Goal: Task Accomplishment & Management: Manage account settings

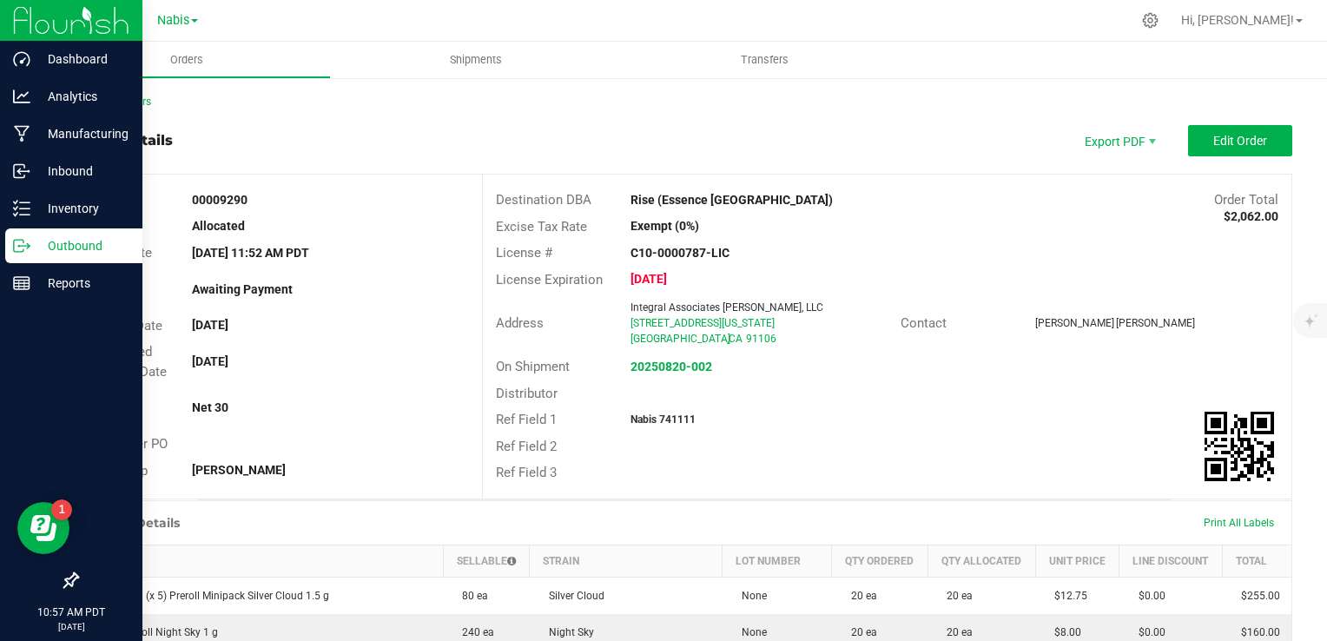
click at [76, 242] on p "Outbound" at bounding box center [82, 245] width 104 height 21
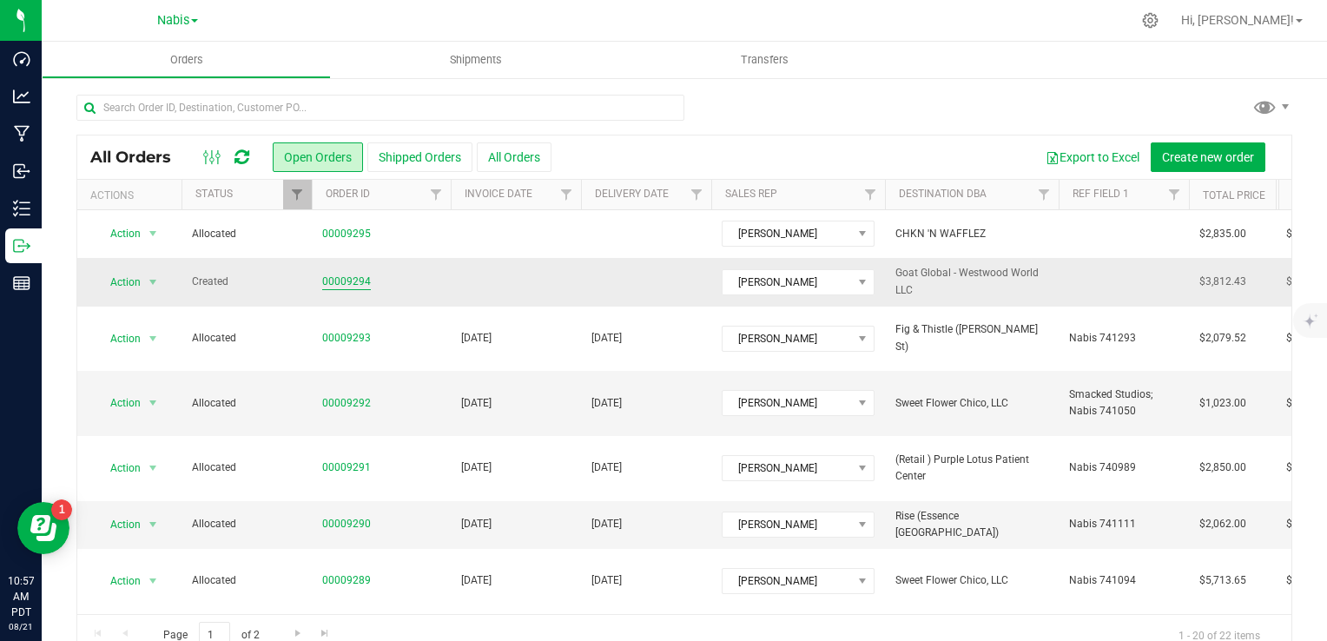
click at [348, 284] on link "00009294" at bounding box center [346, 282] width 49 height 17
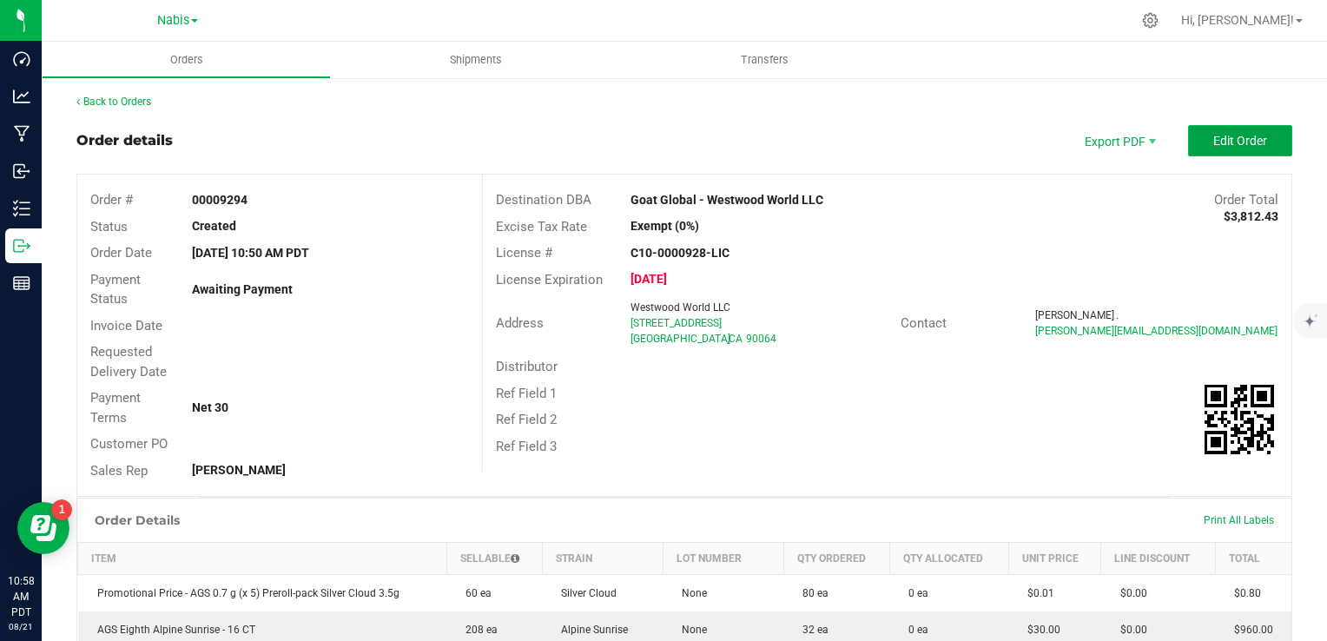
click at [1231, 138] on span "Edit Order" at bounding box center [1241, 141] width 54 height 14
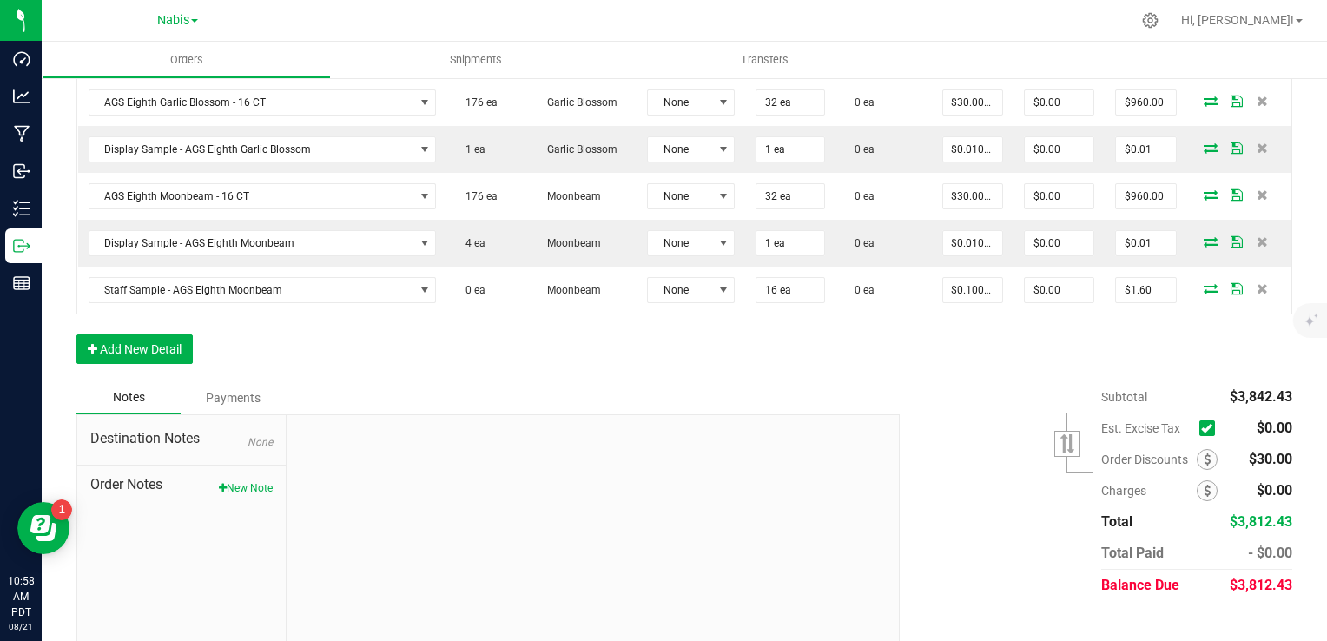
scroll to position [751, 0]
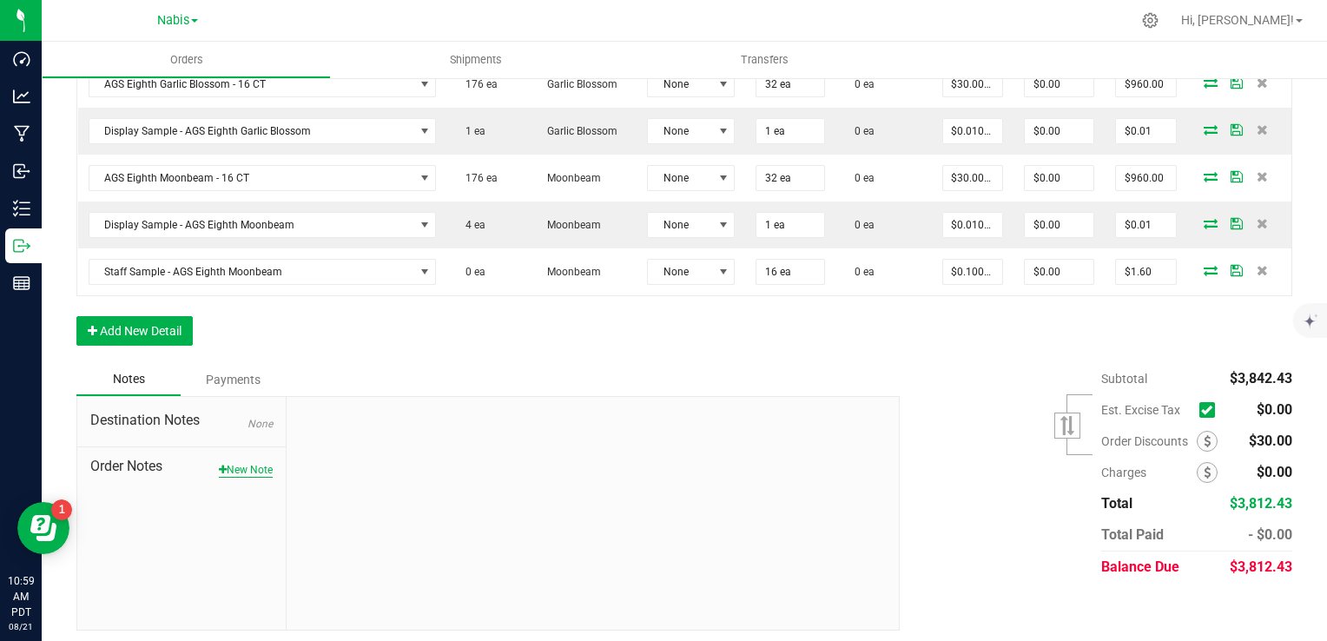
click at [237, 464] on button "New Note" at bounding box center [246, 470] width 54 height 16
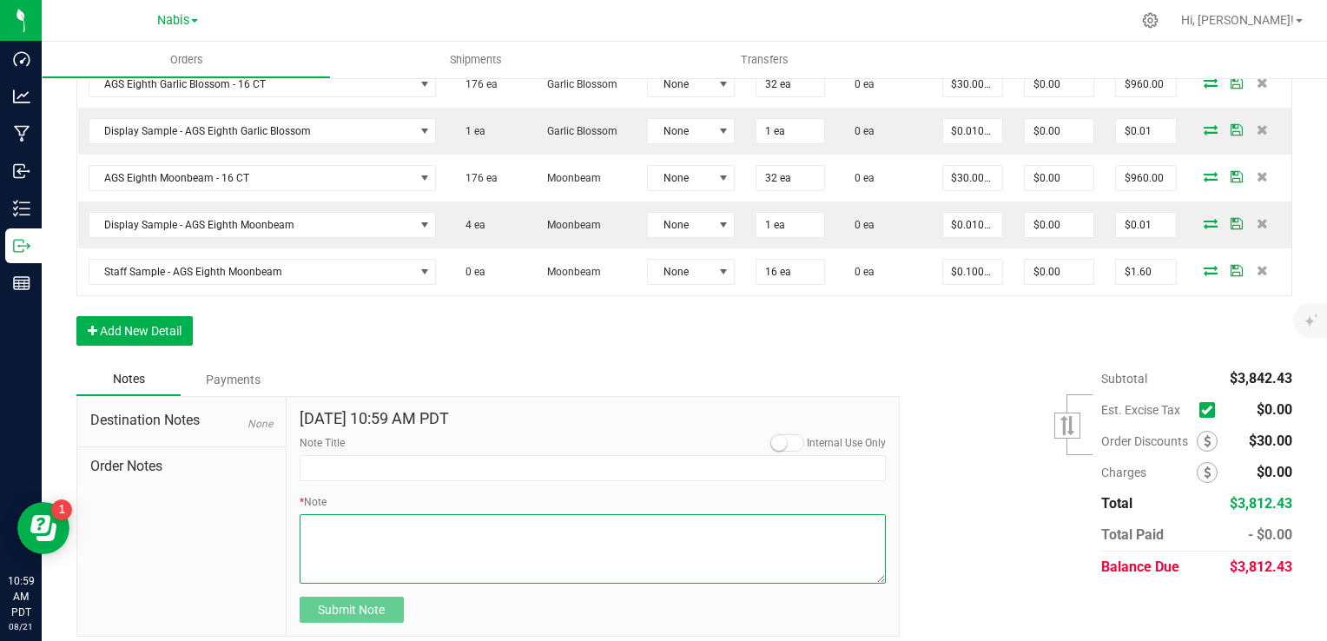
click at [431, 520] on textarea "* Note" at bounding box center [593, 549] width 587 height 70
paste textarea "(Promo can't be older than 60, sellable can't be older than 50ish days upon del…"
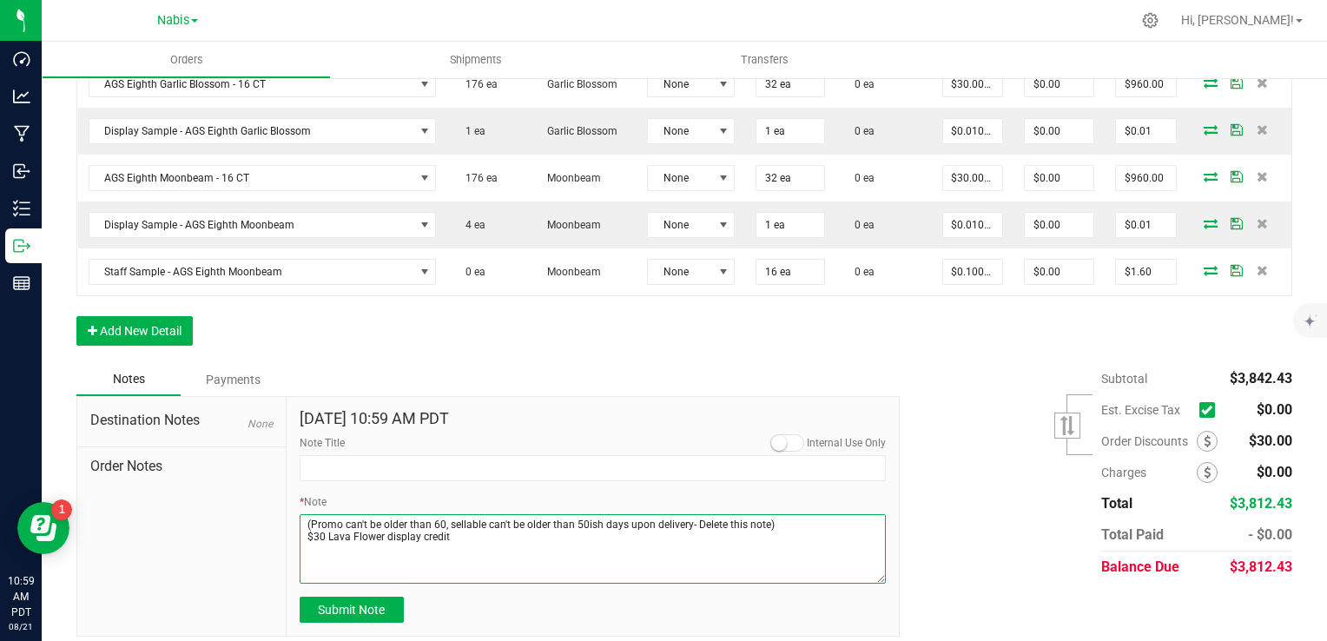
click at [513, 533] on textarea "* Note" at bounding box center [593, 549] width 587 height 70
drag, startPoint x: 462, startPoint y: 537, endPoint x: 260, endPoint y: 540, distance: 202.5
click at [260, 540] on div "Destination Notes None Order Notes [DATE] 10:59 AM PDT Internal Use Only Note T…" at bounding box center [488, 517] width 824 height 242
type textarea "Display Credits: AGS Lava Flower (30) Total Credits: $30.00 (Promo can't be old…"
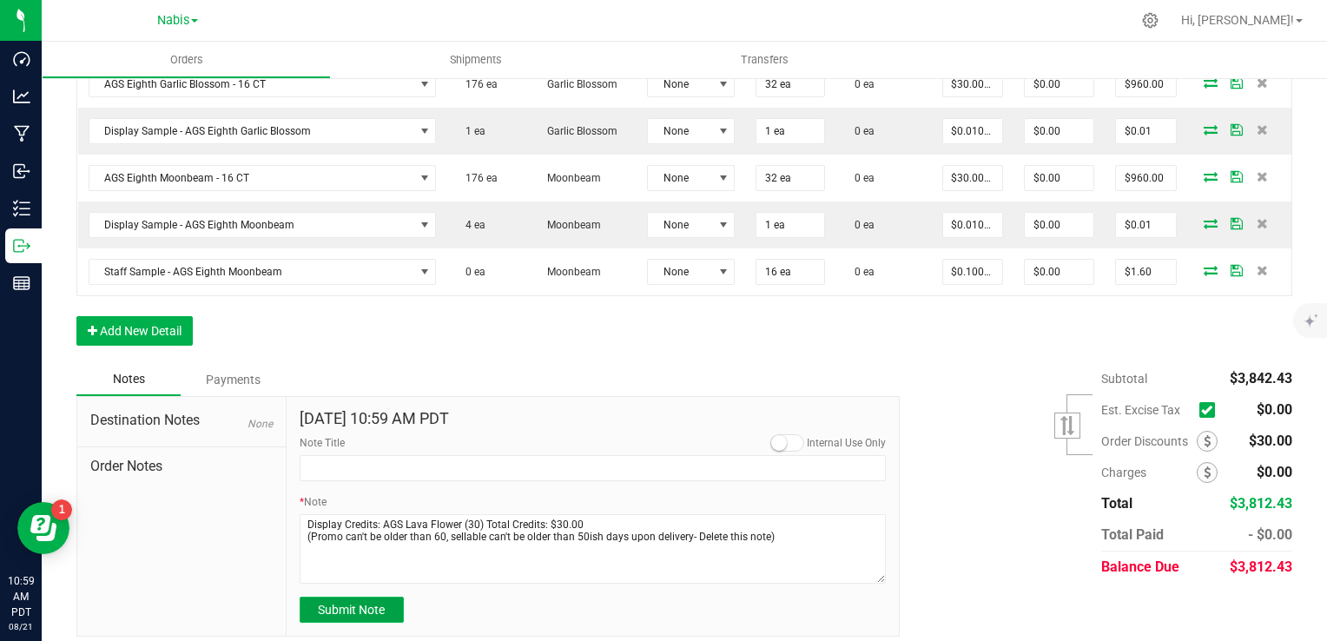
click at [383, 599] on button "Submit Note" at bounding box center [352, 610] width 104 height 26
type input "[DATE] 10:59 AM PDT"
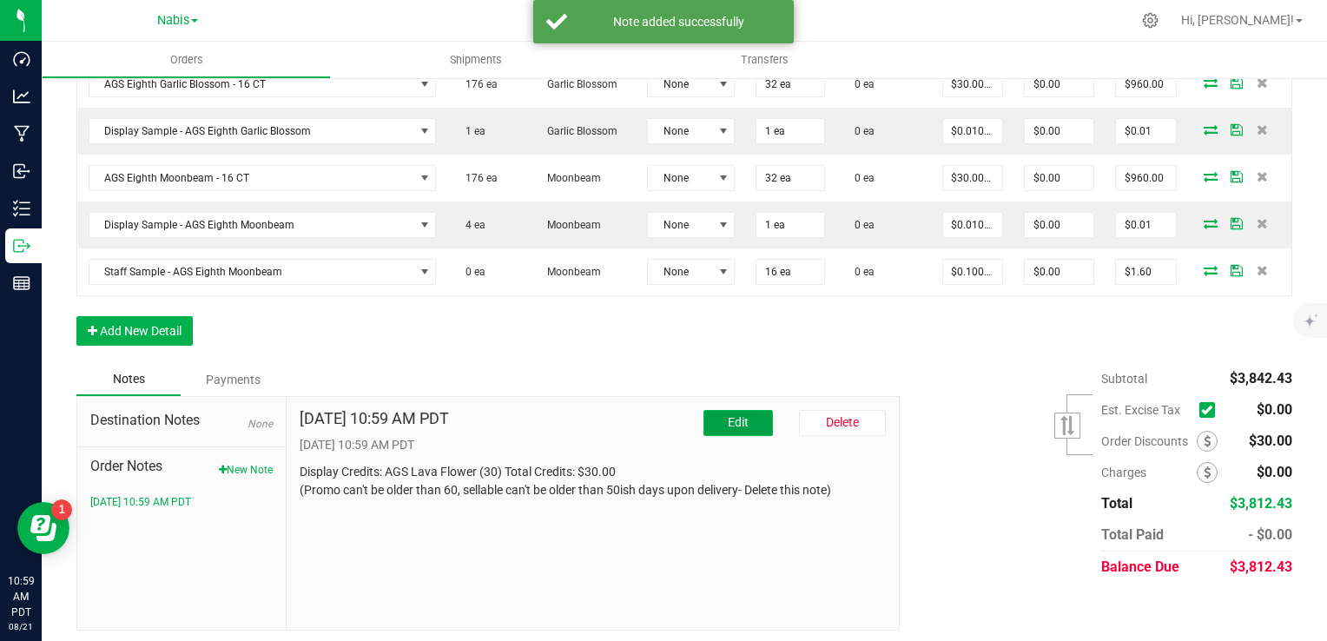
click at [733, 415] on span "Edit" at bounding box center [738, 422] width 21 height 14
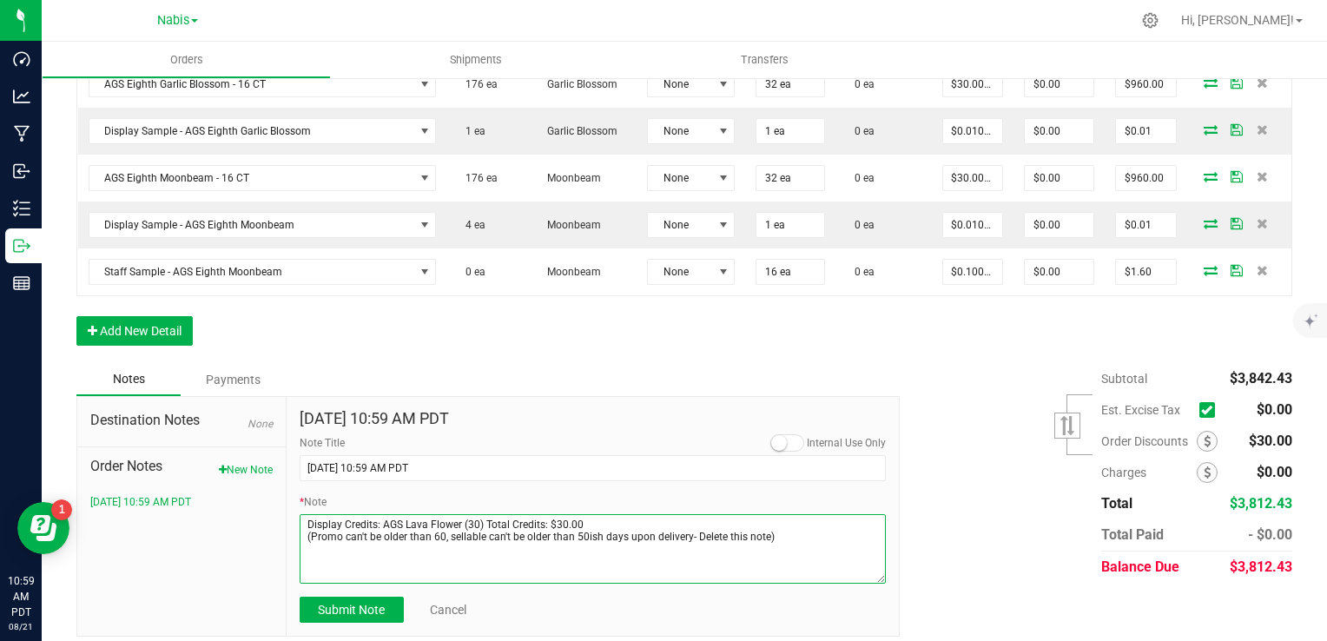
drag, startPoint x: 685, startPoint y: 533, endPoint x: 761, endPoint y: 541, distance: 76.8
click at [761, 541] on textarea "* Note" at bounding box center [593, 549] width 587 height 70
type textarea "Display Credits: AGS Lava Flower (30) Total Credits: $30.00 (Promo can't be old…"
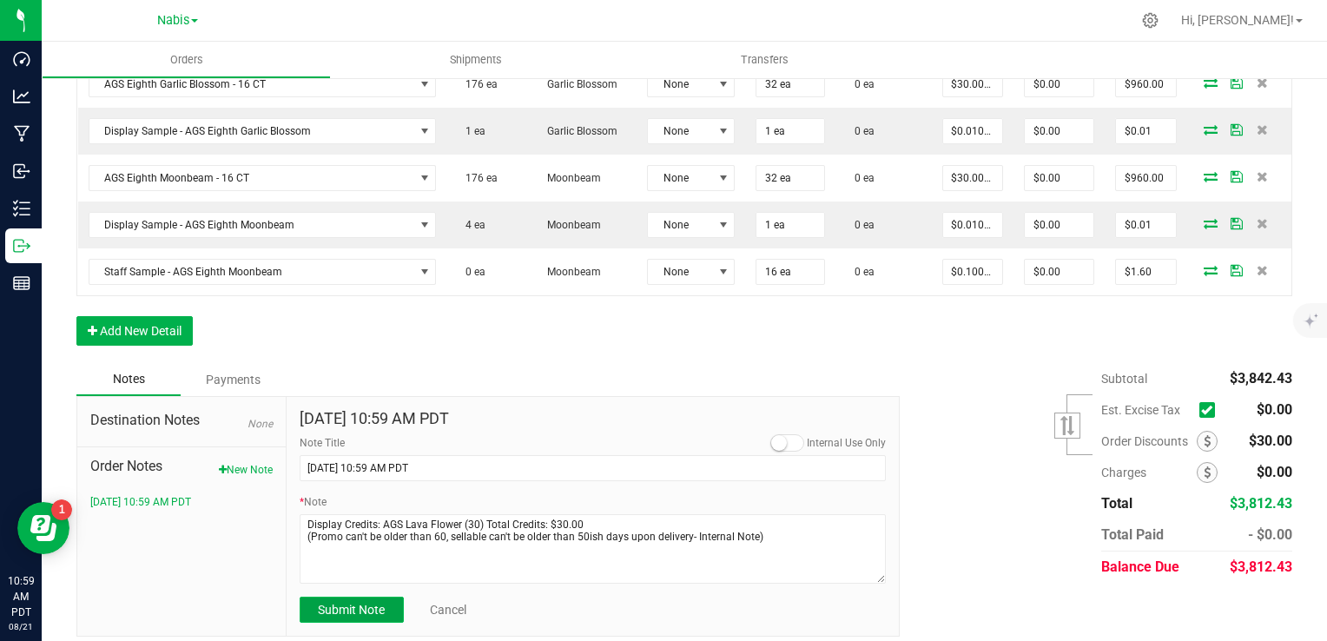
click at [379, 603] on span "Submit Note" at bounding box center [351, 610] width 67 height 14
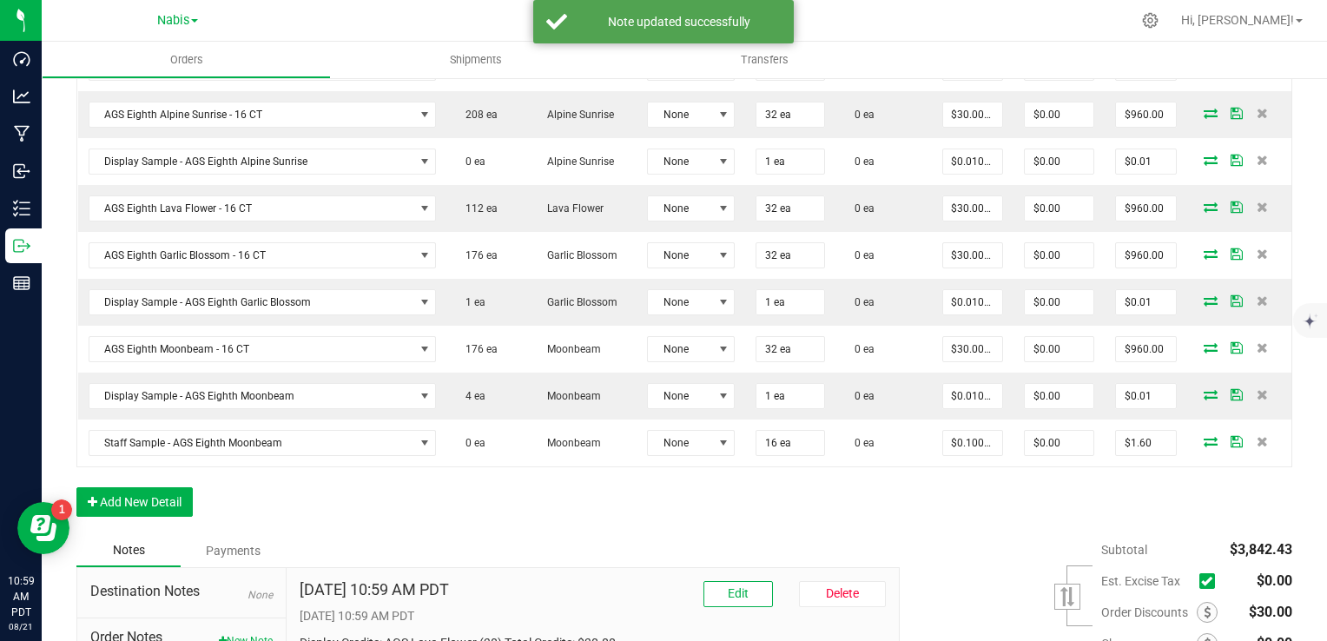
scroll to position [491, 0]
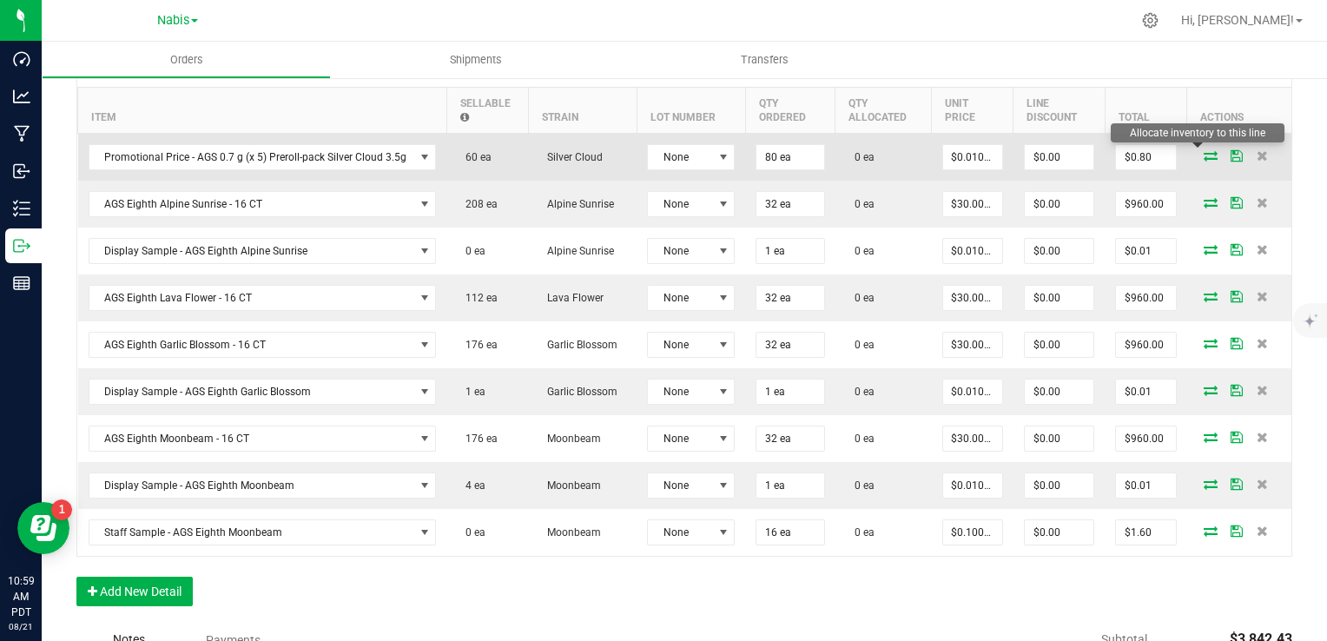
click at [1204, 151] on icon at bounding box center [1211, 155] width 14 height 10
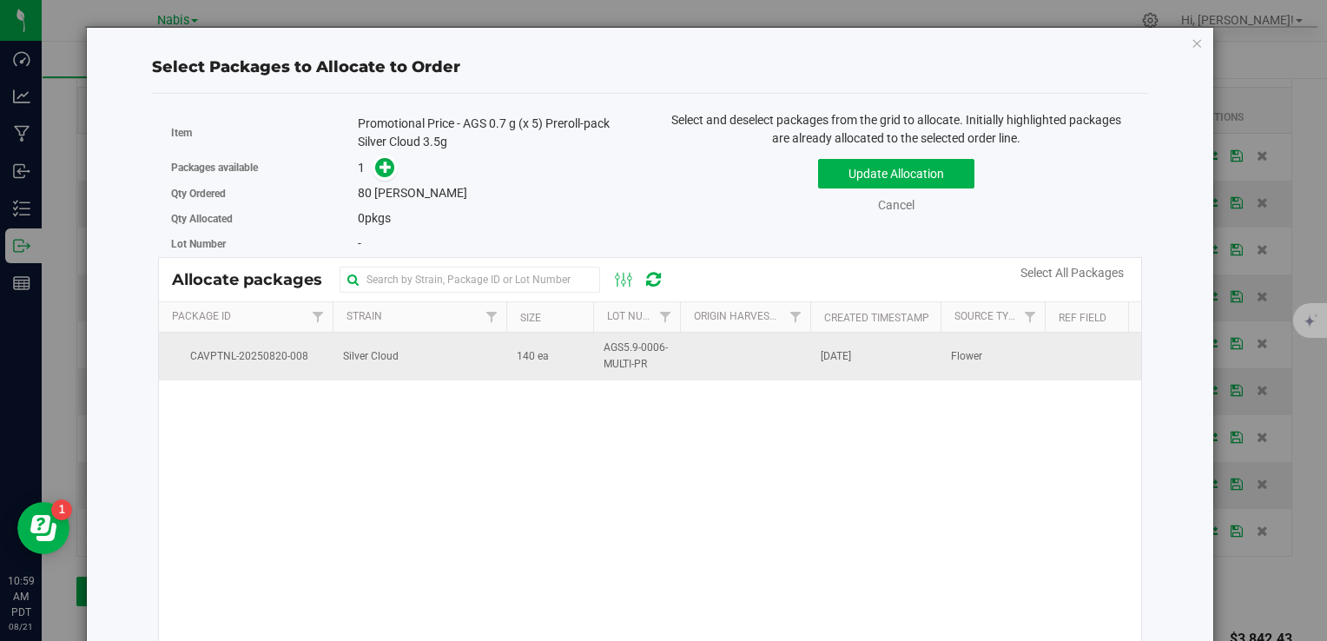
click at [554, 358] on td "140 ea" at bounding box center [549, 356] width 87 height 47
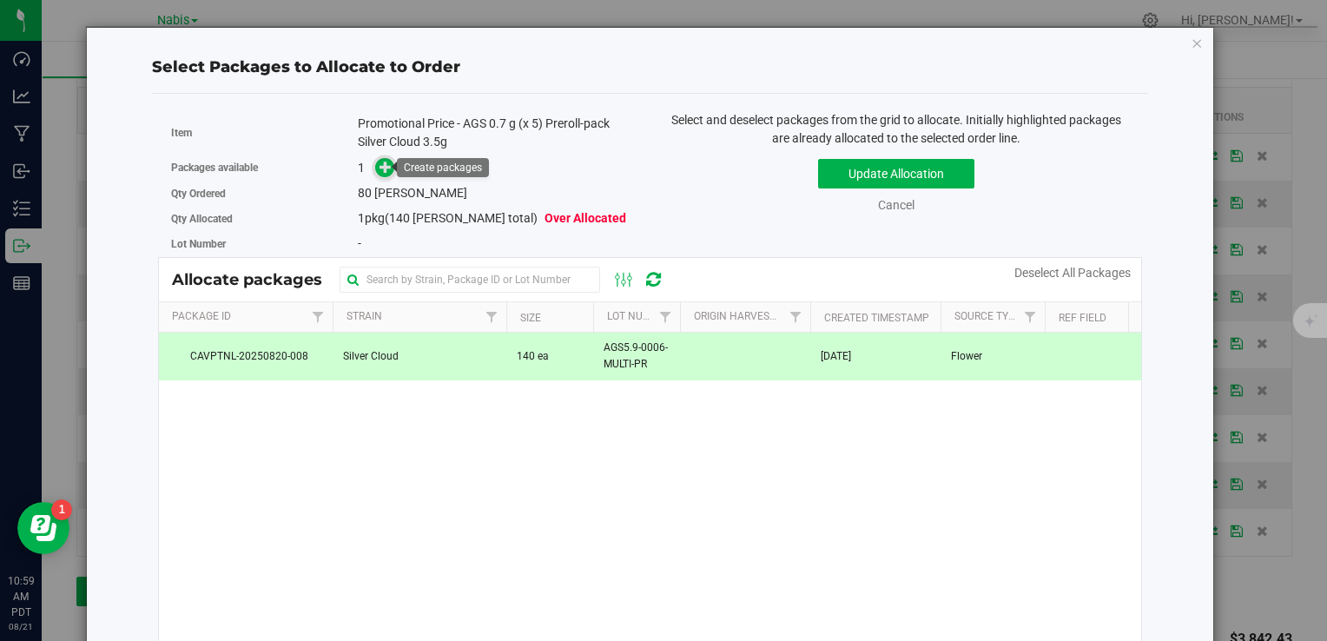
click at [375, 168] on span at bounding box center [385, 168] width 20 height 20
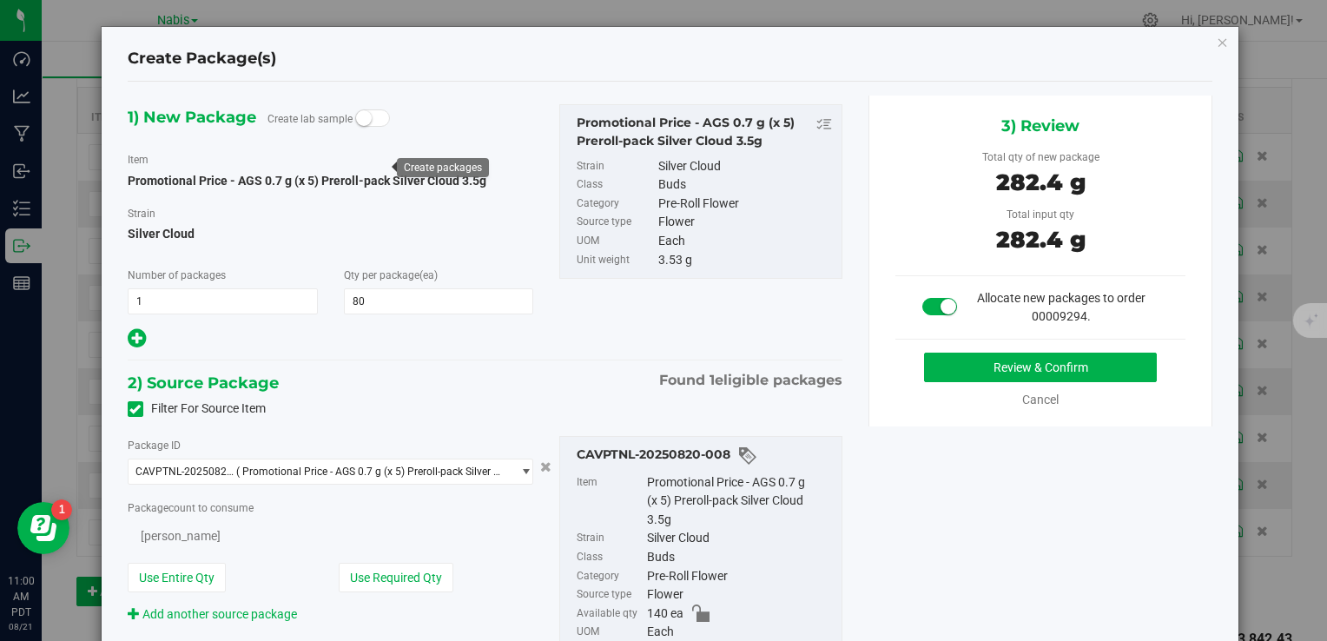
type input "80"
click at [1004, 360] on button "Review & Confirm" at bounding box center [1040, 368] width 233 height 30
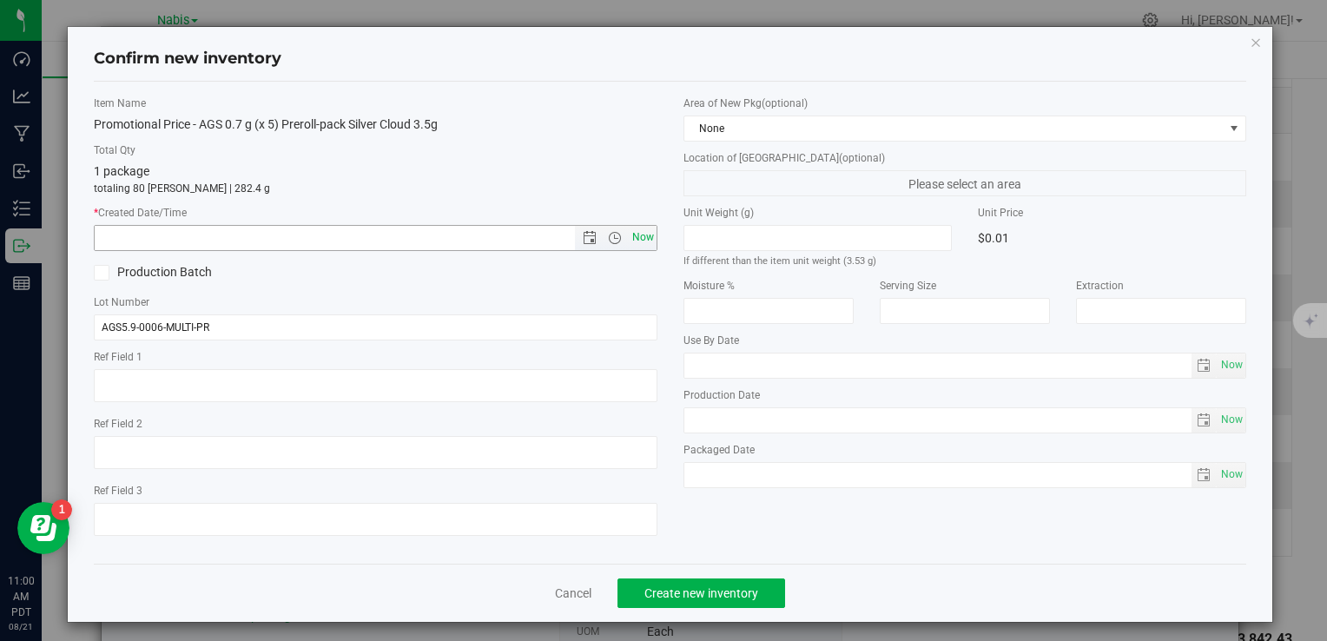
click at [632, 231] on span "Now" at bounding box center [643, 237] width 30 height 25
type input "[DATE] 11:00 AM"
click at [722, 572] on div "Cancel Create new inventory" at bounding box center [670, 593] width 1153 height 58
click at [722, 595] on span "Create new inventory" at bounding box center [702, 593] width 114 height 14
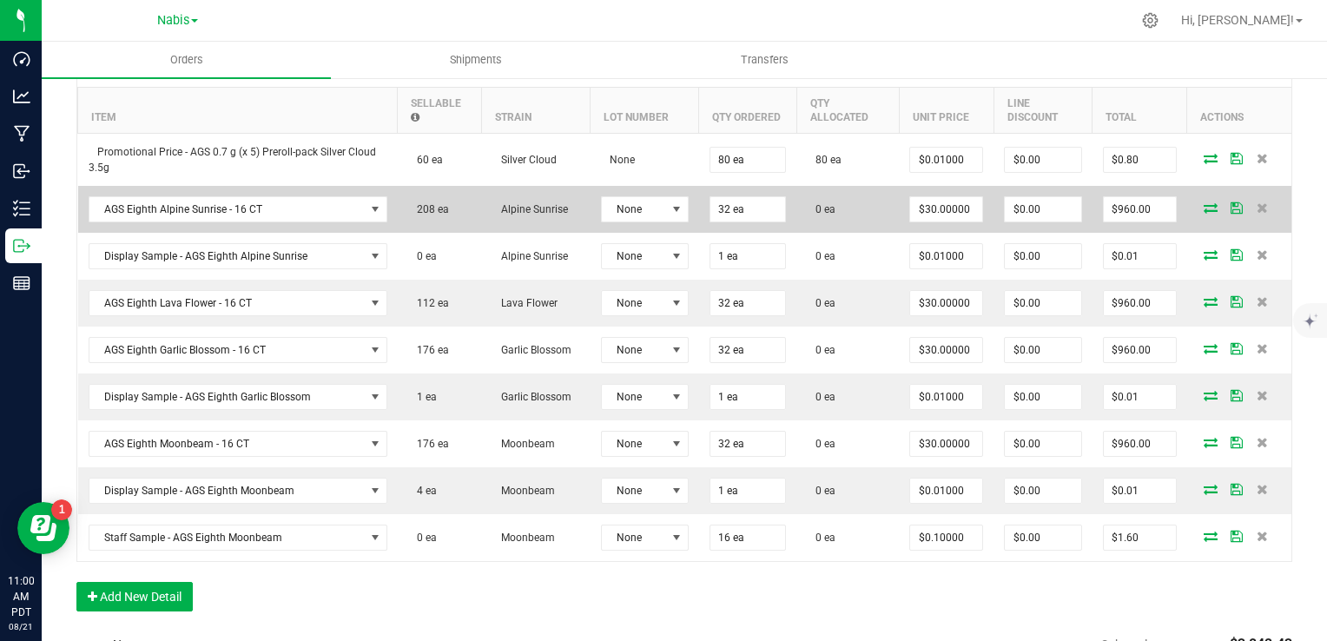
click at [1204, 204] on icon at bounding box center [1211, 207] width 14 height 10
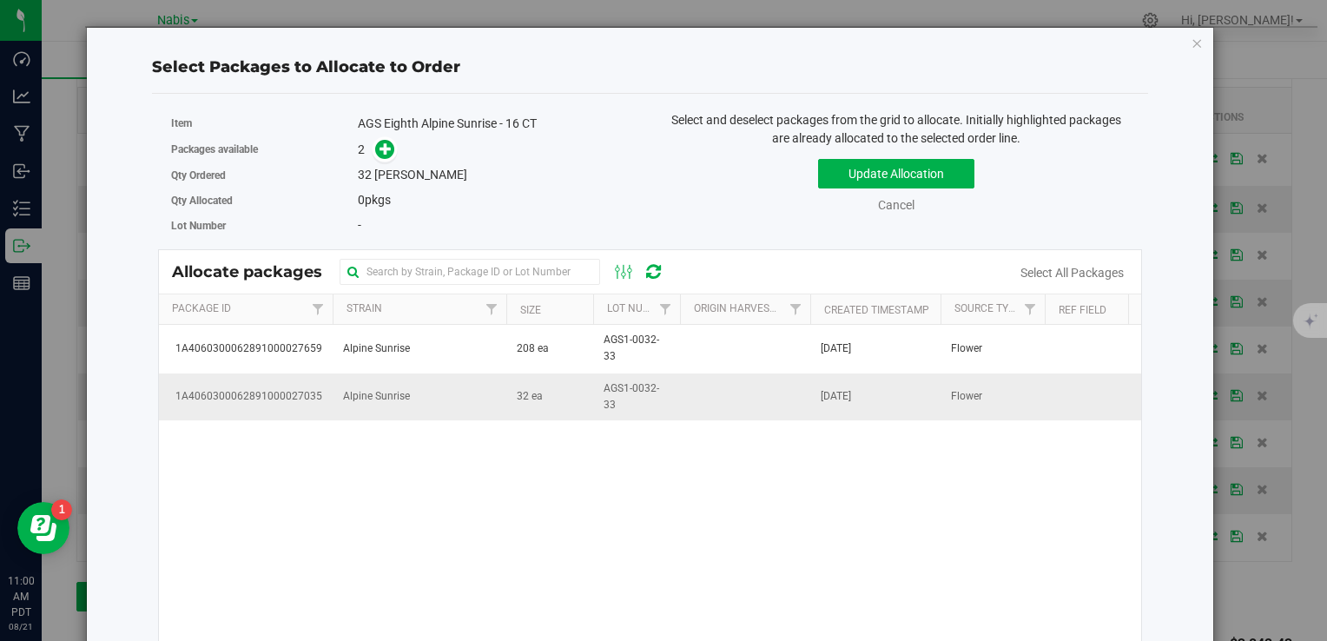
click at [485, 412] on td "Alpine Sunrise" at bounding box center [420, 397] width 174 height 47
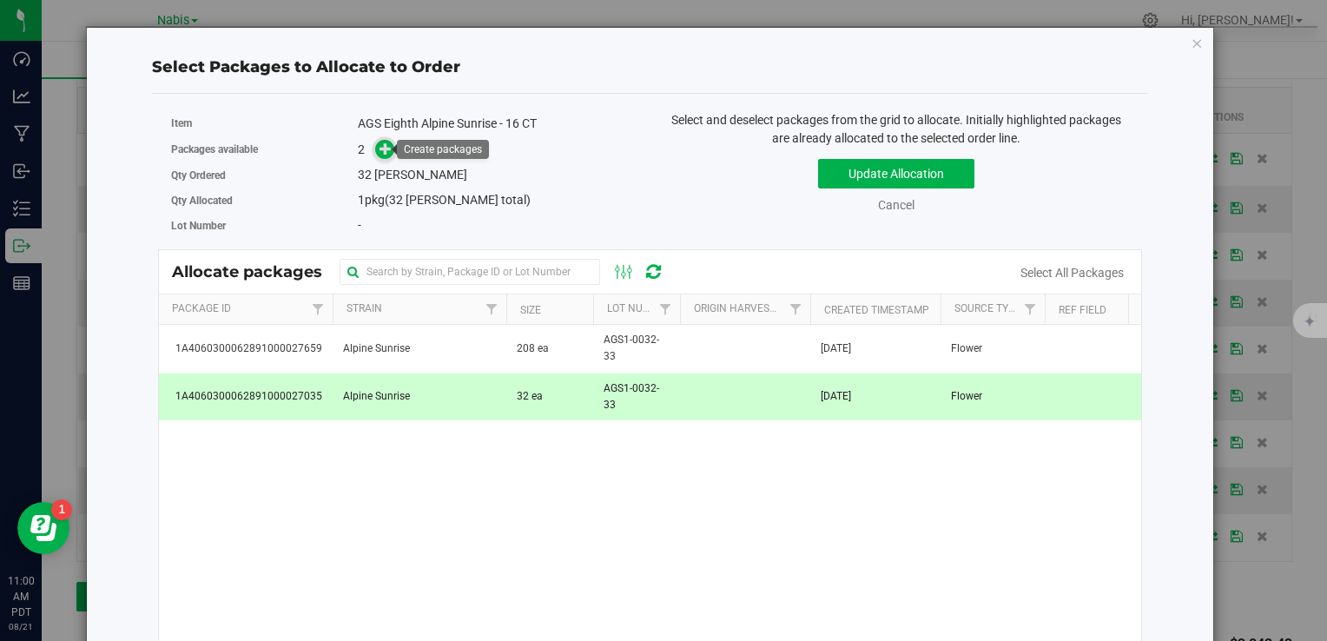
click at [382, 155] on icon at bounding box center [386, 148] width 12 height 12
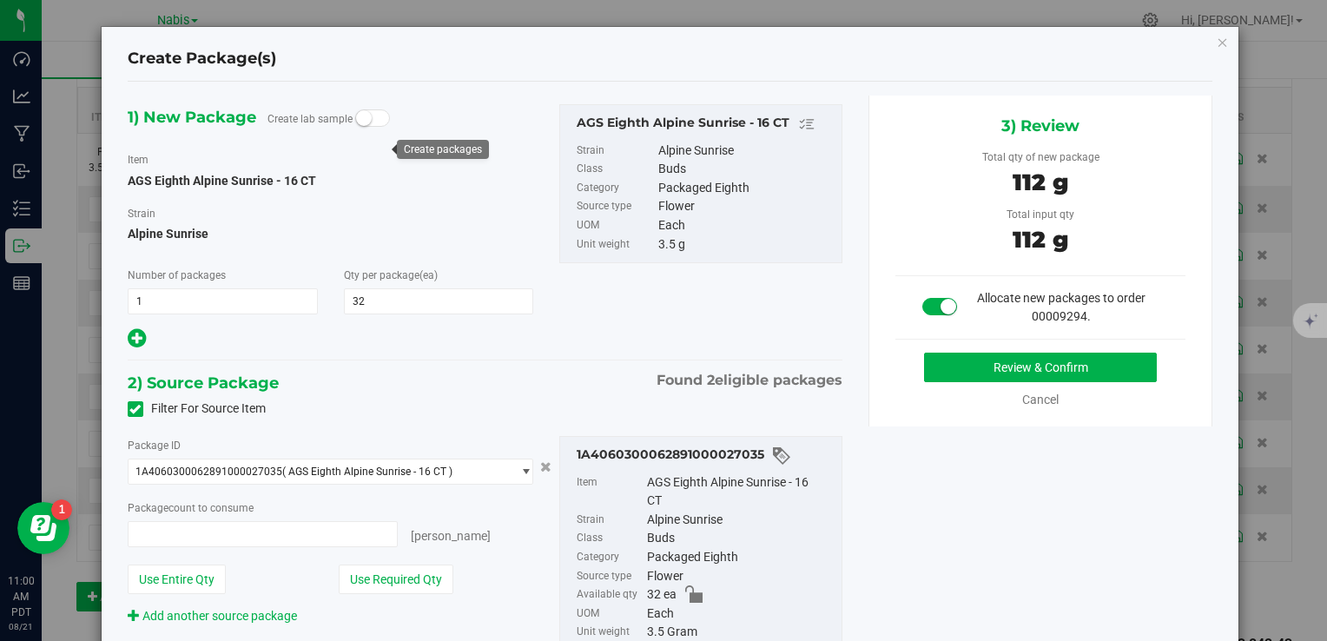
type input "32 ea"
click at [941, 357] on button "Review & Confirm" at bounding box center [1040, 368] width 233 height 30
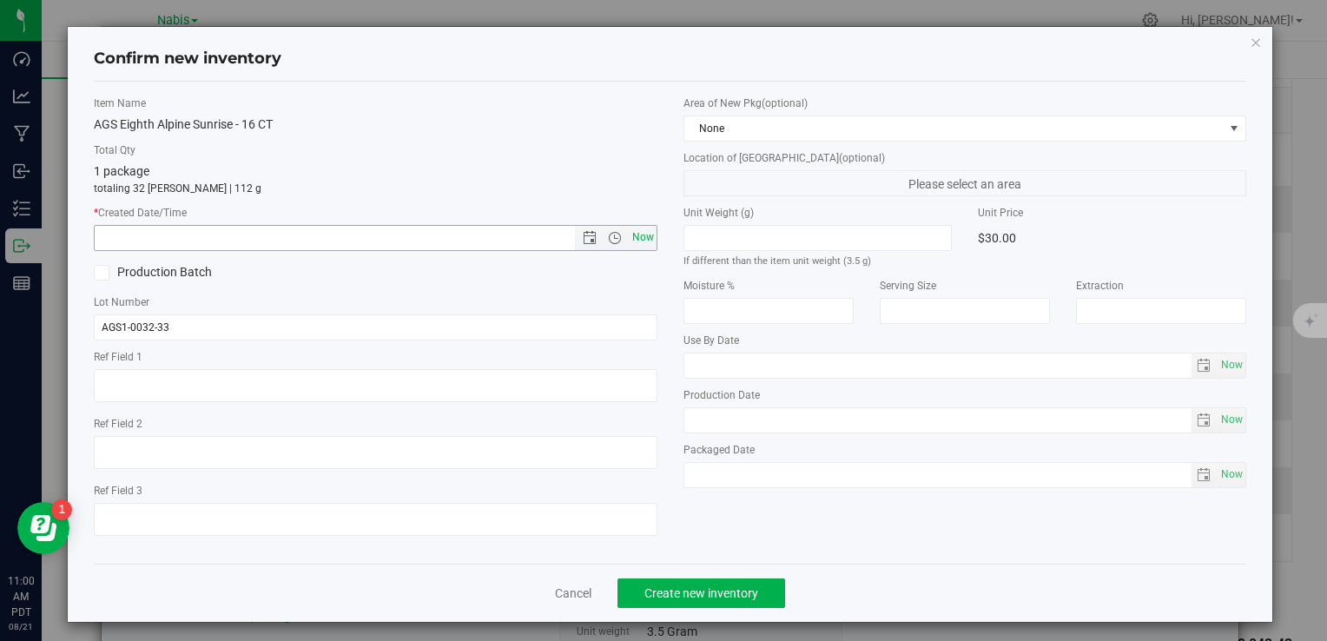
click at [636, 231] on span "Now" at bounding box center [643, 237] width 30 height 25
type input "[DATE] 11:00 AM"
click at [718, 590] on span "Create new inventory" at bounding box center [702, 593] width 114 height 14
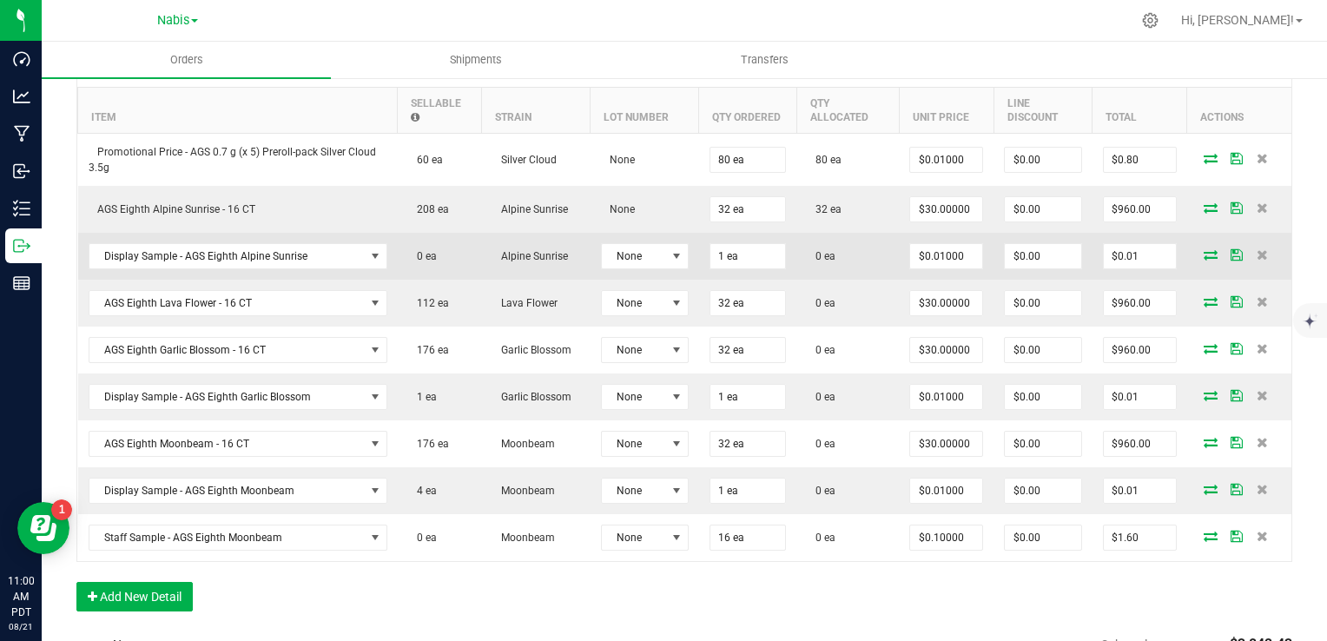
click at [1204, 249] on icon at bounding box center [1211, 254] width 14 height 10
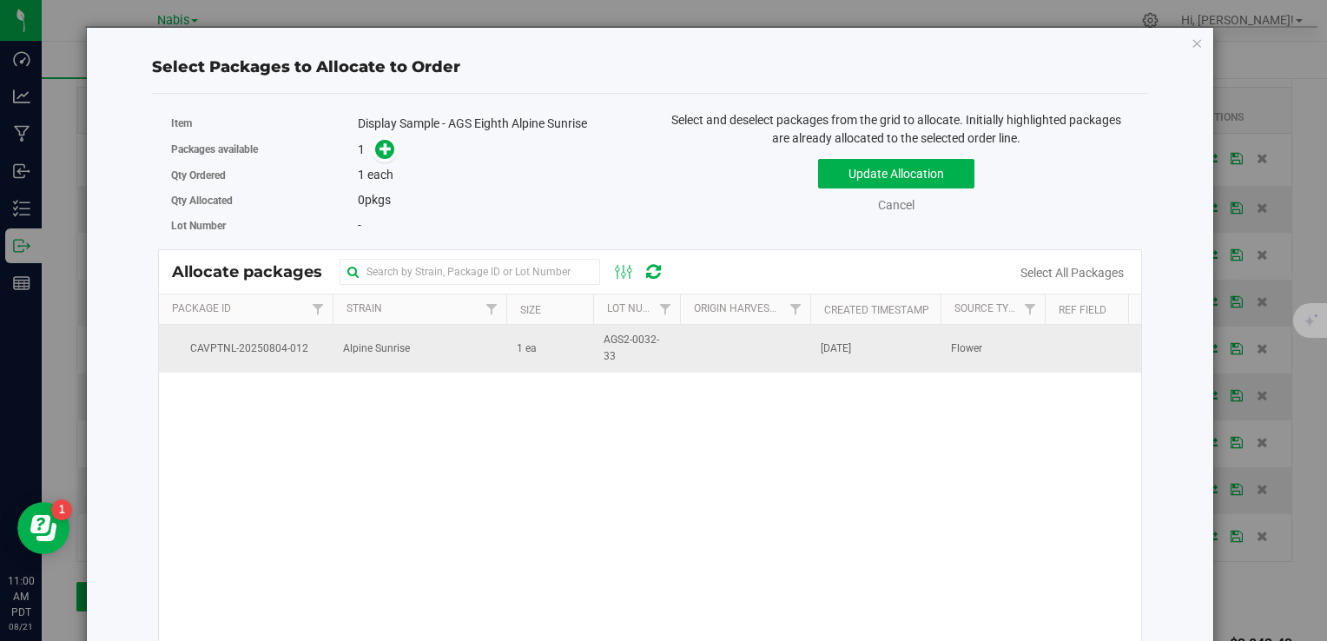
click at [489, 363] on td "Alpine Sunrise" at bounding box center [420, 348] width 174 height 47
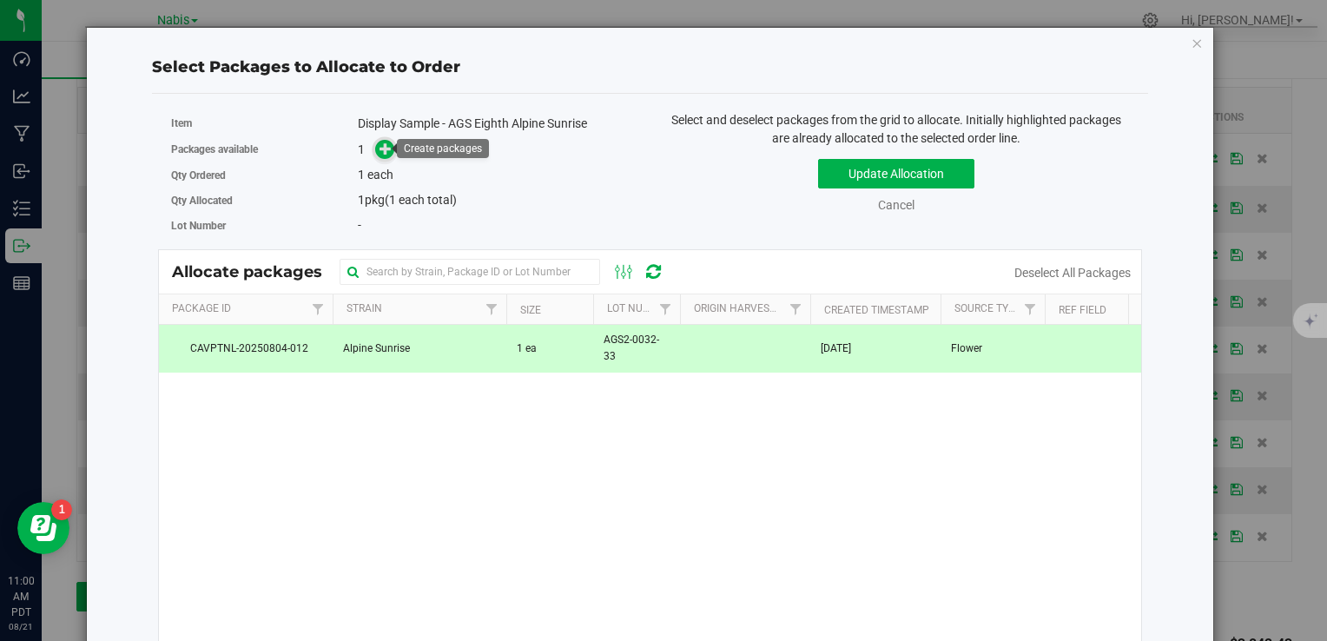
click at [381, 145] on icon at bounding box center [386, 148] width 12 height 12
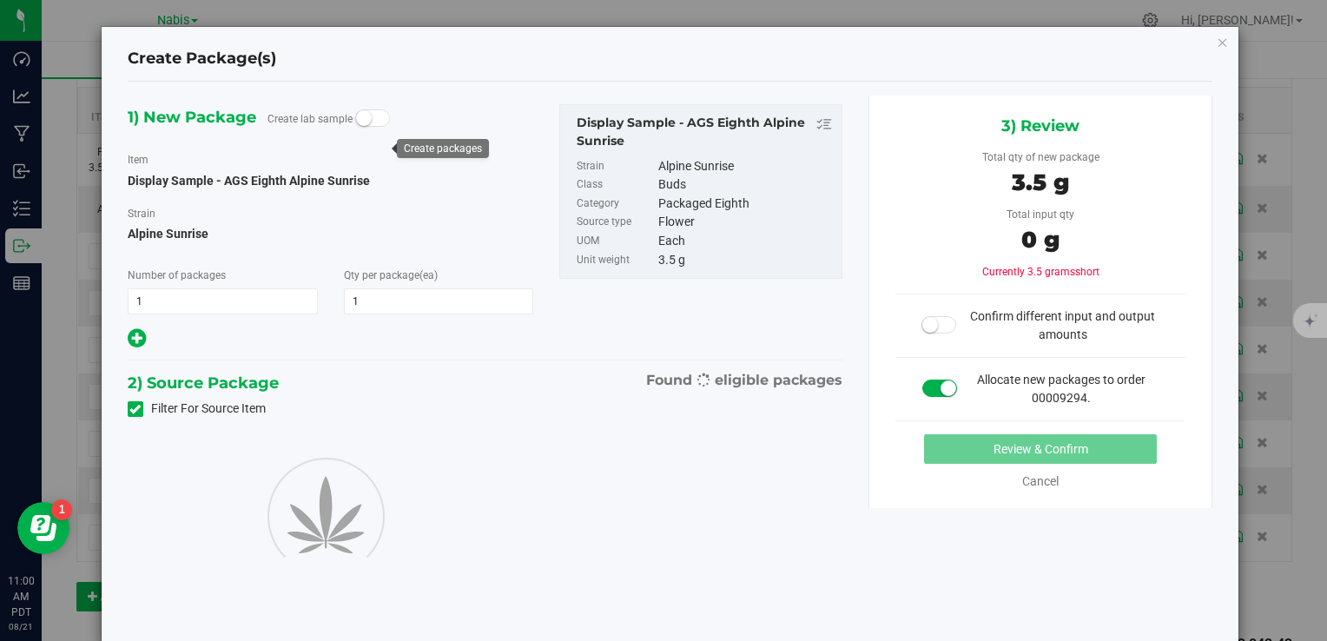
type input "1"
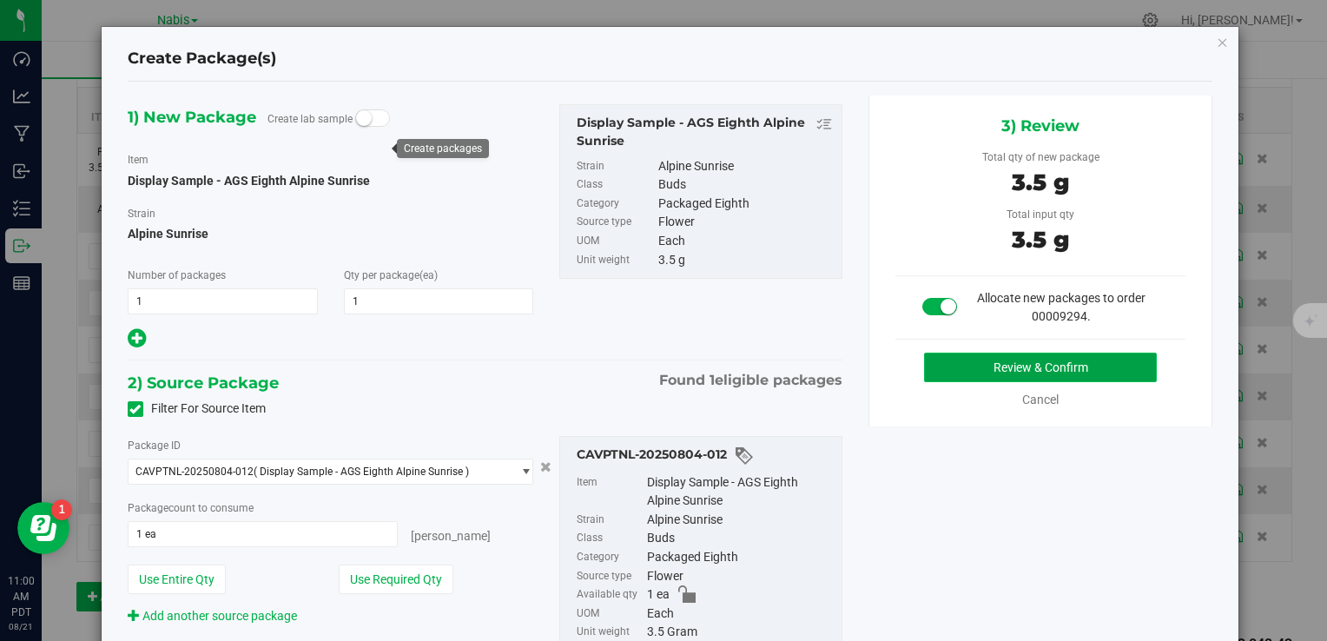
click at [955, 355] on button "Review & Confirm" at bounding box center [1040, 368] width 233 height 30
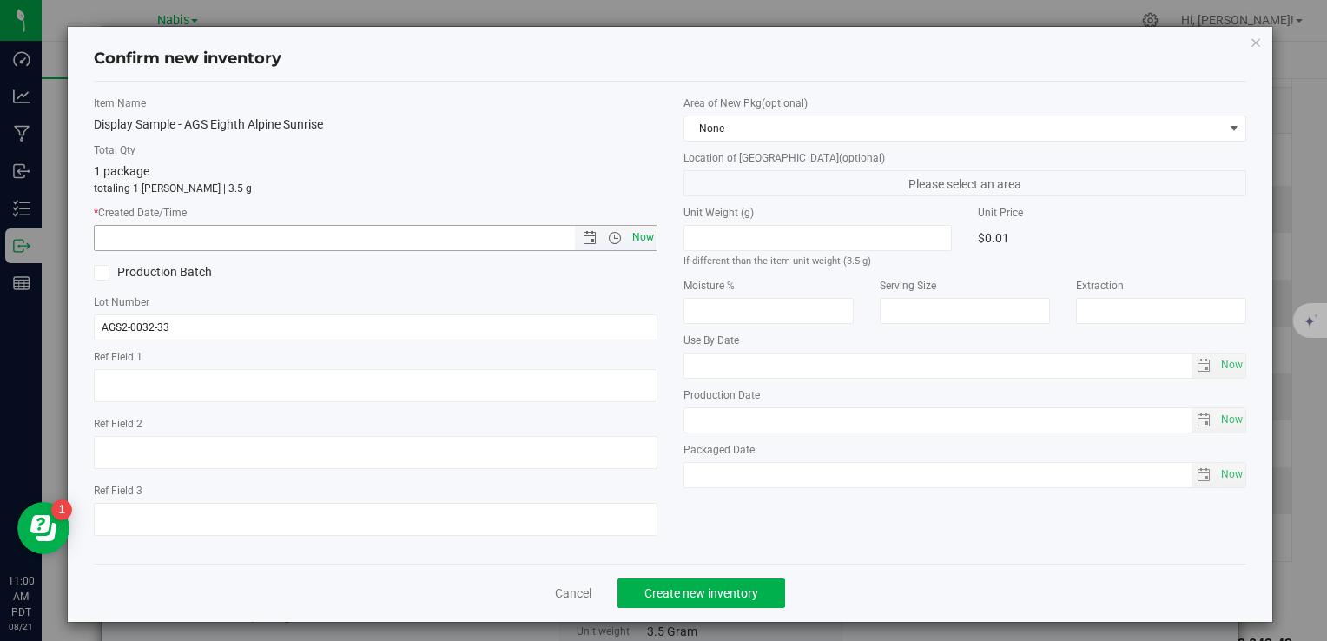
click at [635, 228] on span "Now" at bounding box center [643, 237] width 30 height 25
type input "[DATE] 11:00 AM"
click at [695, 592] on span "Create new inventory" at bounding box center [702, 593] width 114 height 14
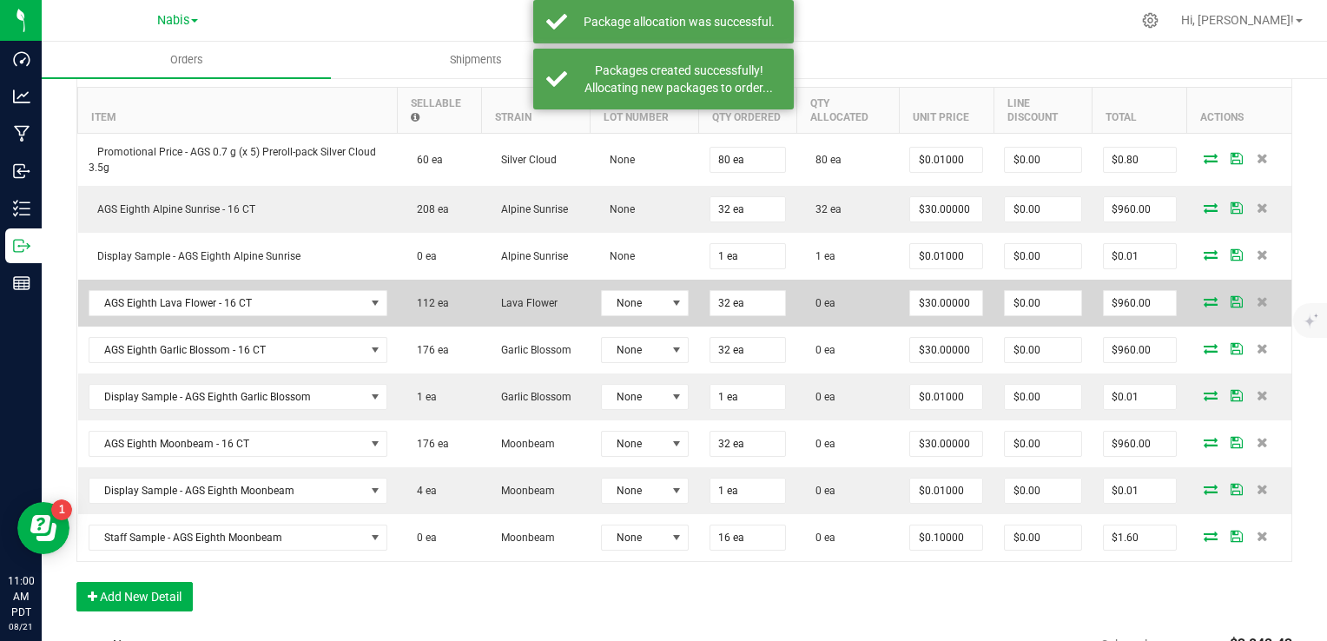
click at [1204, 298] on icon at bounding box center [1211, 301] width 14 height 10
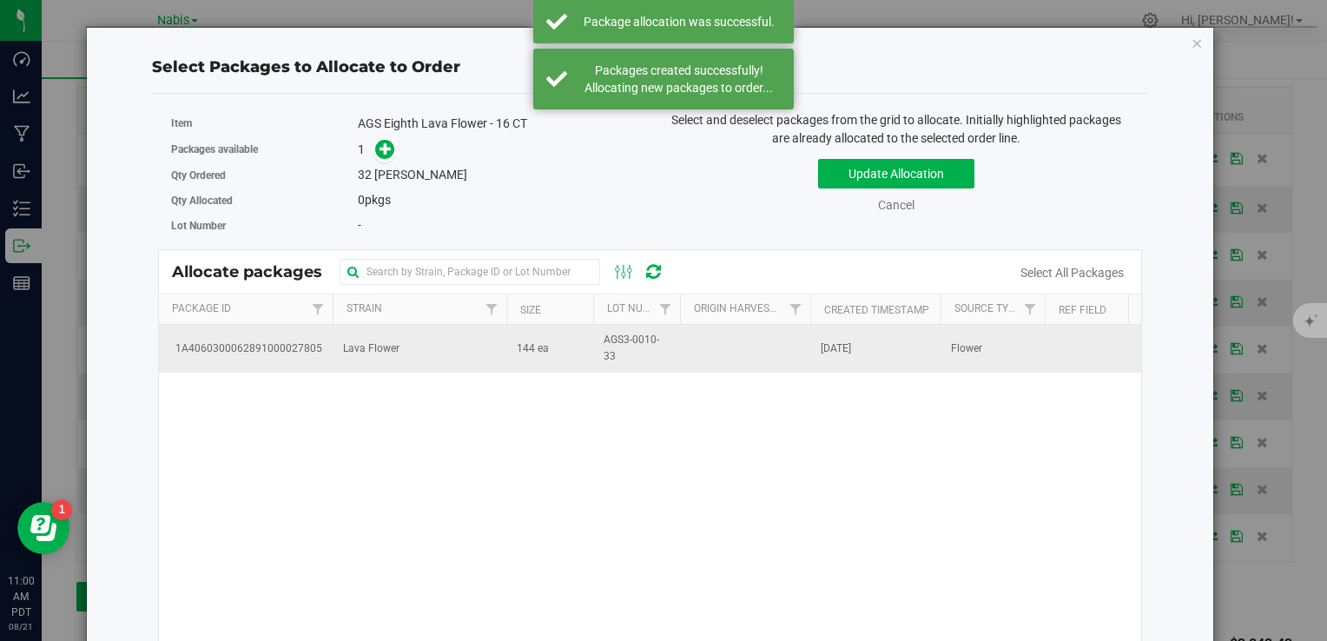
click at [685, 342] on td at bounding box center [745, 348] width 130 height 47
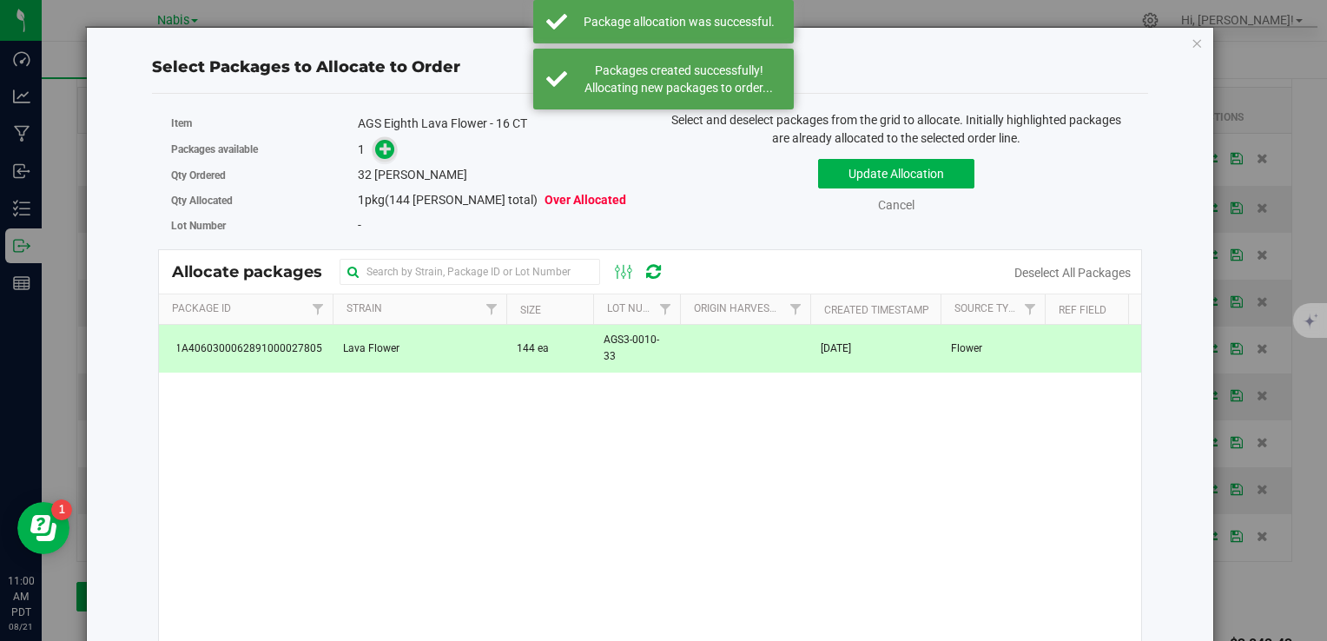
click at [387, 149] on icon at bounding box center [386, 148] width 12 height 12
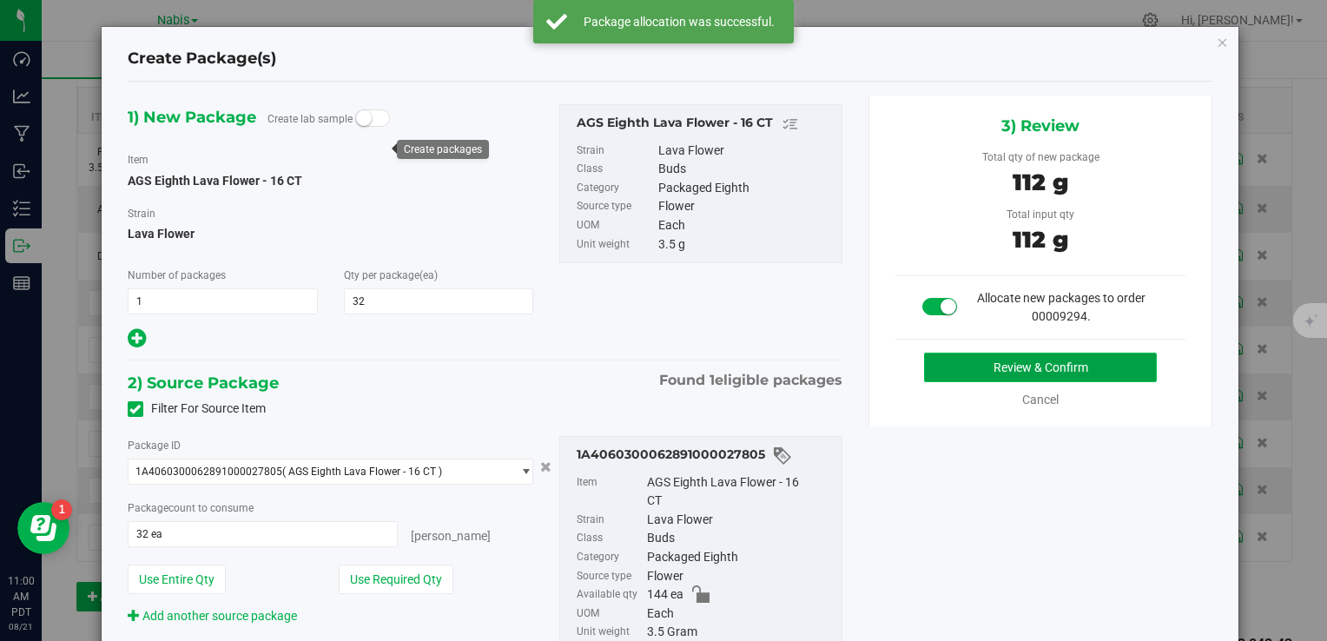
click at [1009, 356] on button "Review & Confirm" at bounding box center [1040, 368] width 233 height 30
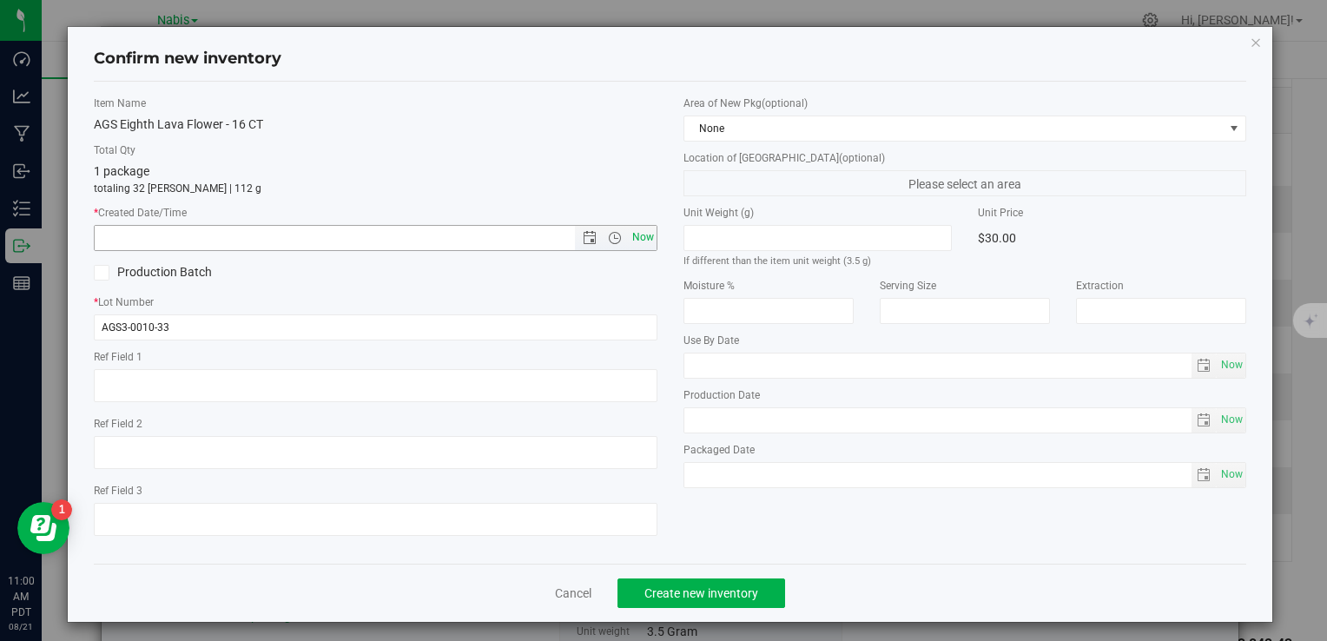
click at [632, 235] on span "Now" at bounding box center [643, 237] width 30 height 25
type input "[DATE] 11:00 AM"
click at [726, 577] on div "Cancel Create new inventory" at bounding box center [670, 593] width 1153 height 58
click at [723, 586] on span "Create new inventory" at bounding box center [702, 593] width 114 height 14
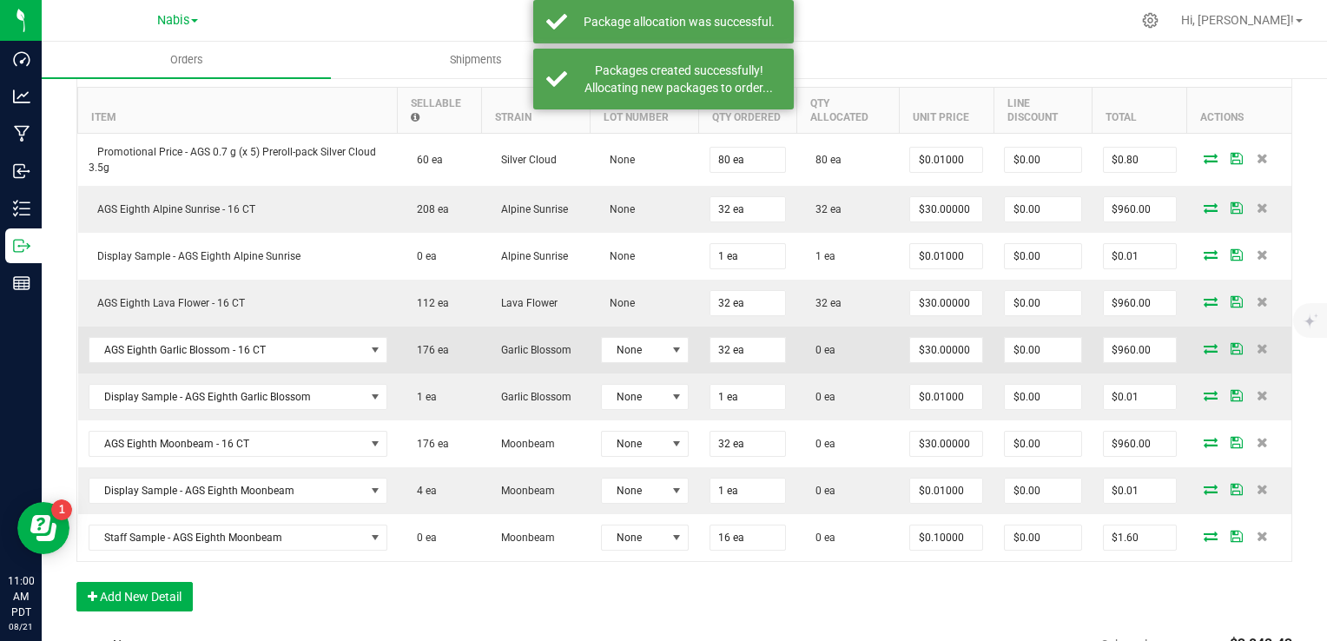
click at [1204, 344] on icon at bounding box center [1211, 348] width 14 height 10
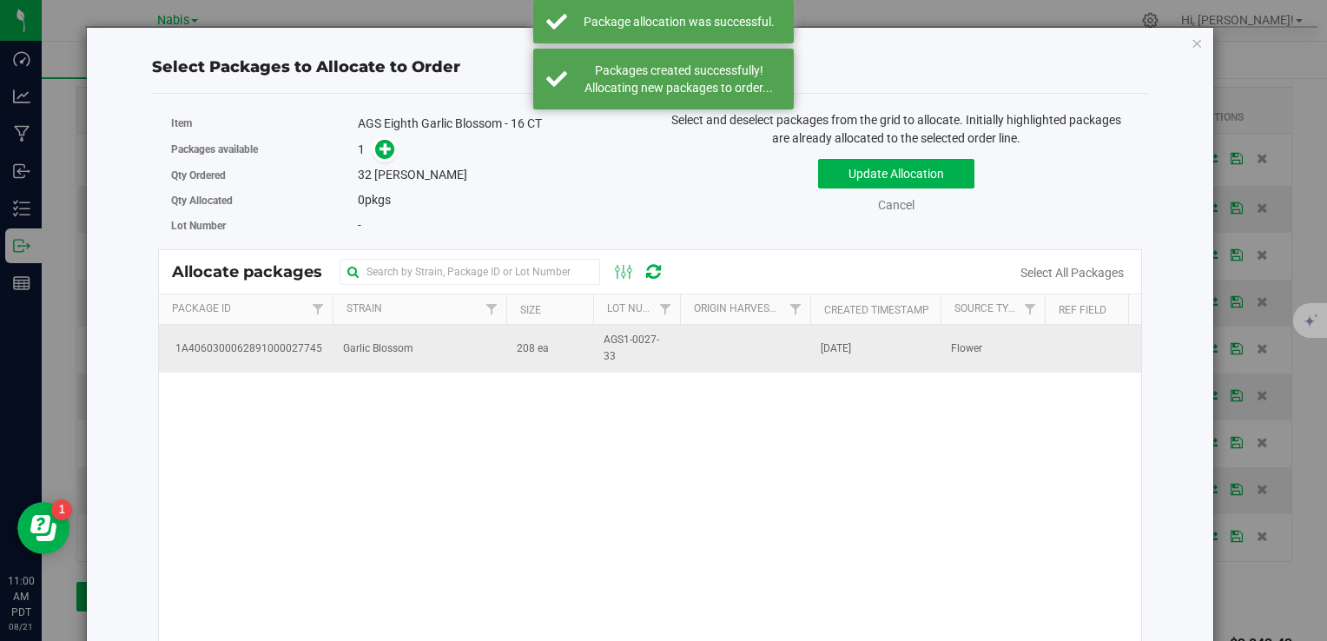
click at [539, 354] on span "208 ea" at bounding box center [533, 349] width 32 height 17
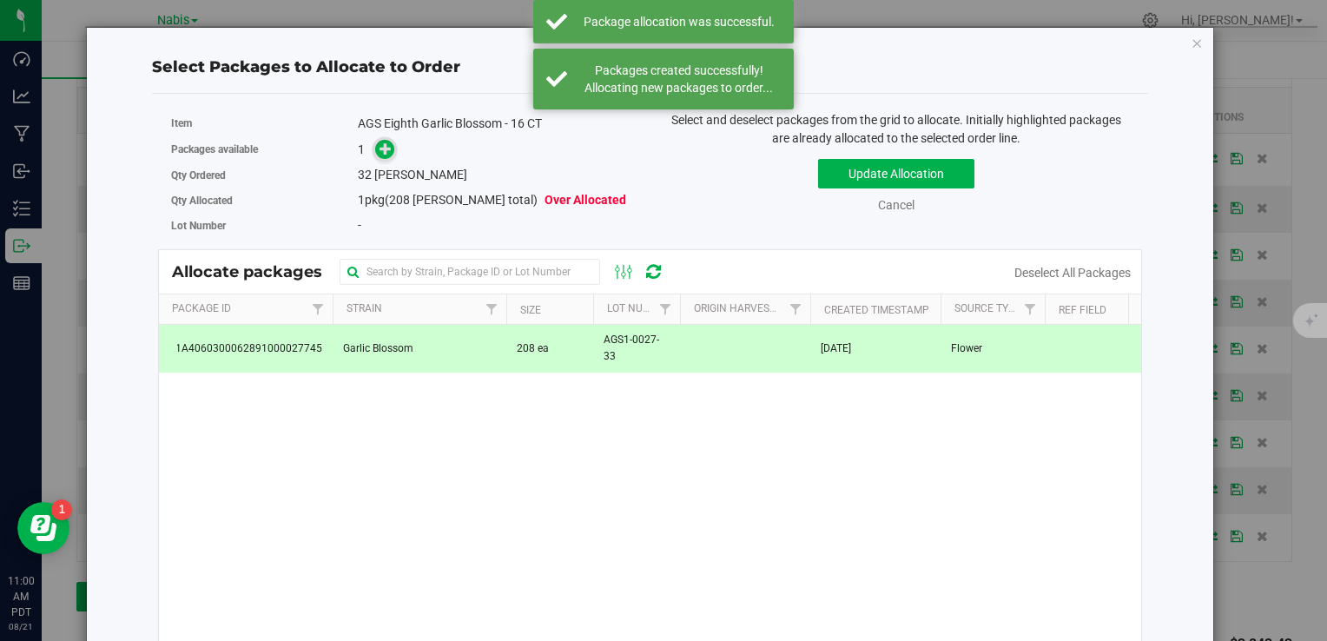
click at [375, 149] on span at bounding box center [385, 150] width 20 height 20
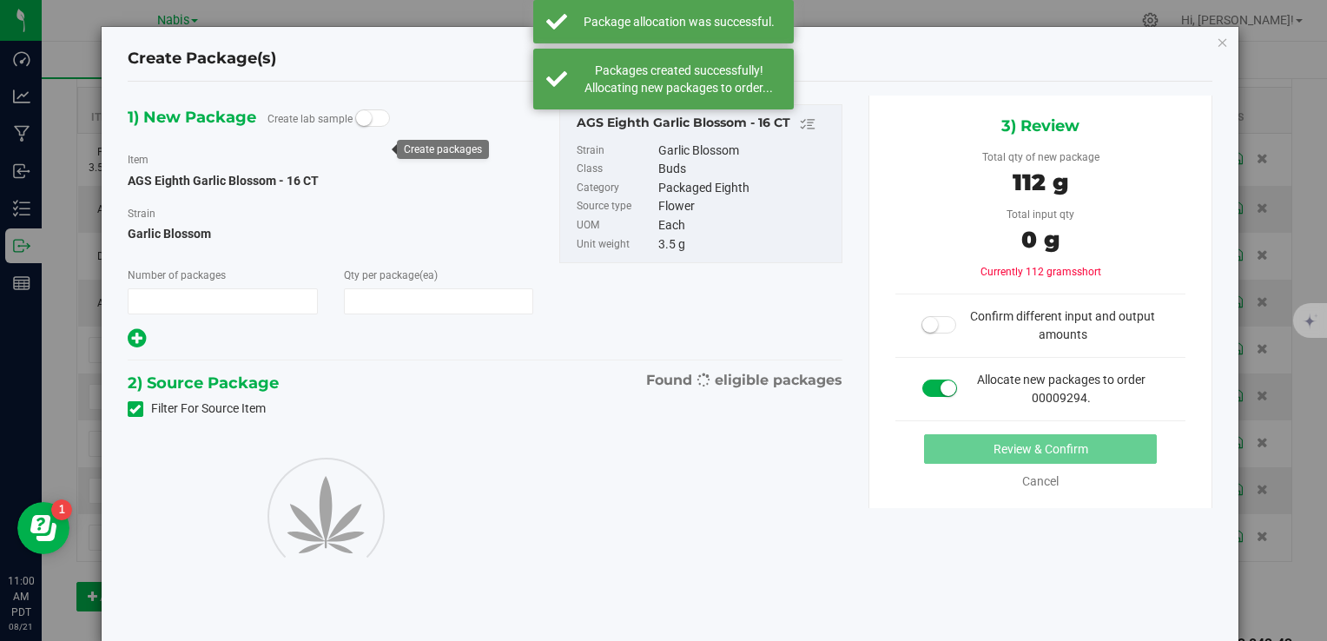
type input "1"
type input "32"
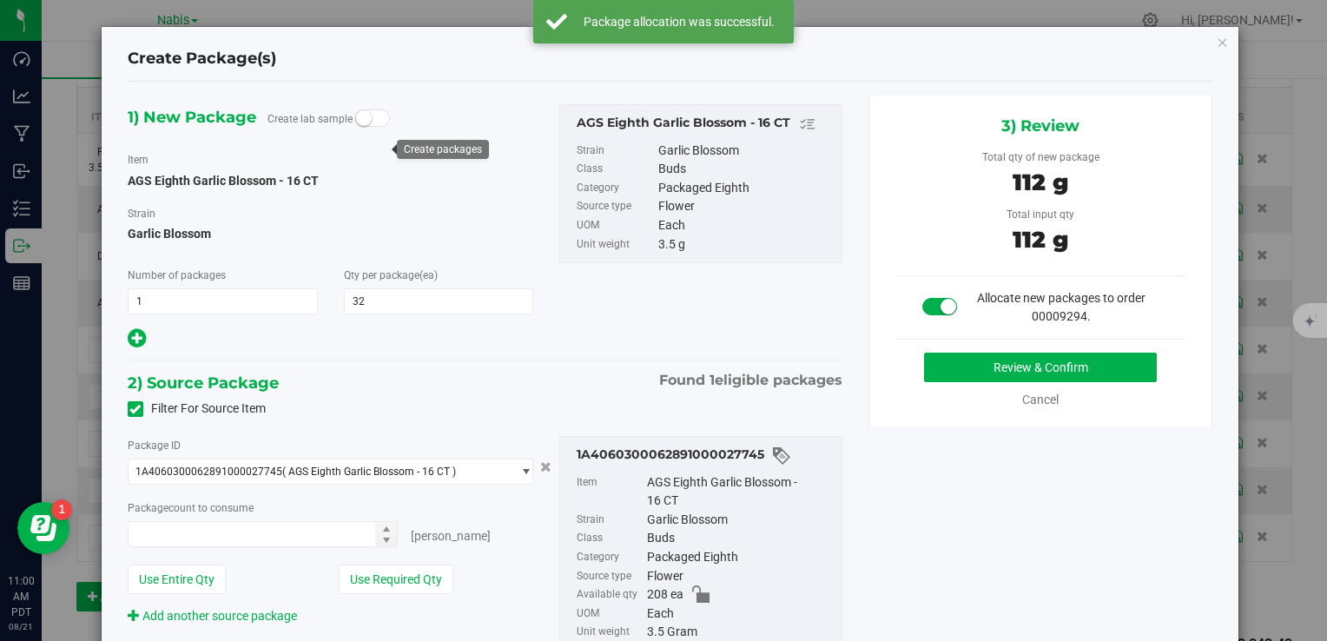
type input "32 ea"
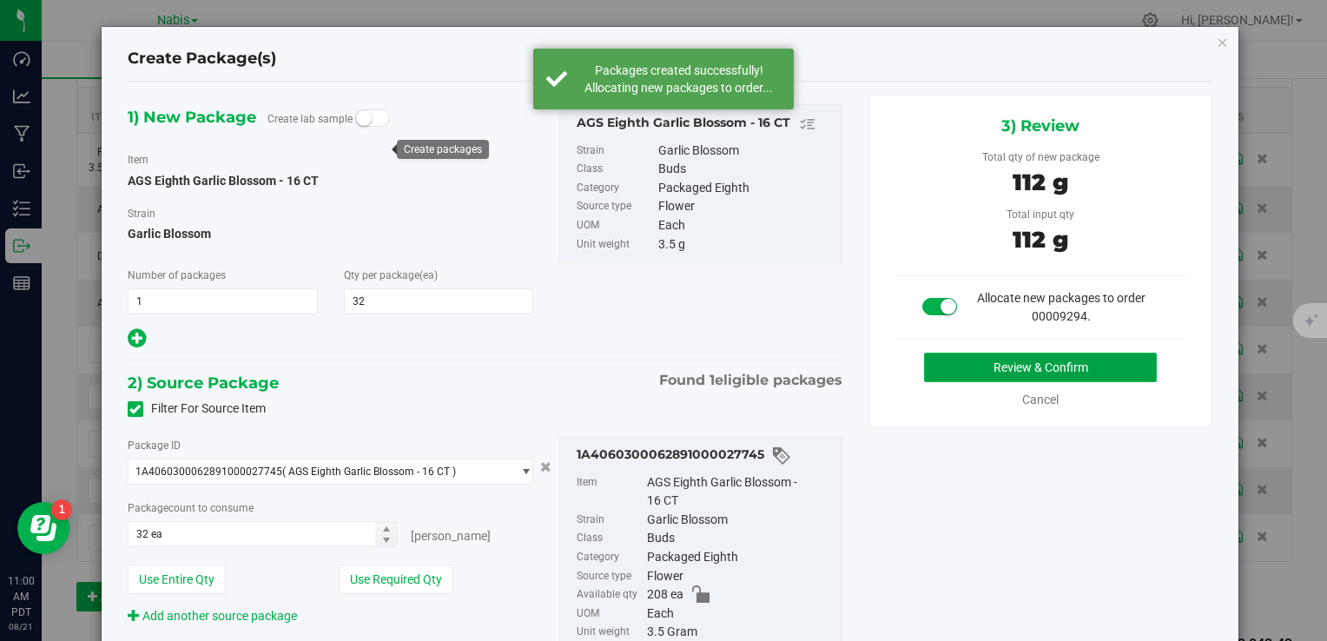
click at [963, 366] on button "Review & Confirm" at bounding box center [1040, 368] width 233 height 30
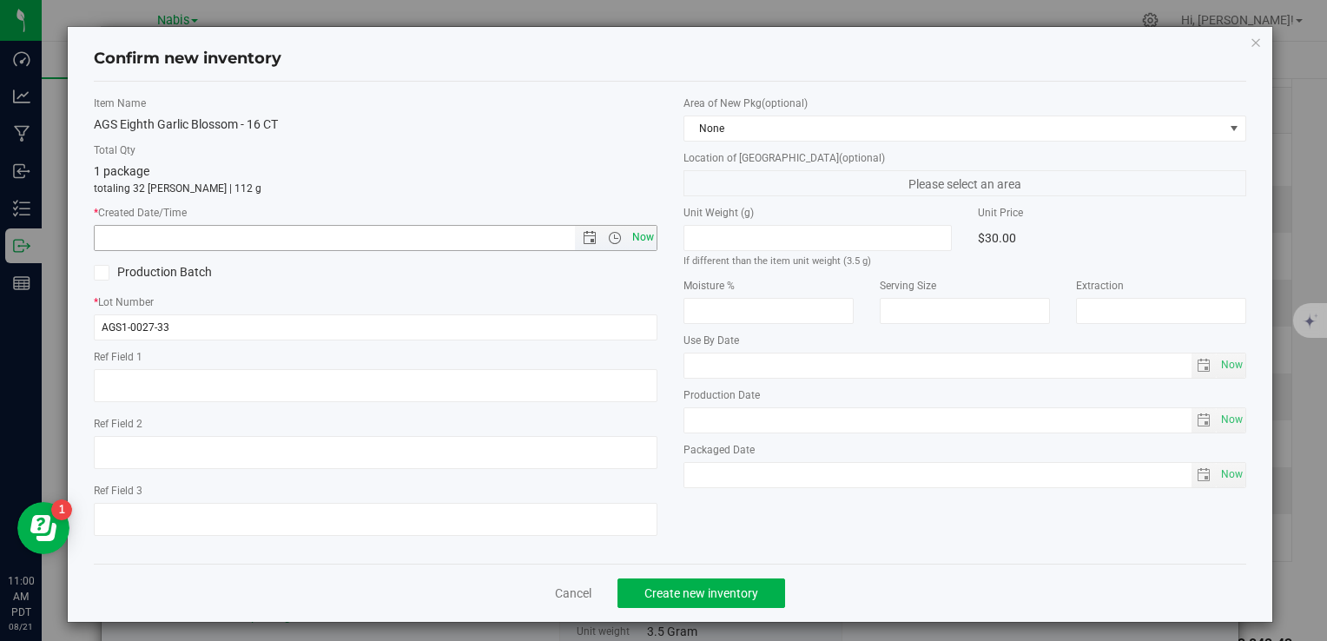
click at [636, 231] on span "Now" at bounding box center [643, 237] width 30 height 25
type input "[DATE] 11:00 AM"
click at [704, 584] on button "Create new inventory" at bounding box center [702, 594] width 168 height 30
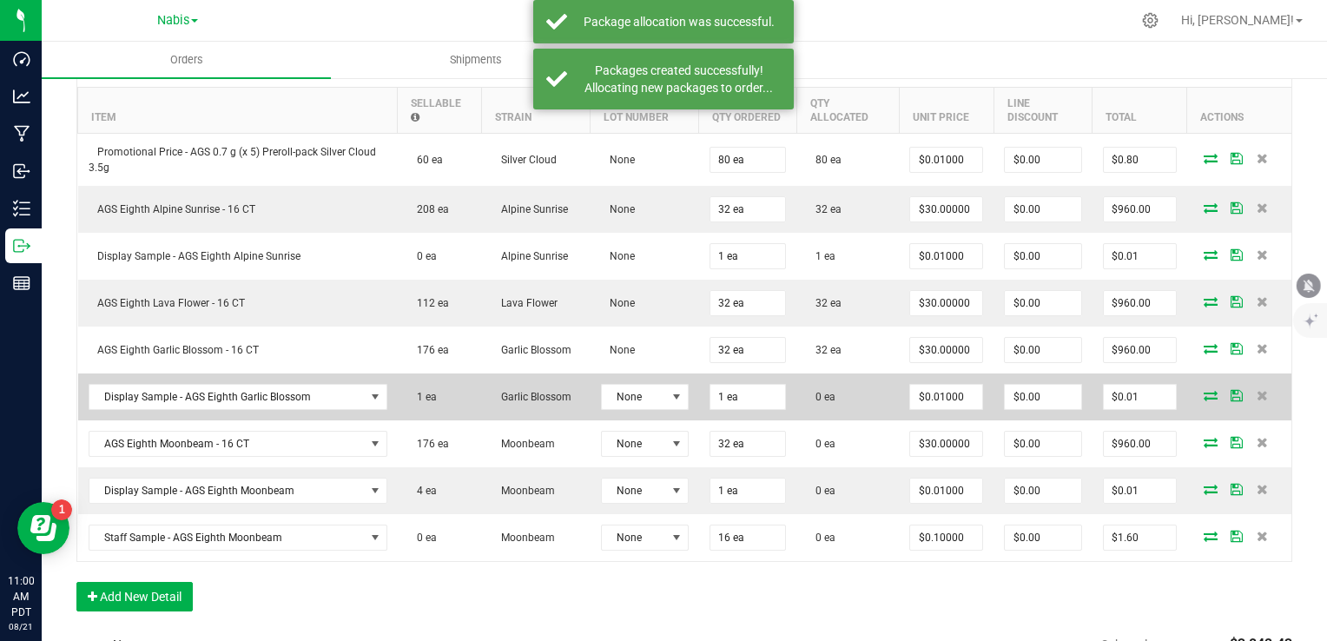
click at [1204, 393] on icon at bounding box center [1211, 395] width 14 height 10
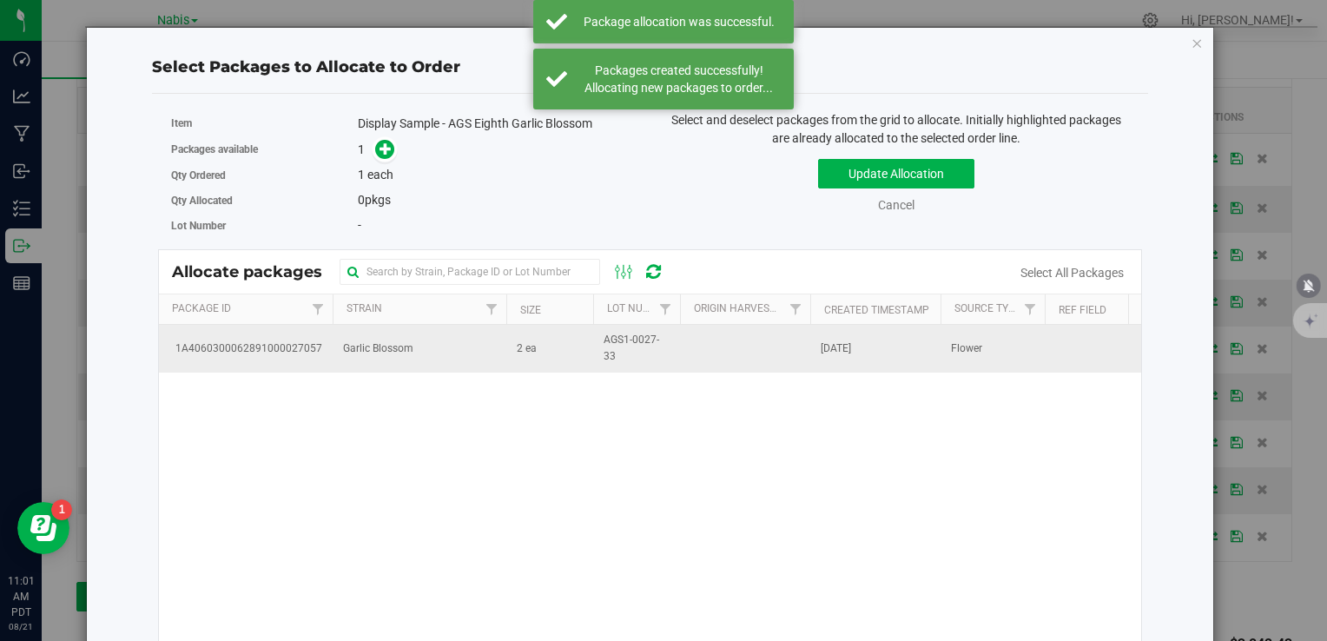
click at [570, 347] on td "2 ea" at bounding box center [549, 348] width 87 height 47
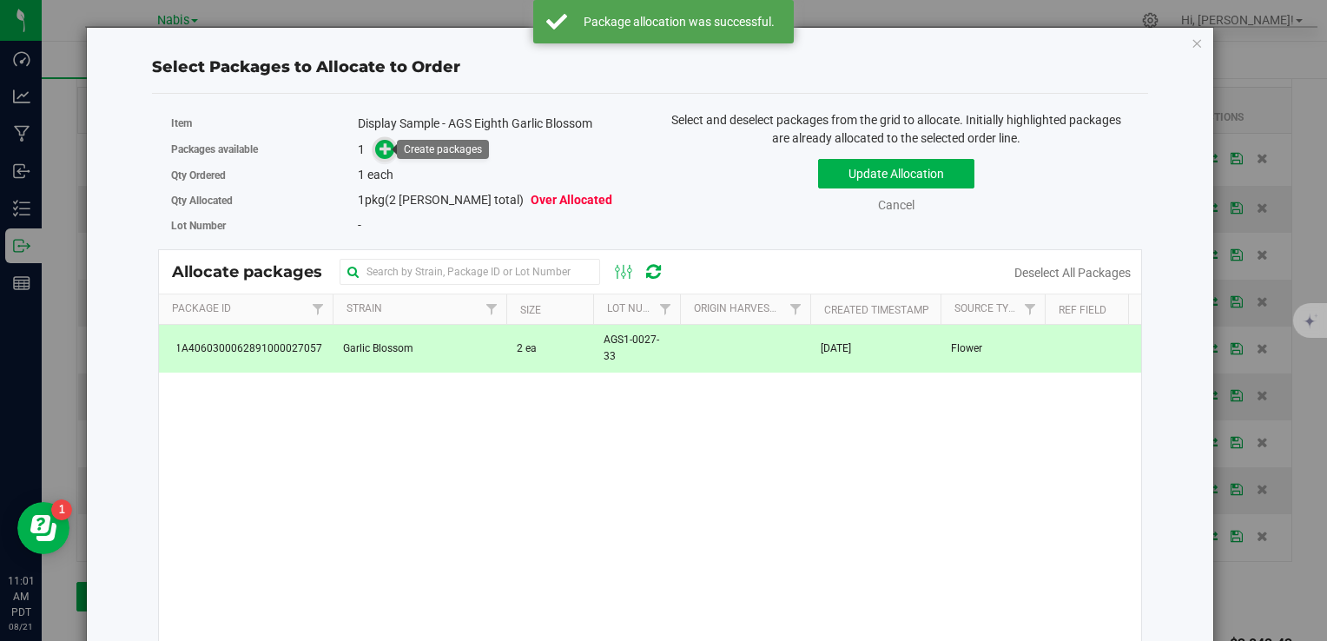
click at [380, 147] on icon at bounding box center [386, 148] width 12 height 12
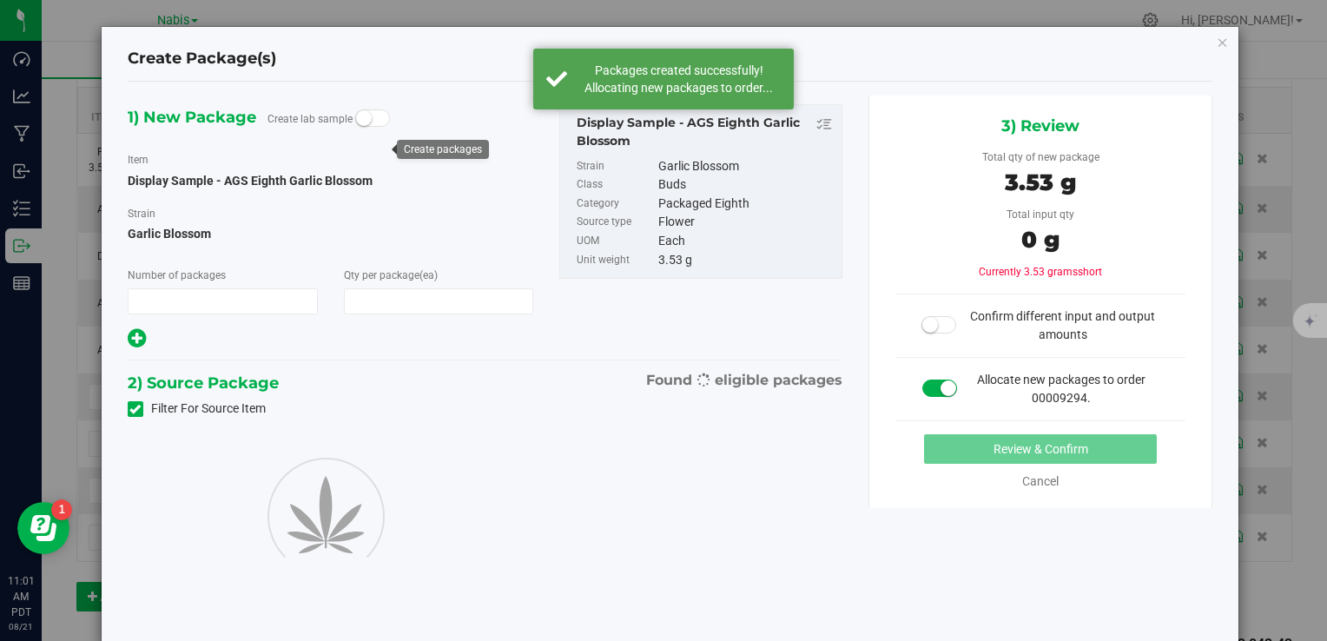
type input "1"
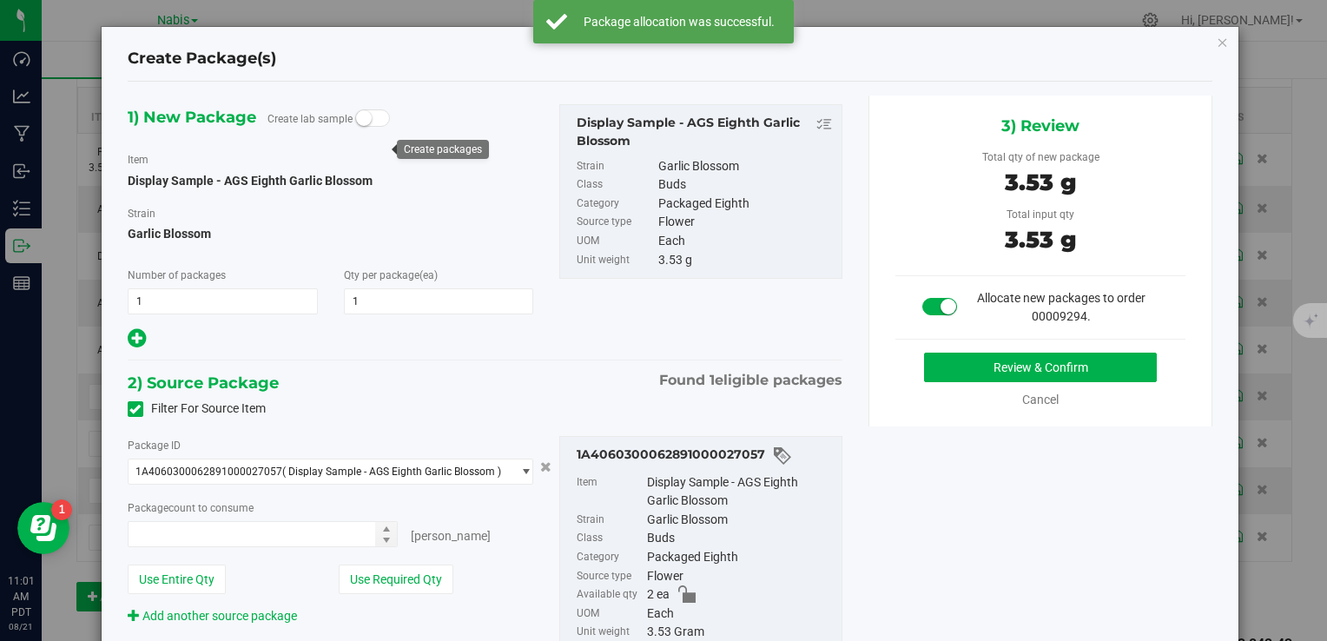
type input "1 ea"
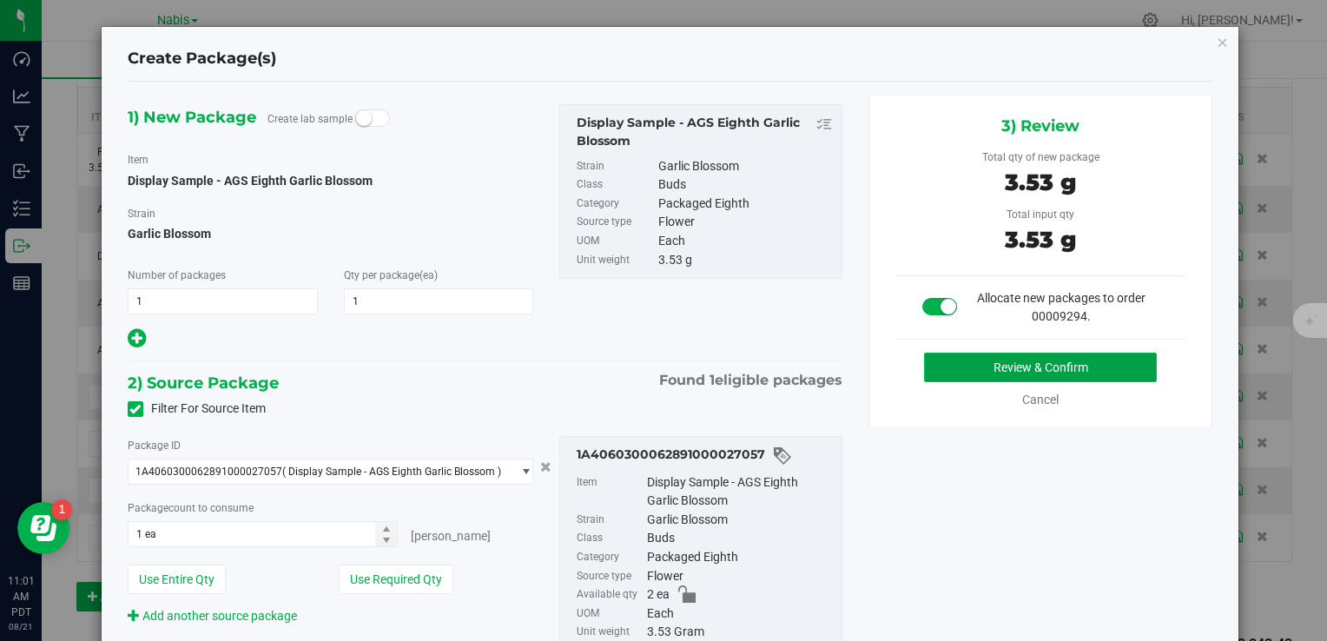
click at [961, 367] on button "Review & Confirm" at bounding box center [1040, 368] width 233 height 30
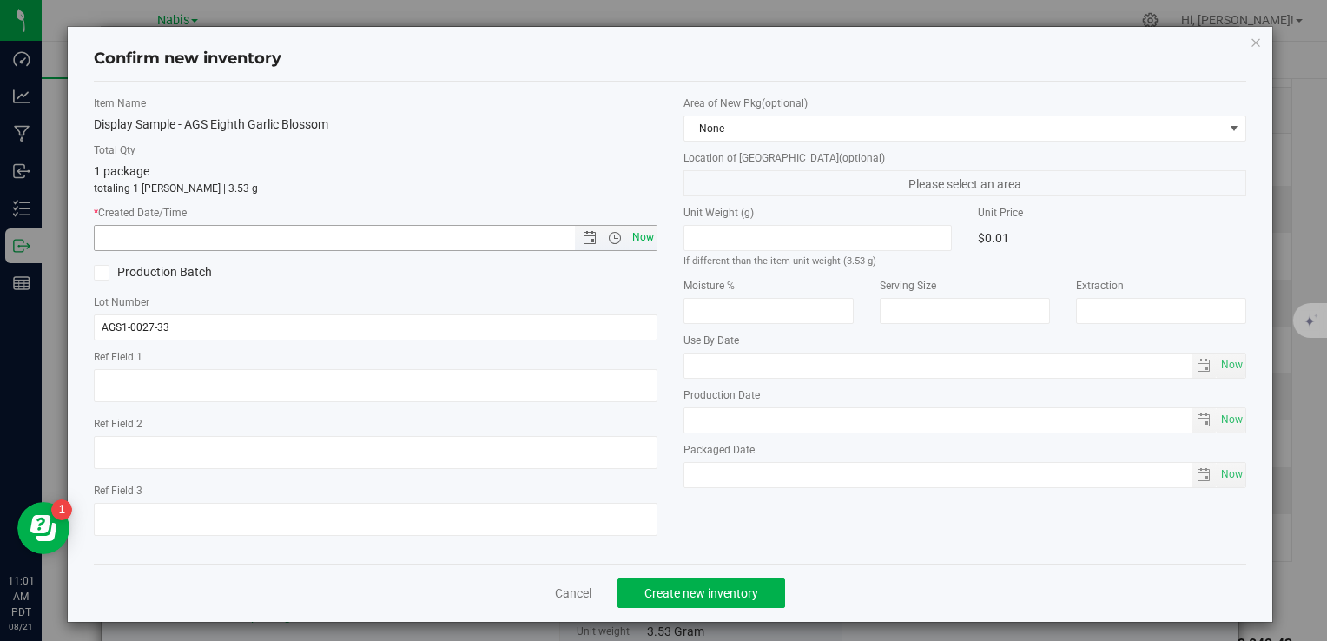
click at [641, 235] on span "Now" at bounding box center [643, 237] width 30 height 25
type input "[DATE] 11:01 AM"
click at [704, 592] on span "Create new inventory" at bounding box center [702, 593] width 114 height 14
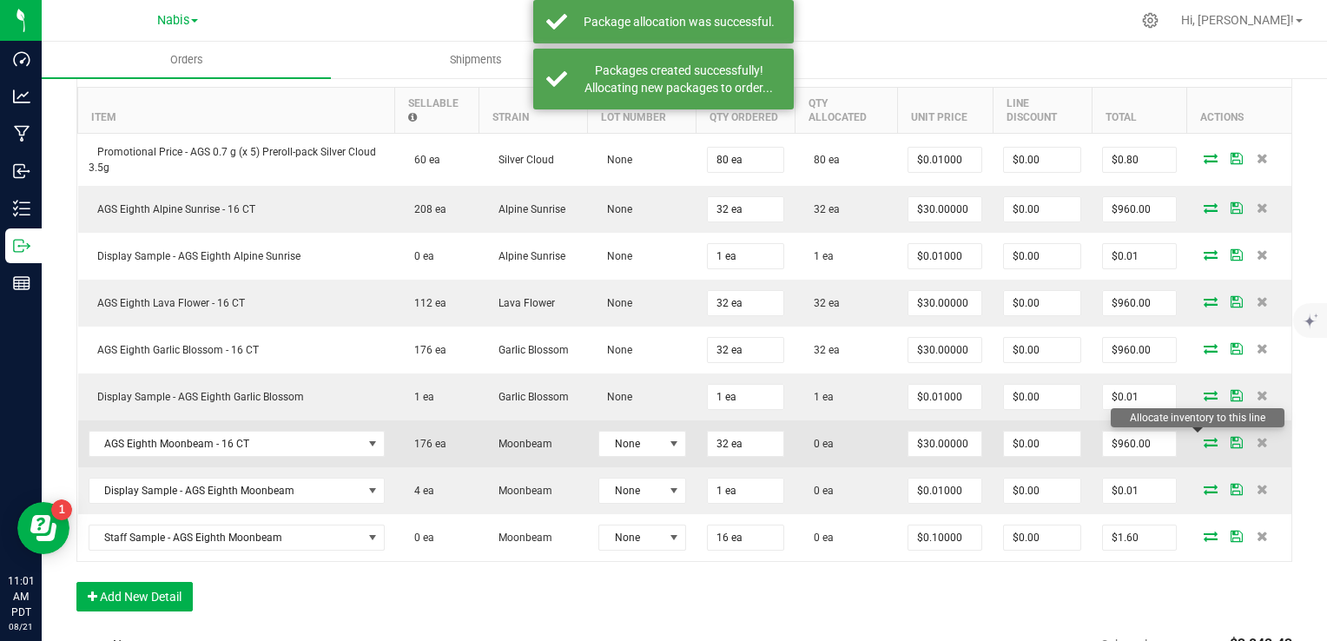
click at [1204, 442] on icon at bounding box center [1211, 442] width 14 height 10
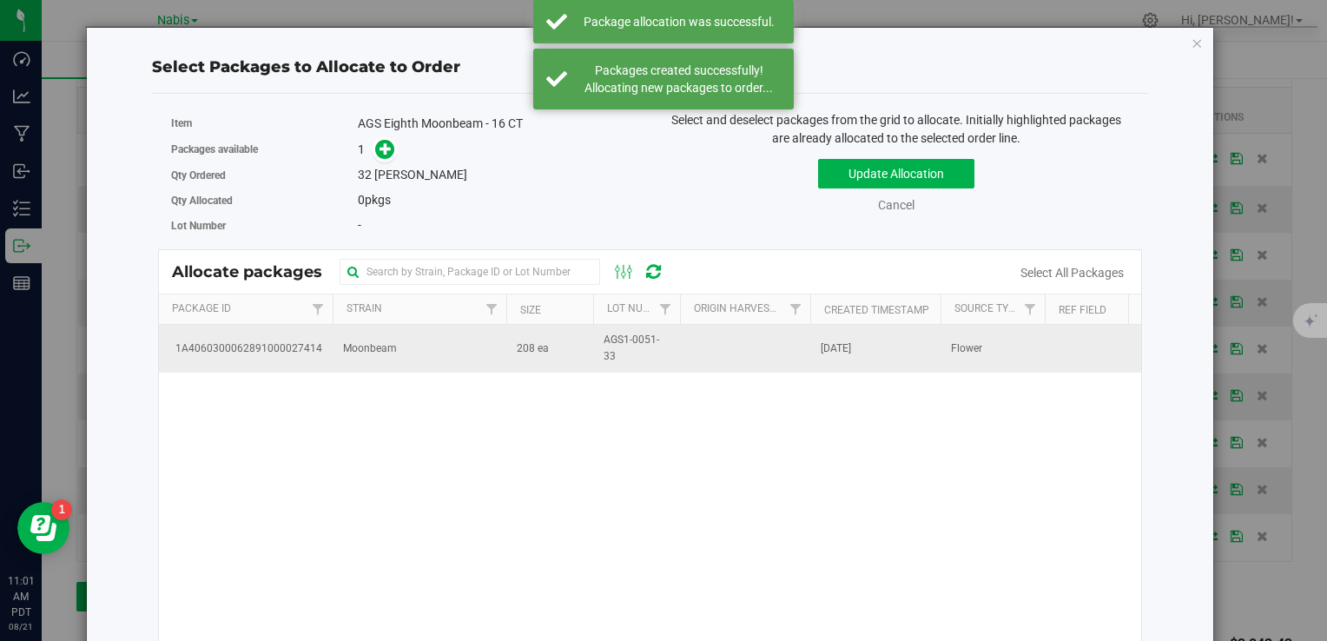
click at [382, 356] on td "Moonbeam" at bounding box center [420, 348] width 174 height 47
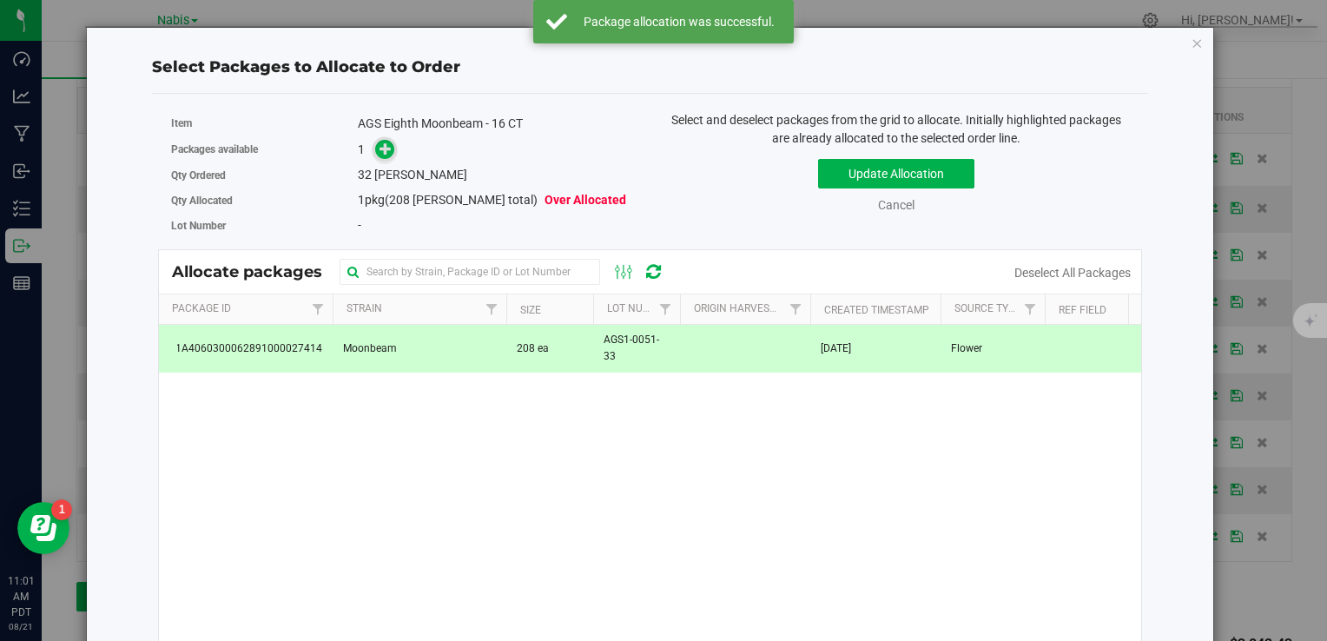
click at [380, 155] on icon at bounding box center [386, 148] width 12 height 12
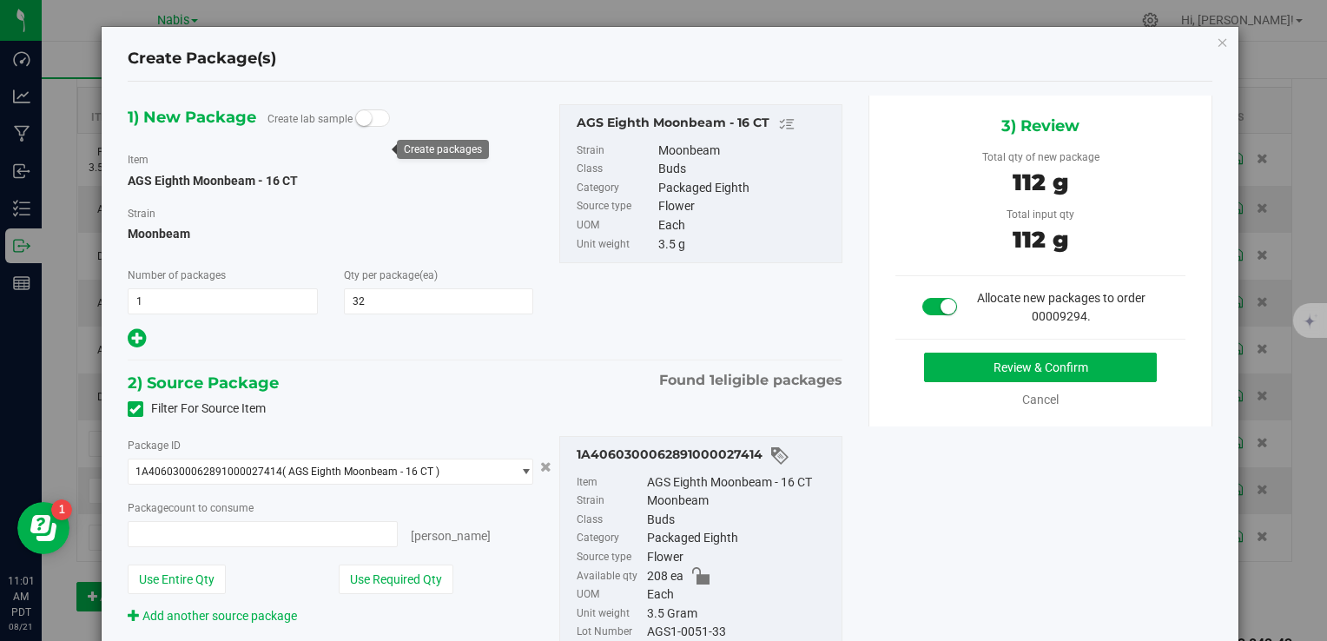
type input "32 ea"
click at [913, 369] on div "Review & Confirm" at bounding box center [1041, 368] width 291 height 30
click at [924, 367] on button "Review & Confirm" at bounding box center [1040, 368] width 233 height 30
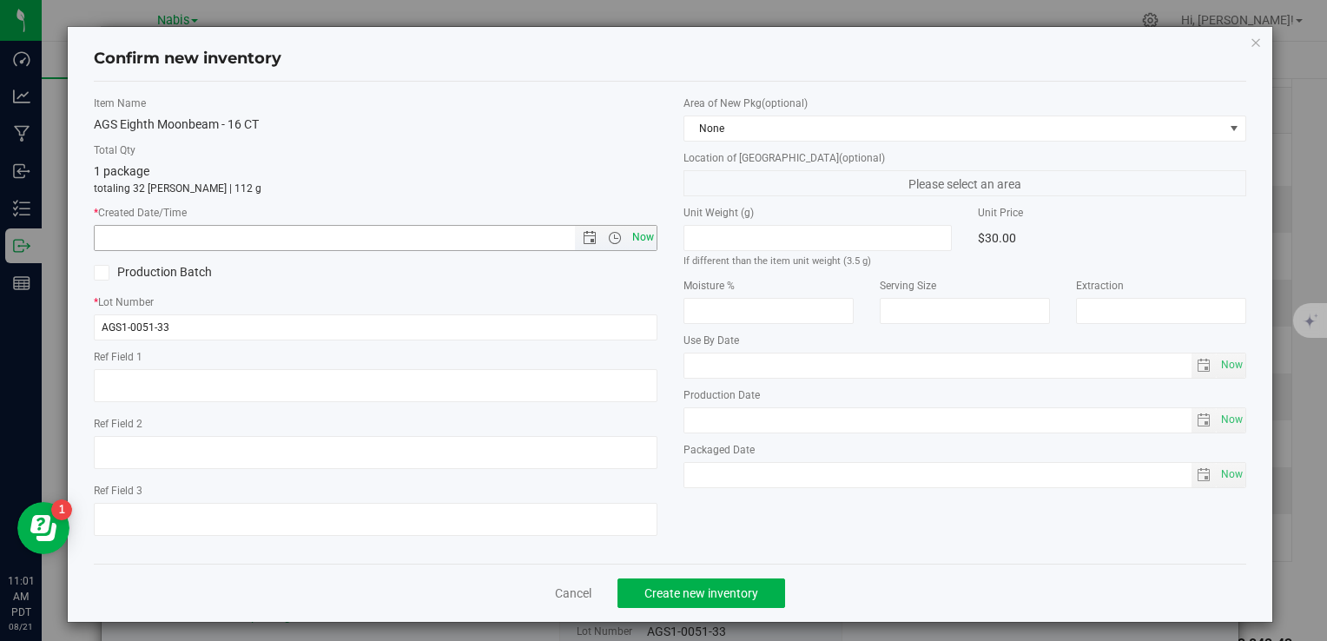
click at [632, 234] on span "Now" at bounding box center [643, 237] width 30 height 25
type input "[DATE] 11:01 AM"
click at [681, 596] on span "Create new inventory" at bounding box center [702, 593] width 114 height 14
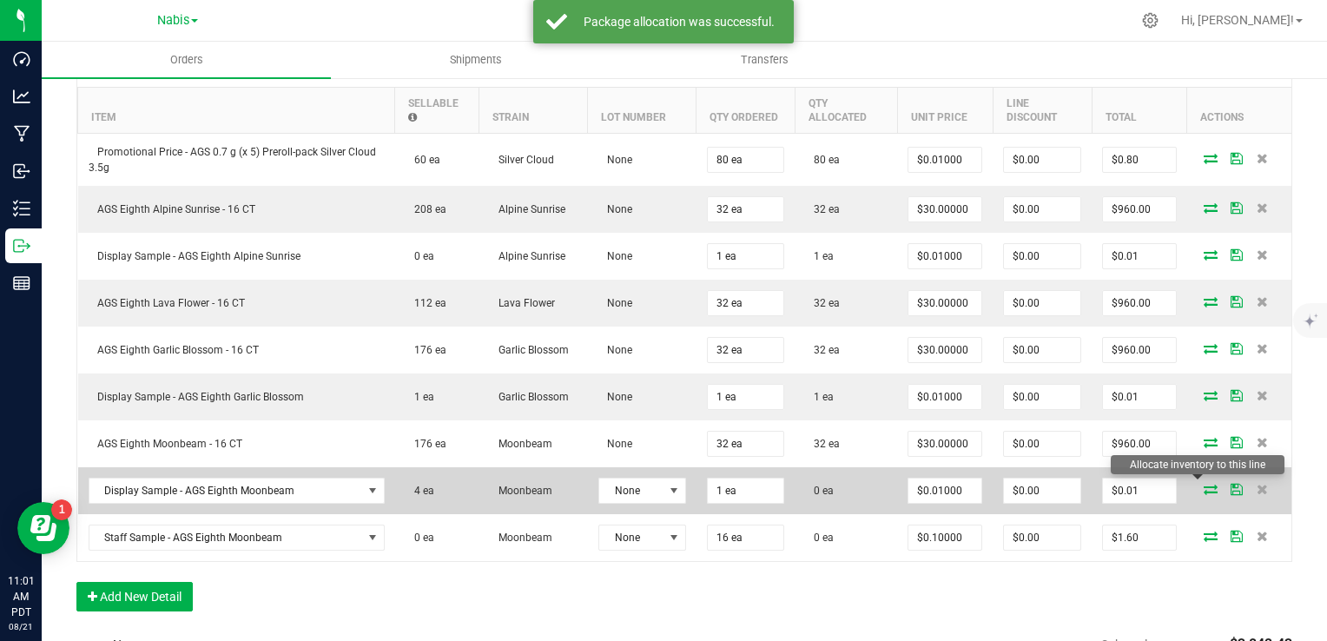
click at [1204, 487] on icon at bounding box center [1211, 489] width 14 height 10
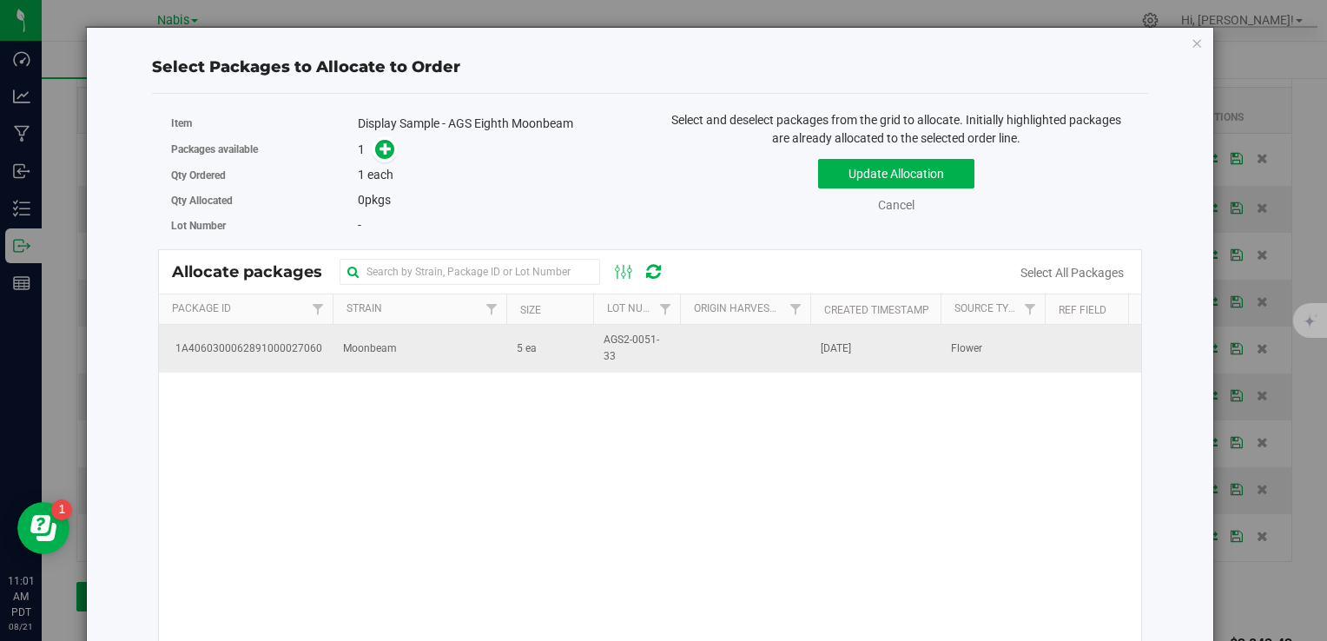
click at [483, 354] on td "Moonbeam" at bounding box center [420, 348] width 174 height 47
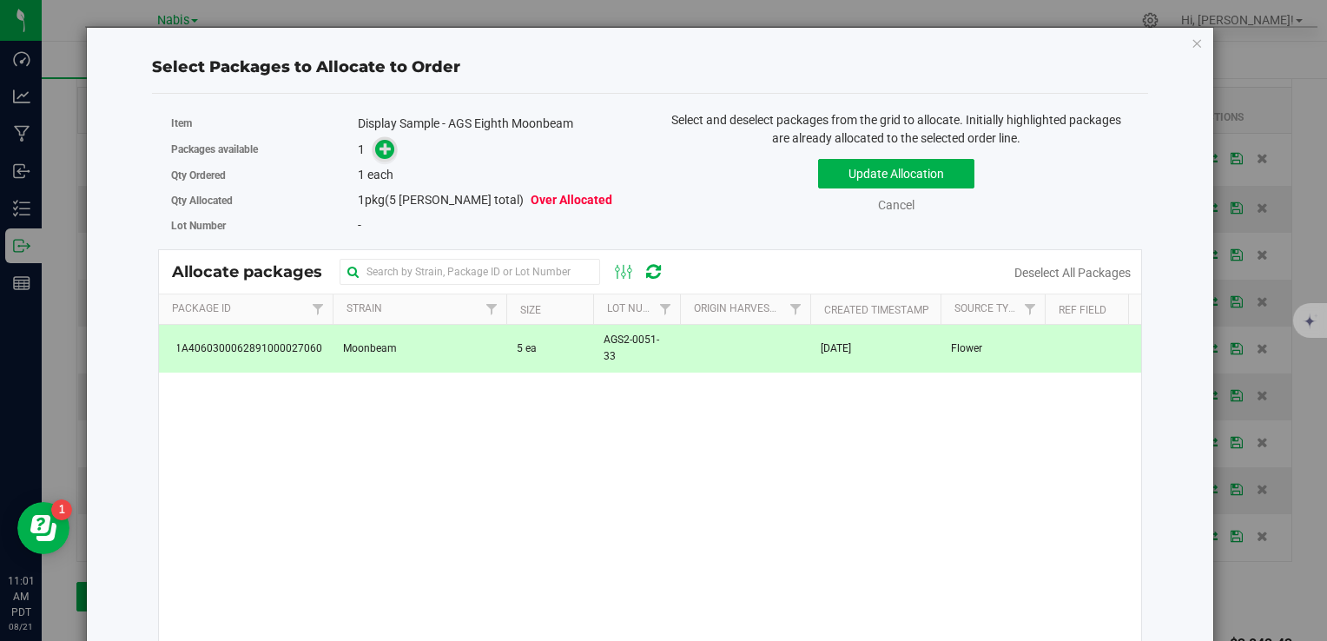
click at [380, 142] on icon at bounding box center [386, 148] width 12 height 12
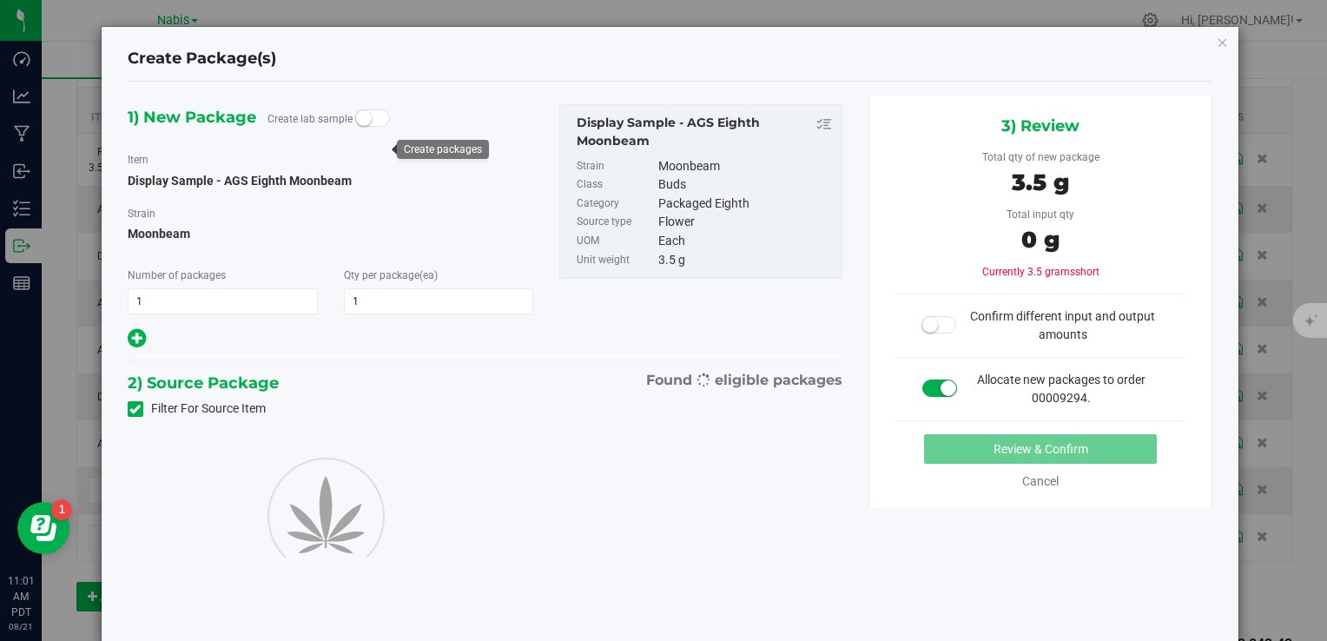
type input "1"
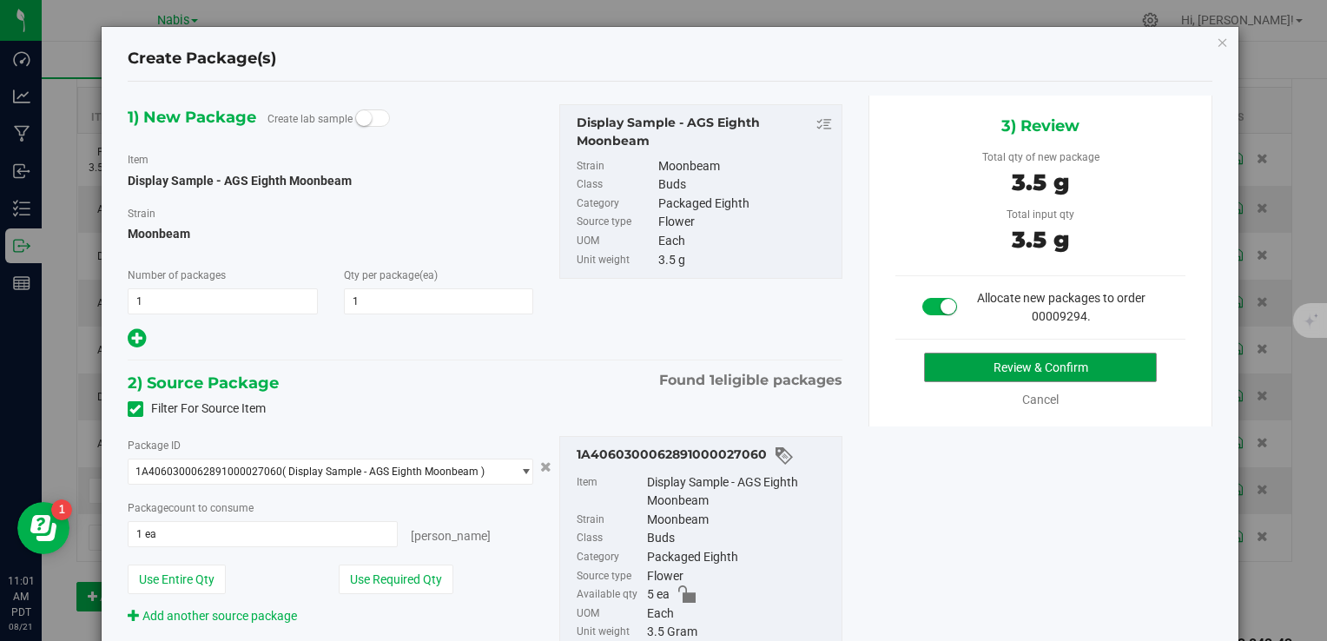
click at [964, 353] on button "Review & Confirm" at bounding box center [1040, 368] width 233 height 30
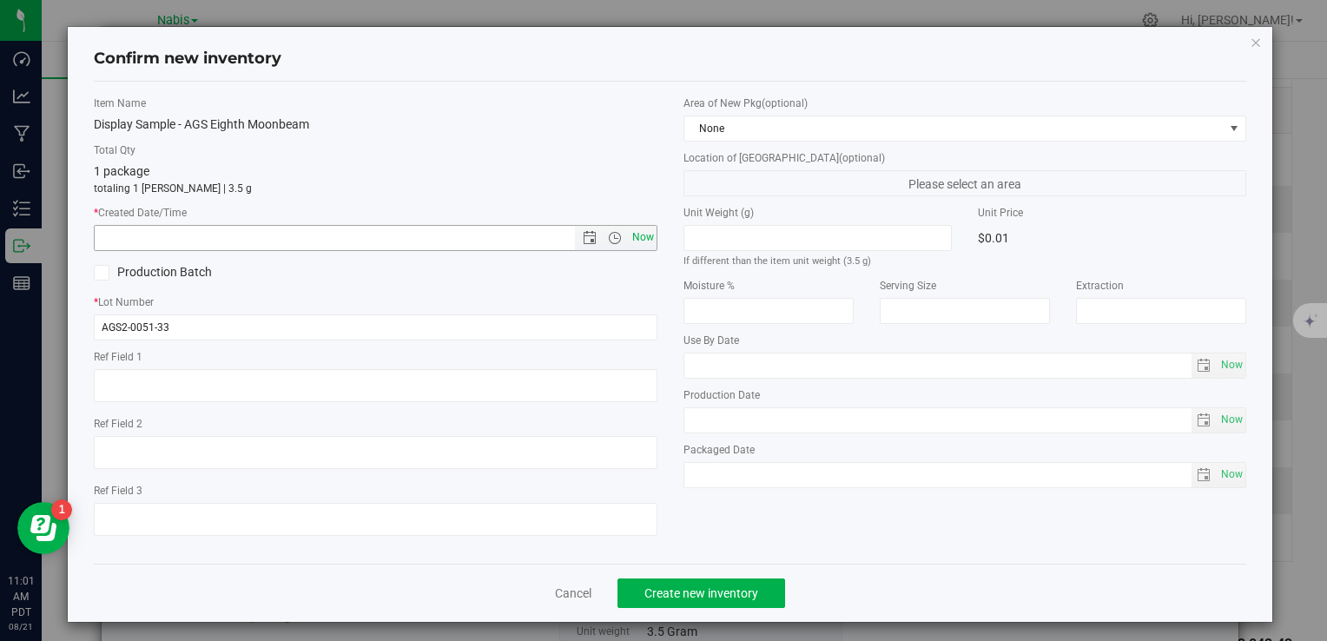
click at [635, 235] on span "Now" at bounding box center [643, 237] width 30 height 25
type input "[DATE] 11:01 AM"
click at [695, 594] on span "Create new inventory" at bounding box center [702, 593] width 114 height 14
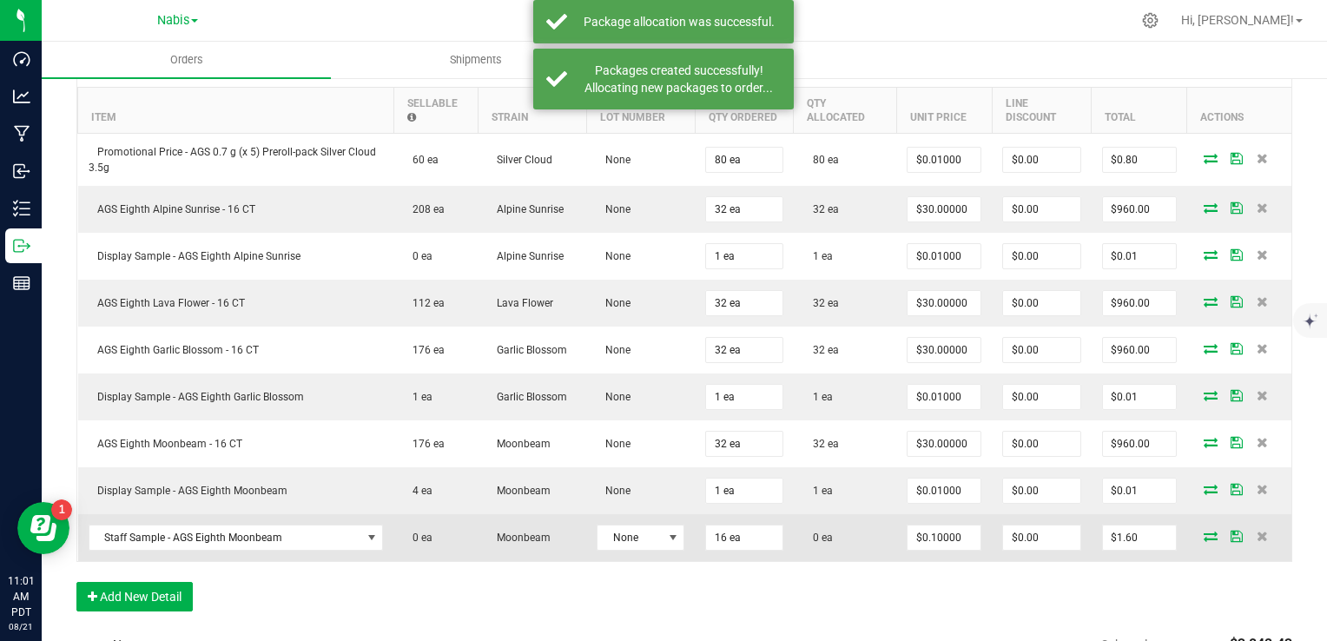
click at [1204, 532] on icon at bounding box center [1211, 536] width 14 height 10
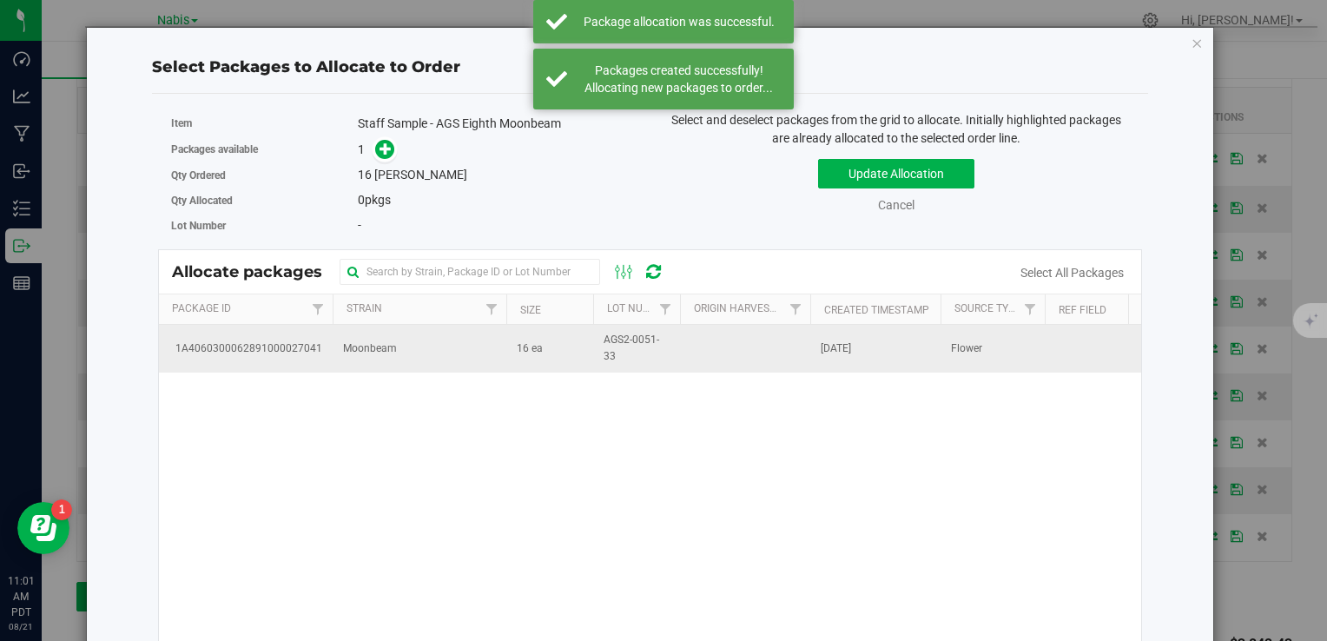
click at [482, 348] on td "Moonbeam" at bounding box center [420, 348] width 174 height 47
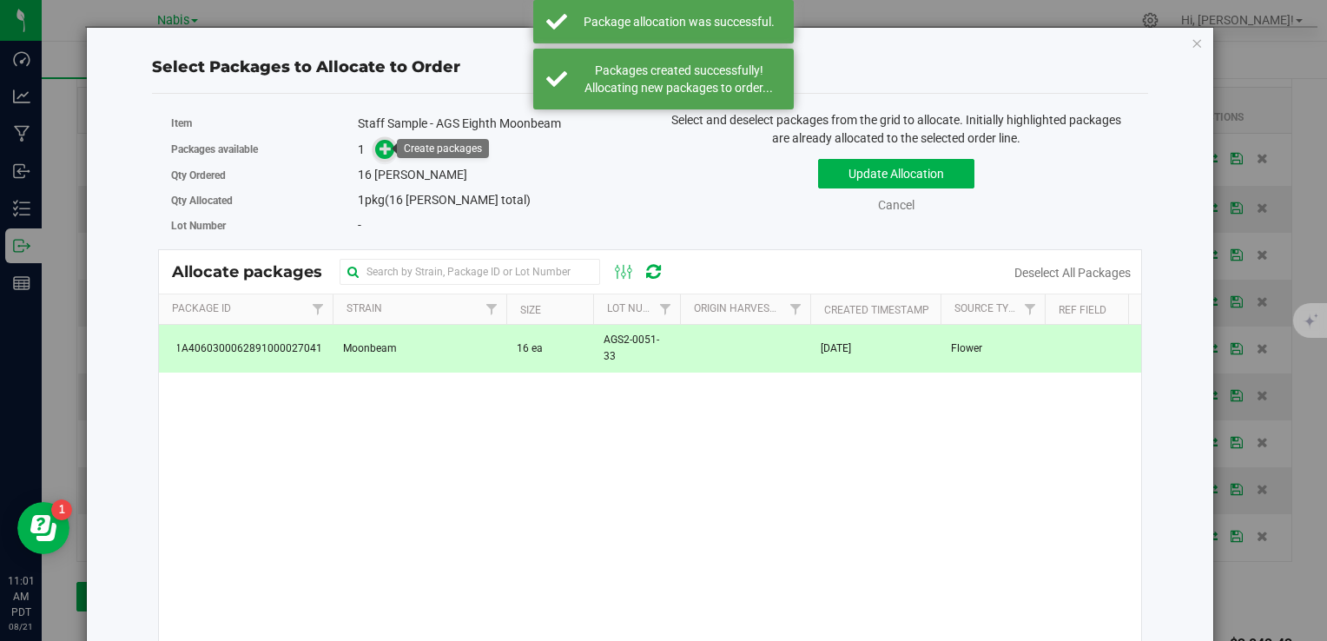
click at [390, 155] on link at bounding box center [385, 149] width 20 height 14
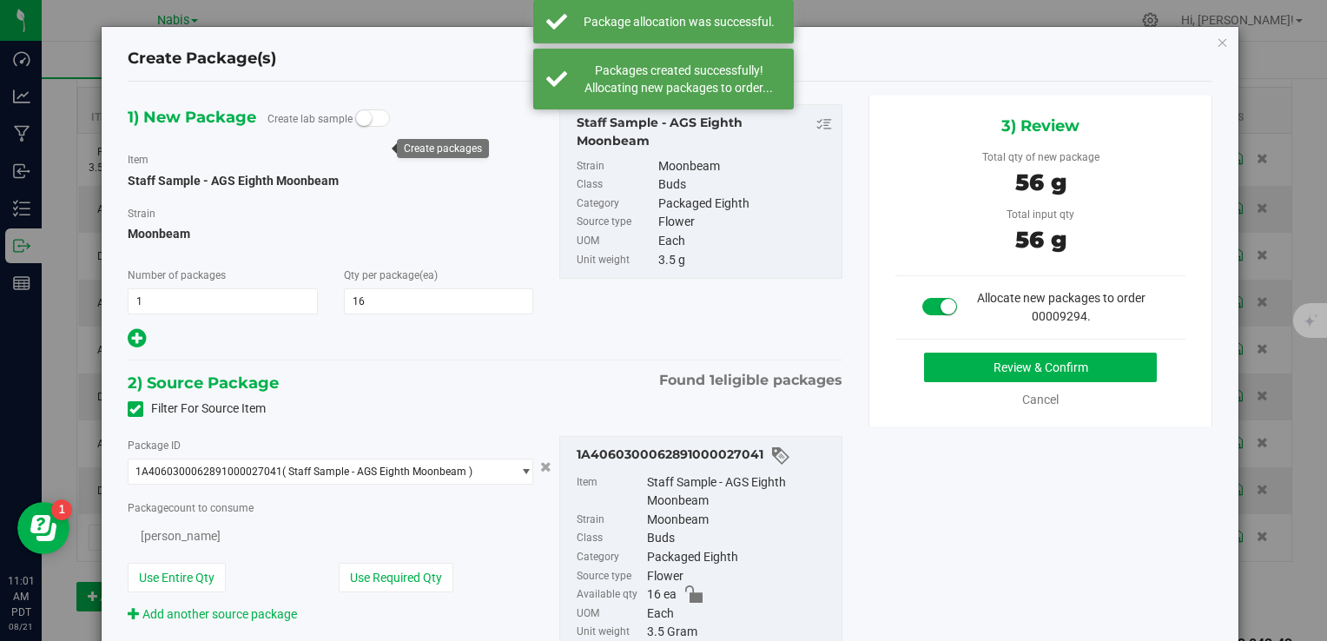
type input "16"
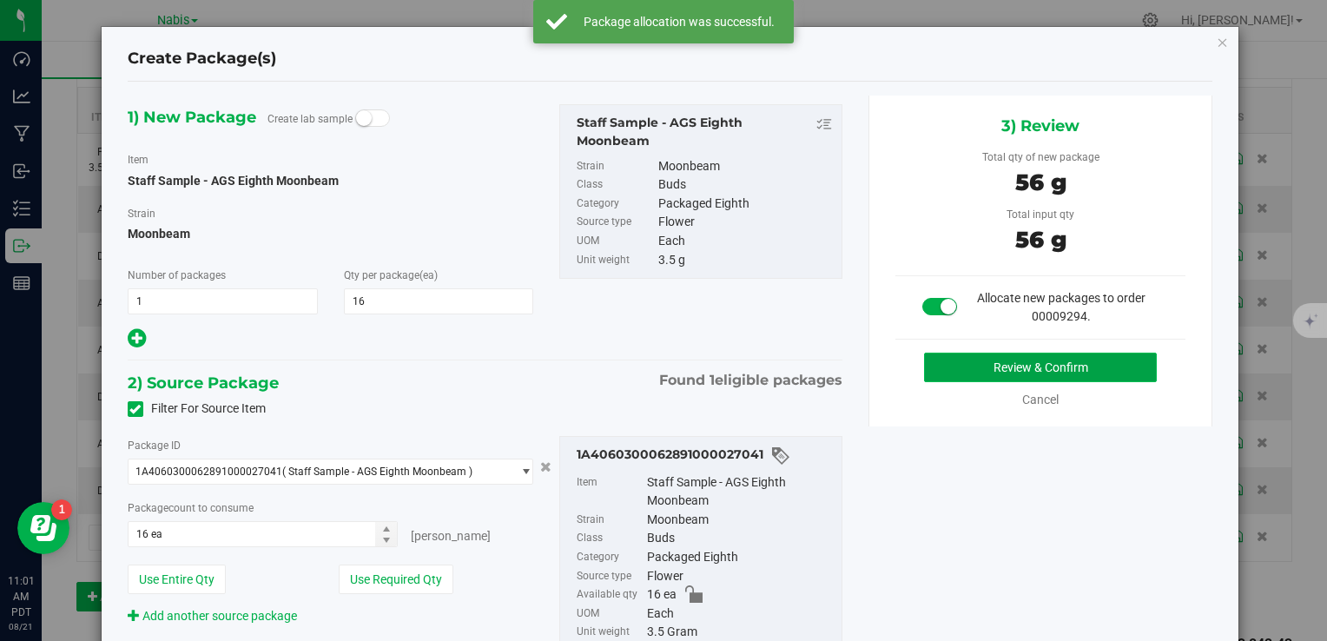
click at [976, 366] on button "Review & Confirm" at bounding box center [1040, 368] width 233 height 30
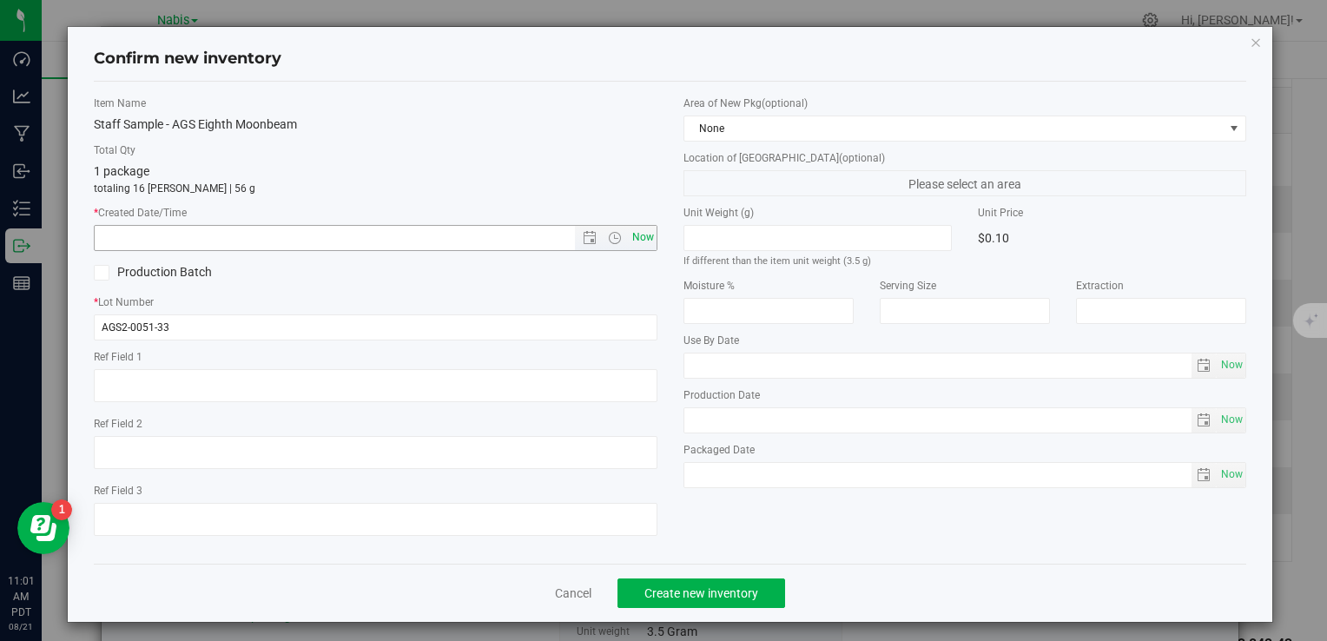
click at [636, 238] on span "Now" at bounding box center [643, 237] width 30 height 25
type input "[DATE] 11:01 AM"
click at [716, 610] on div "Cancel Create new inventory" at bounding box center [670, 593] width 1153 height 58
click at [719, 600] on button "Create new inventory" at bounding box center [702, 594] width 168 height 30
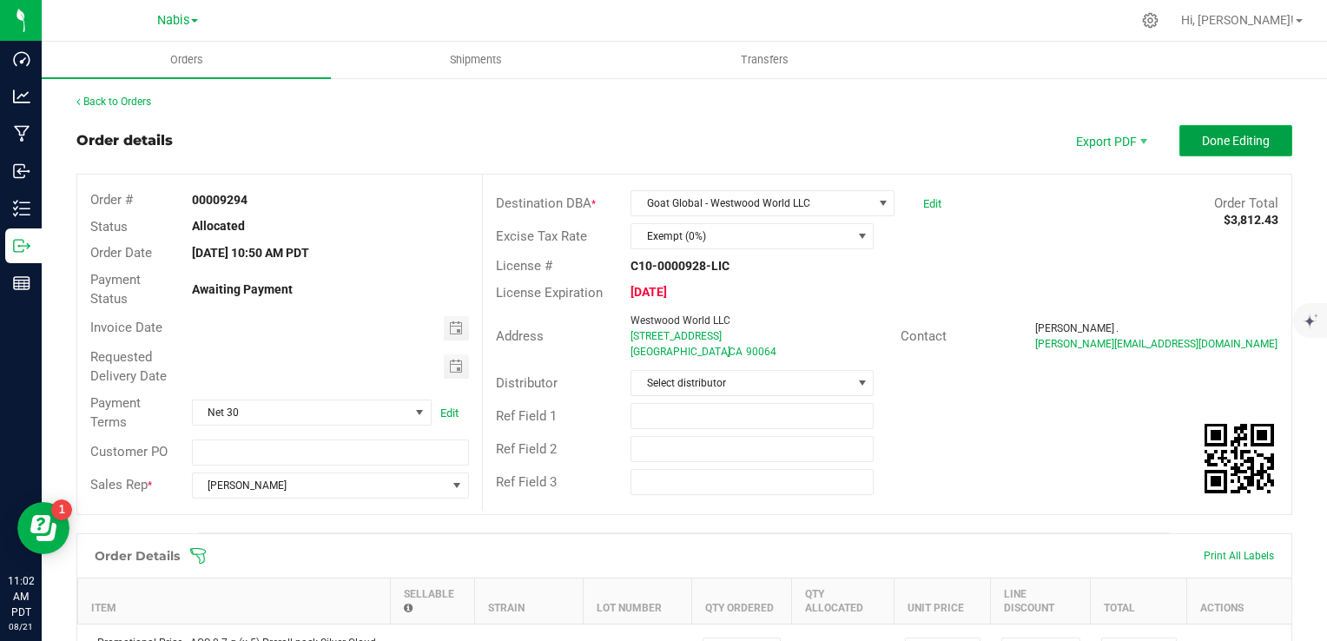
click at [1202, 134] on span "Done Editing" at bounding box center [1236, 141] width 68 height 14
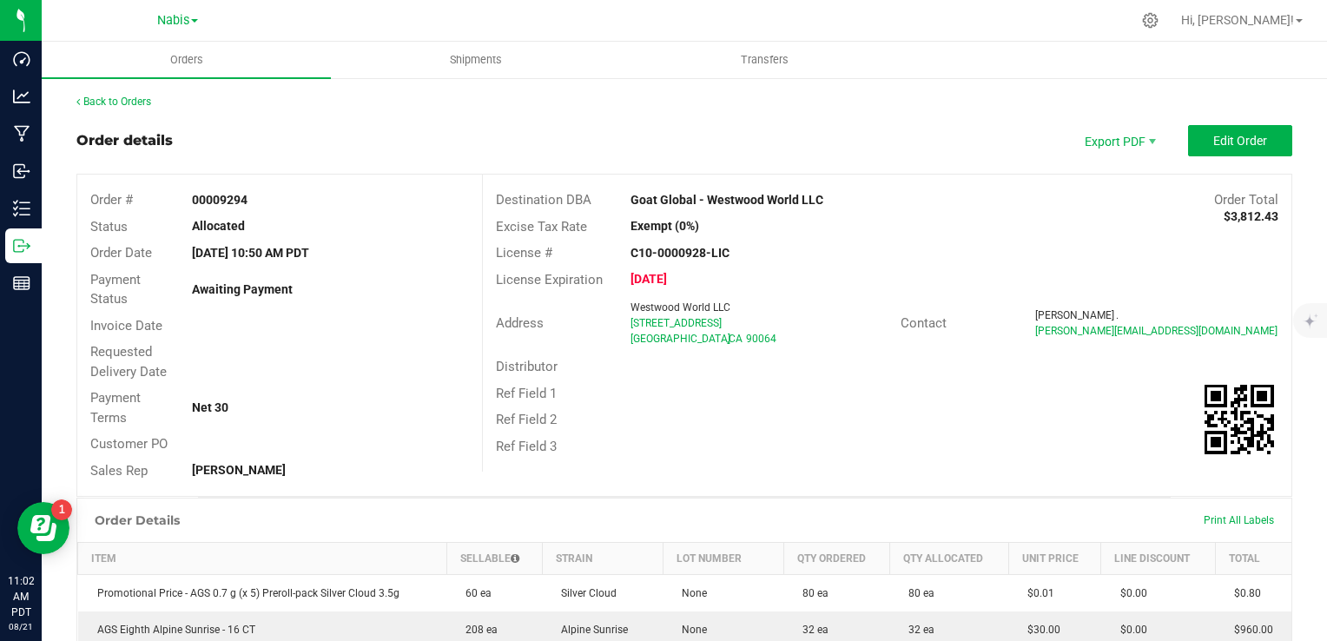
drag, startPoint x: 619, startPoint y: 196, endPoint x: 818, endPoint y: 191, distance: 199.9
click at [818, 191] on div "Goat Global - Westwood World LLC" at bounding box center [786, 200] width 337 height 18
copy strong "Goat Global - Westwood World LLC"
drag, startPoint x: 608, startPoint y: 318, endPoint x: 748, endPoint y: 325, distance: 140.0
click at [748, 325] on div "Address Westwood World LLC [STREET_ADDRESS]" at bounding box center [692, 323] width 418 height 54
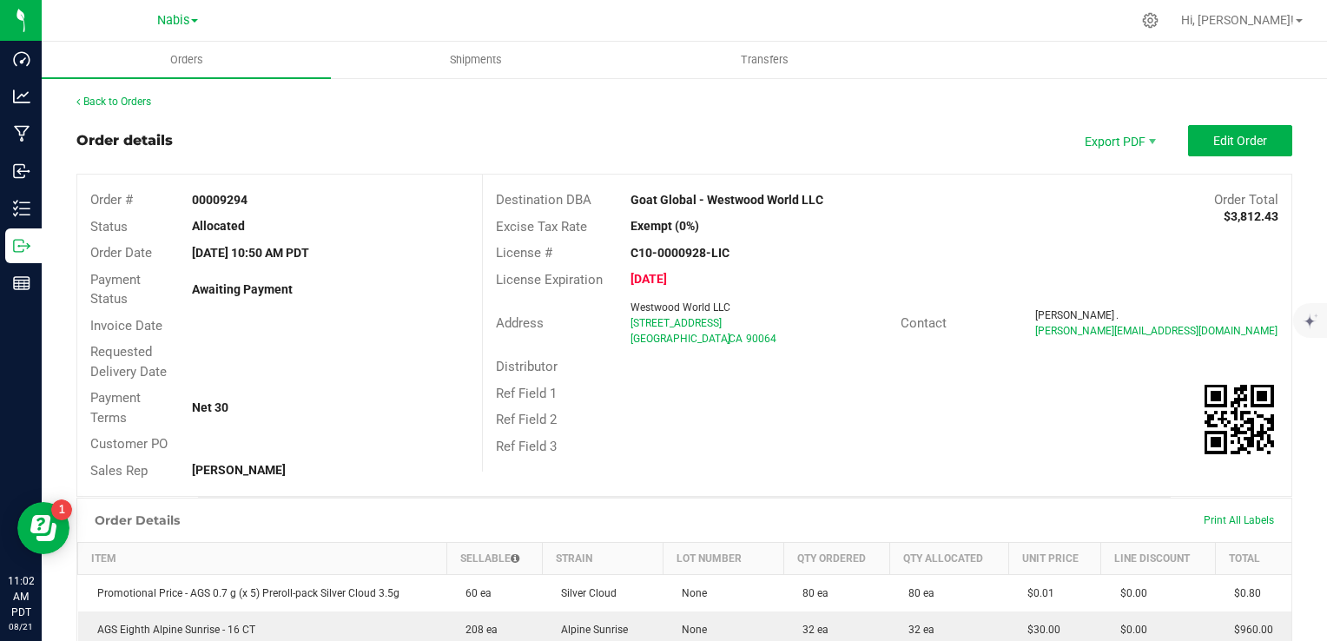
copy div "Westwood World LLC [STREET_ADDRESS]"
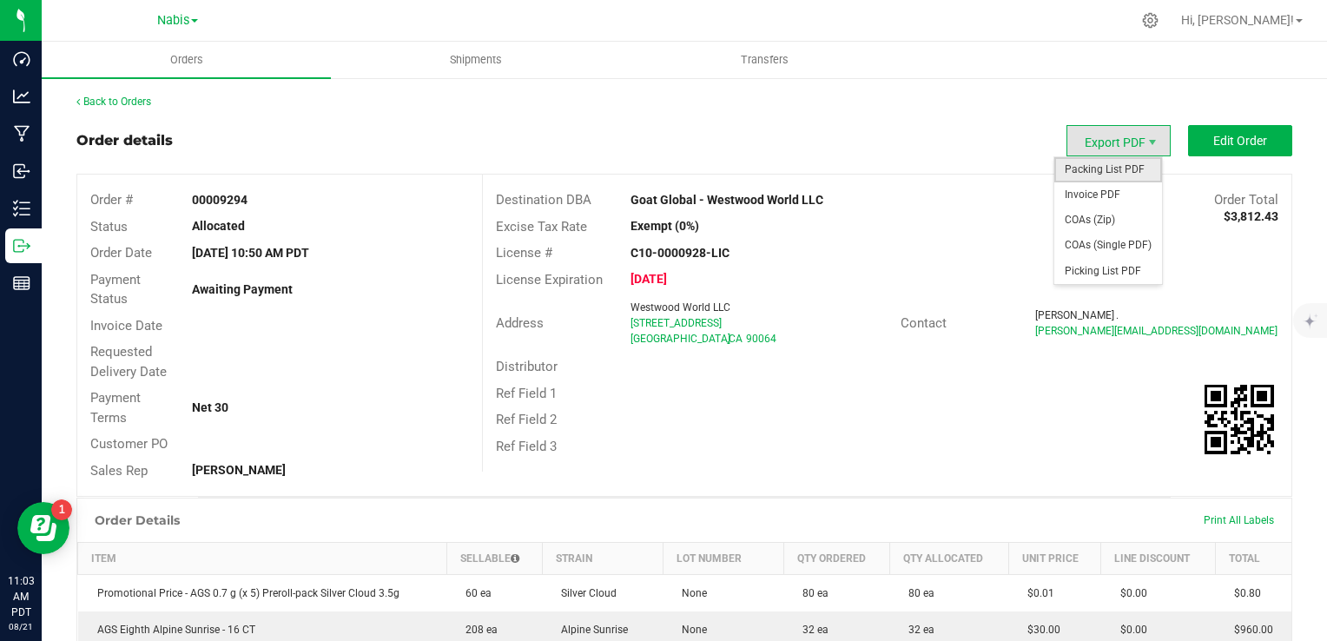
click at [1103, 171] on span "Packing List PDF" at bounding box center [1109, 169] width 108 height 25
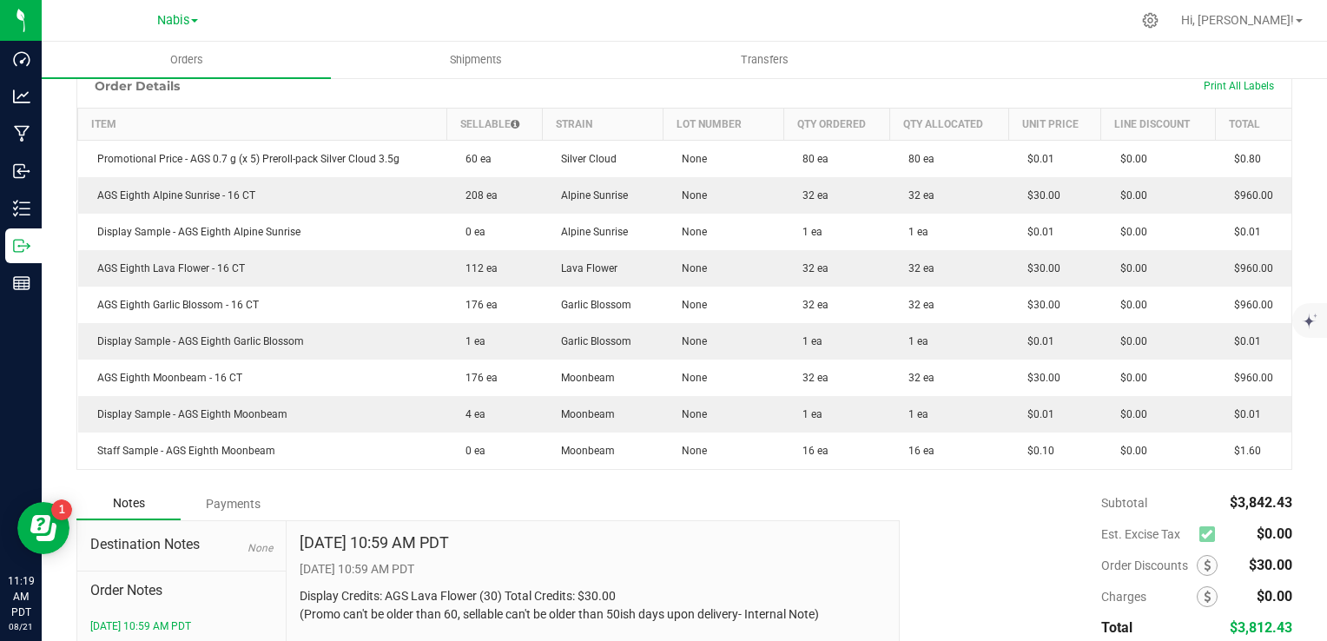
scroll to position [563, 0]
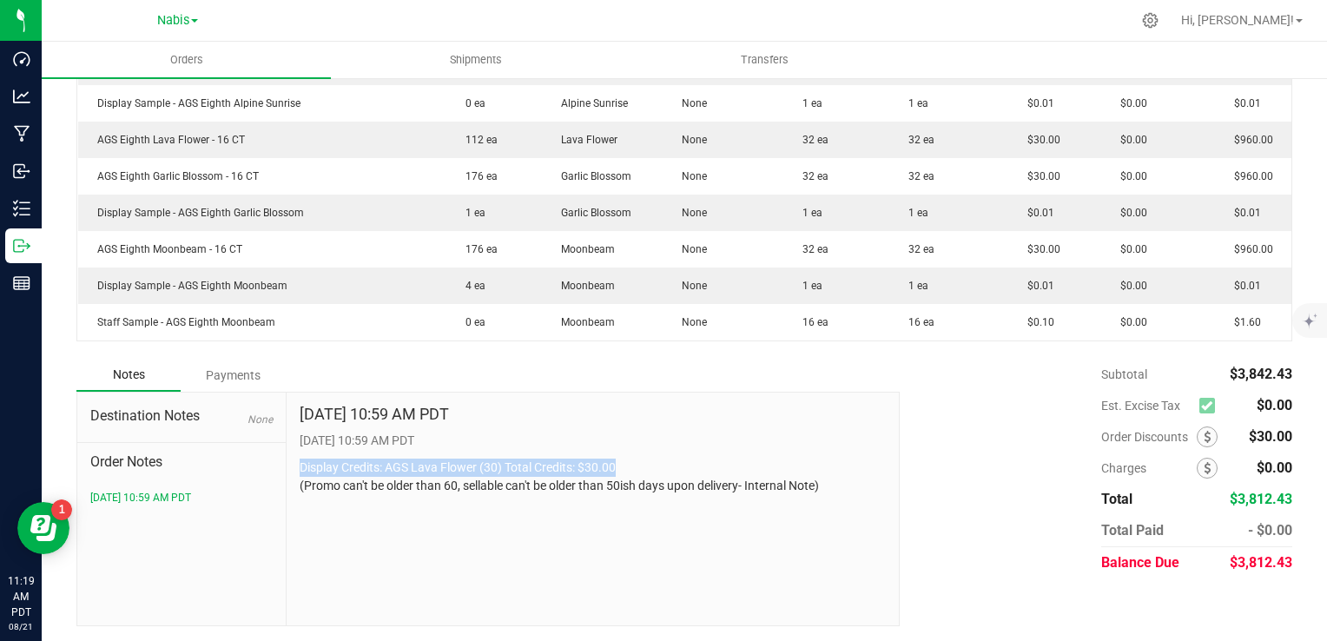
drag, startPoint x: 295, startPoint y: 460, endPoint x: 676, endPoint y: 472, distance: 380.7
click at [676, 472] on div "[DATE] 10:59 AM PDT [DATE] 10:59 AM PDT Display Credits: AGS Lava Flower (30) T…" at bounding box center [593, 509] width 613 height 233
copy p "Display Credits: AGS Lava Flower (30) Total Credits: $30.00"
click at [308, 487] on p "Display Credits: AGS Lava Flower (30) Total Credits: $30.00 (Promo can't be old…" at bounding box center [593, 477] width 587 height 36
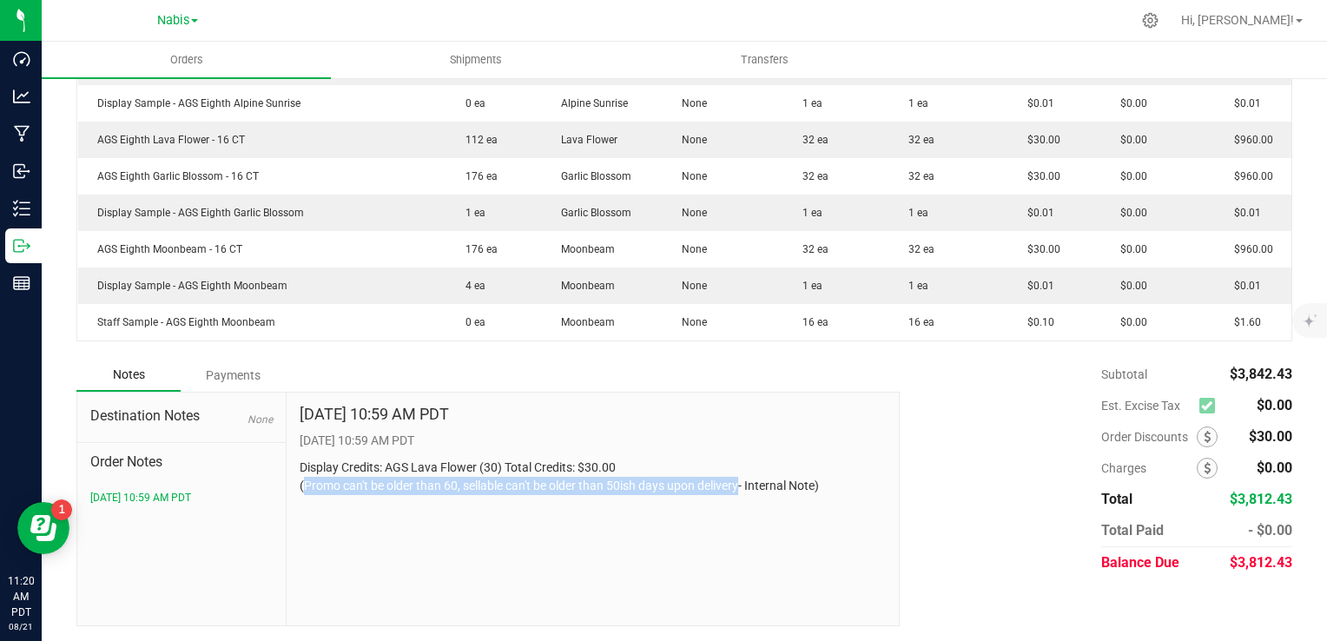
drag, startPoint x: 302, startPoint y: 480, endPoint x: 742, endPoint y: 480, distance: 439.6
click at [742, 480] on p "Display Credits: AGS Lava Flower (30) Total Credits: $30.00 (Promo can't be old…" at bounding box center [593, 477] width 587 height 36
copy p "Promo can't be older than 60, sellable can't be older than 50ish days upon deli…"
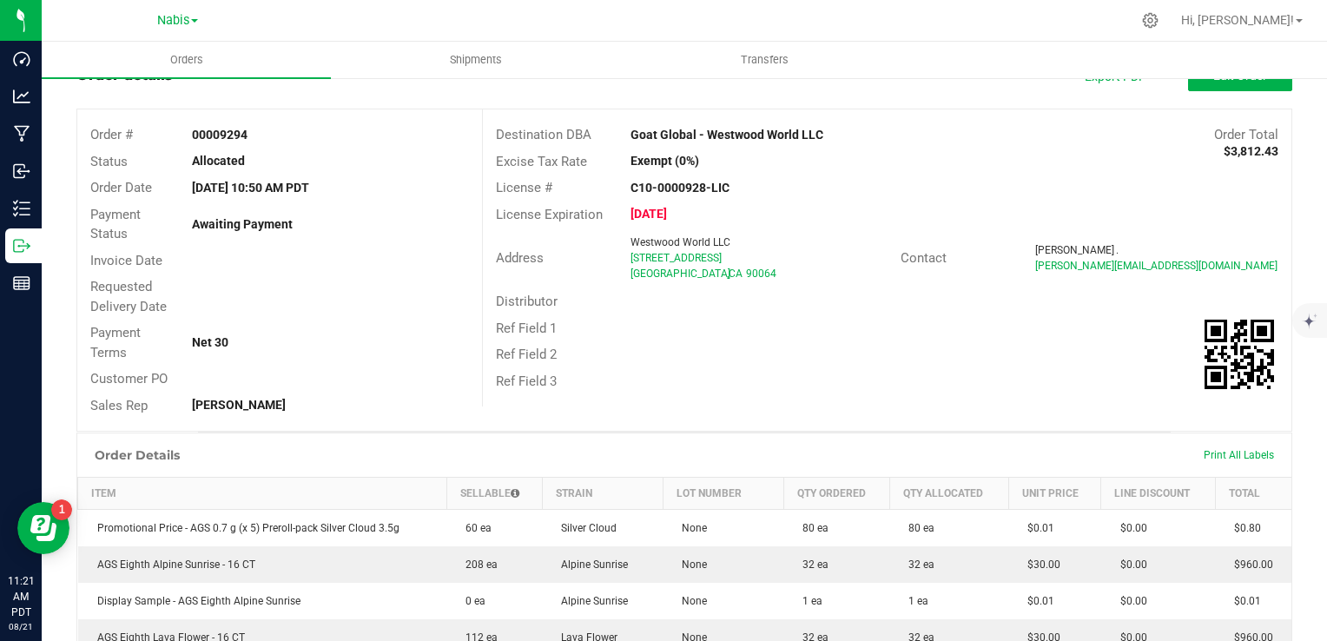
scroll to position [0, 0]
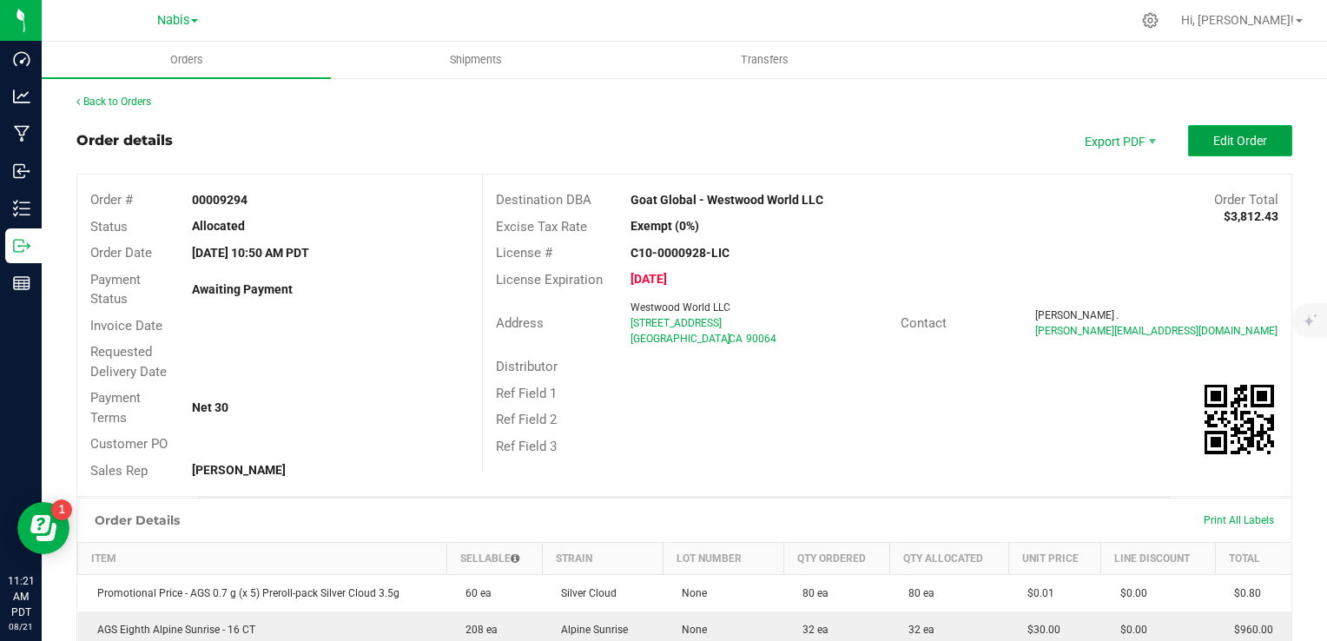
click at [1214, 136] on span "Edit Order" at bounding box center [1241, 141] width 54 height 14
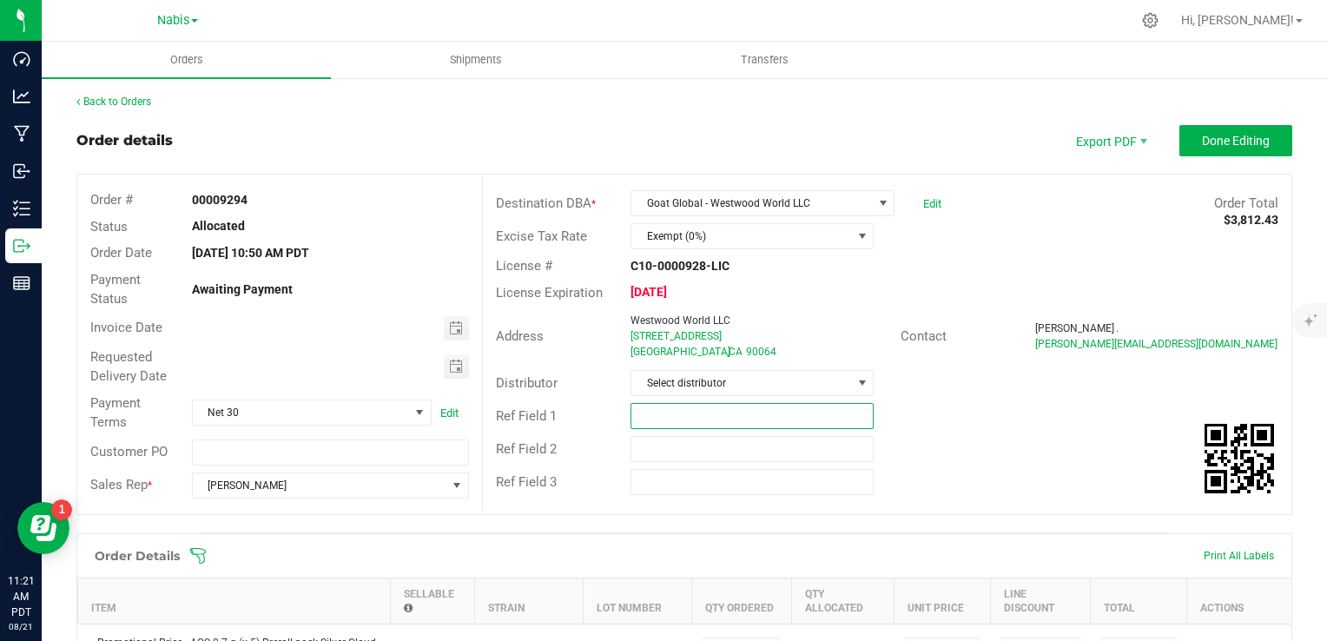
click at [674, 418] on input "text" at bounding box center [752, 416] width 243 height 26
paste input "741862"
type input "7"
type input "M"
paste input "741862"
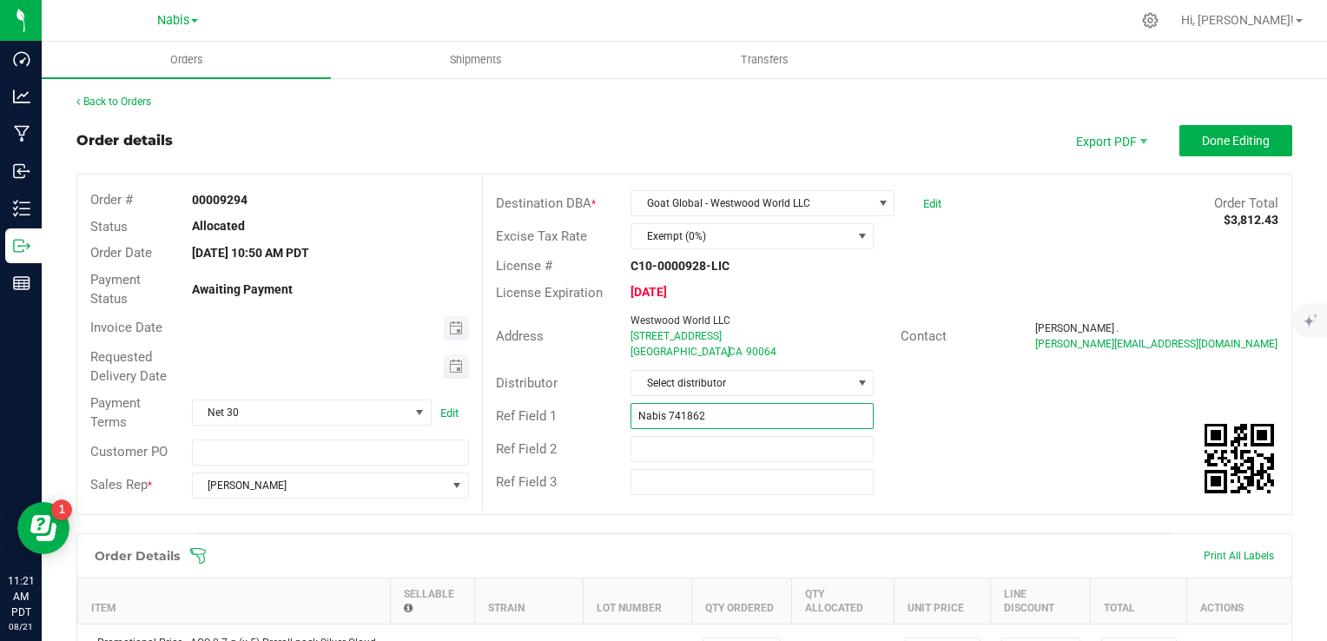
click at [444, 325] on span "Toggle calendar" at bounding box center [456, 328] width 25 height 24
type input "Nabis 741862"
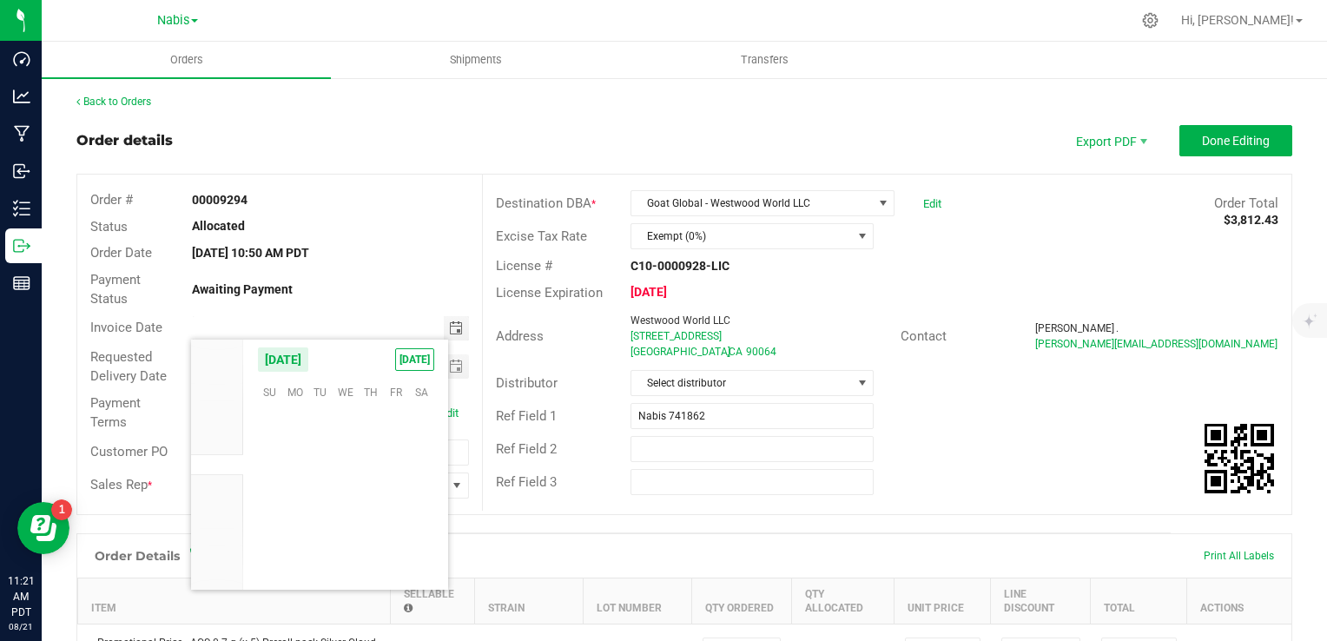
scroll to position [281614, 0]
click at [289, 527] on span "25" at bounding box center [294, 526] width 25 height 27
type input "[DATE]"
click at [449, 372] on span "Toggle calendar" at bounding box center [456, 367] width 14 height 14
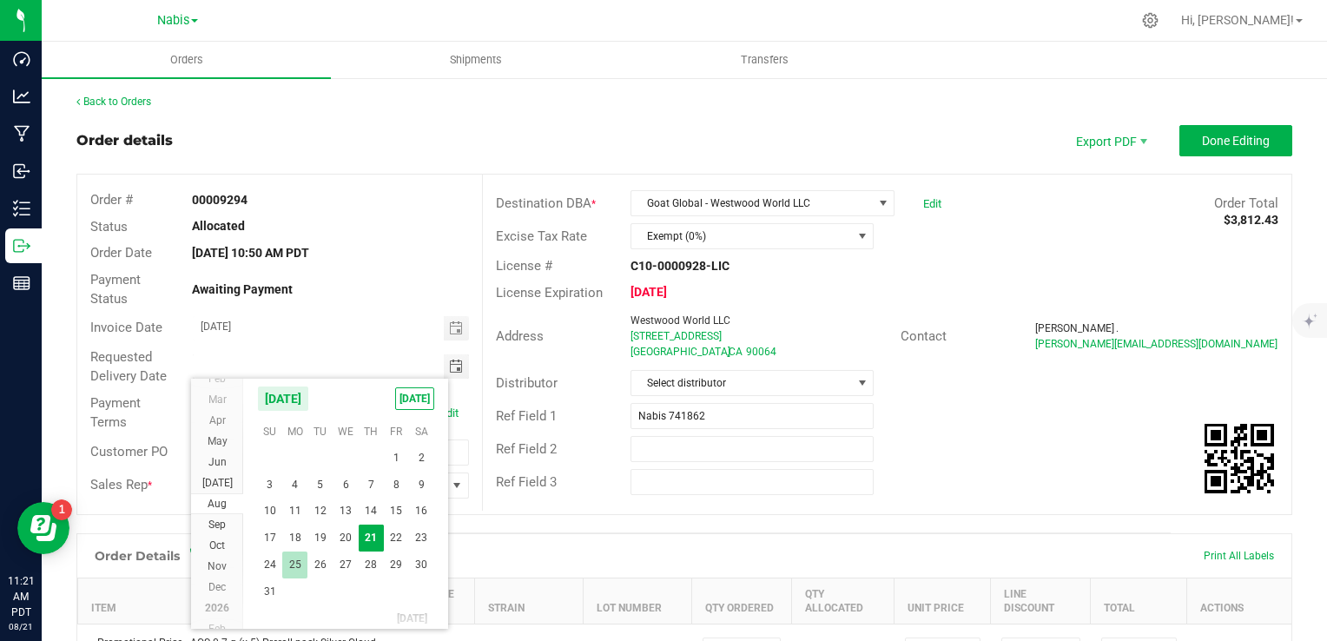
click at [291, 566] on span "25" at bounding box center [294, 565] width 25 height 27
type input "[DATE]"
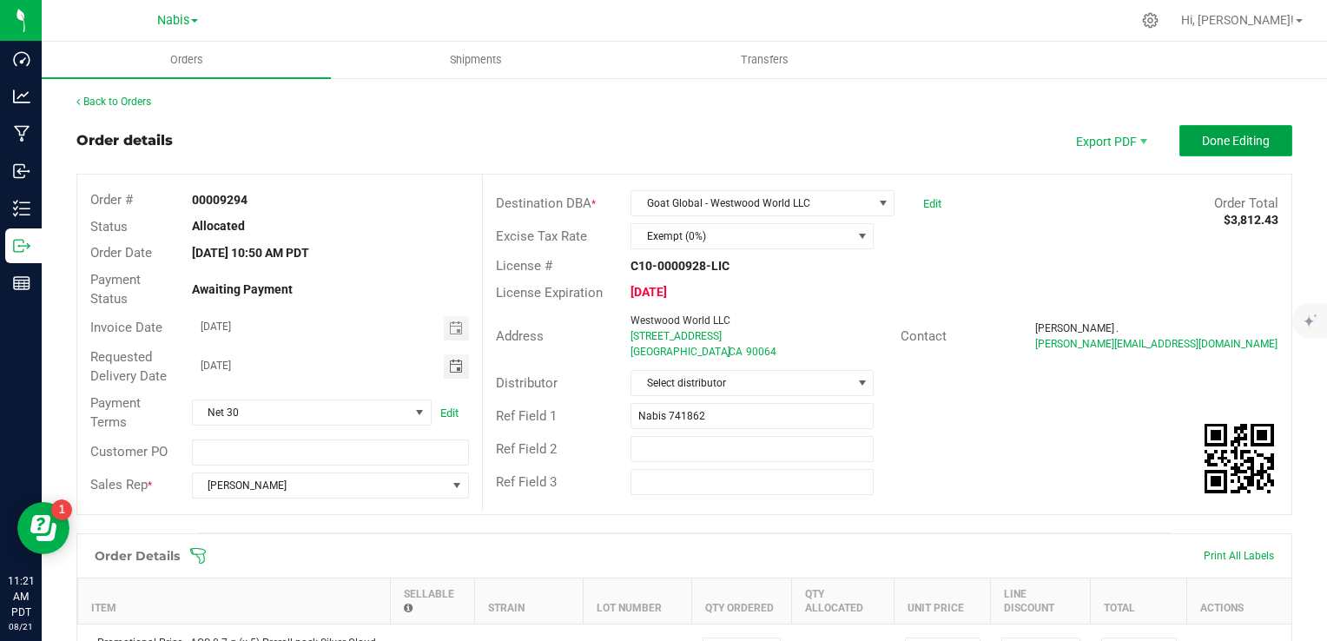
click at [1209, 148] on button "Done Editing" at bounding box center [1236, 140] width 113 height 31
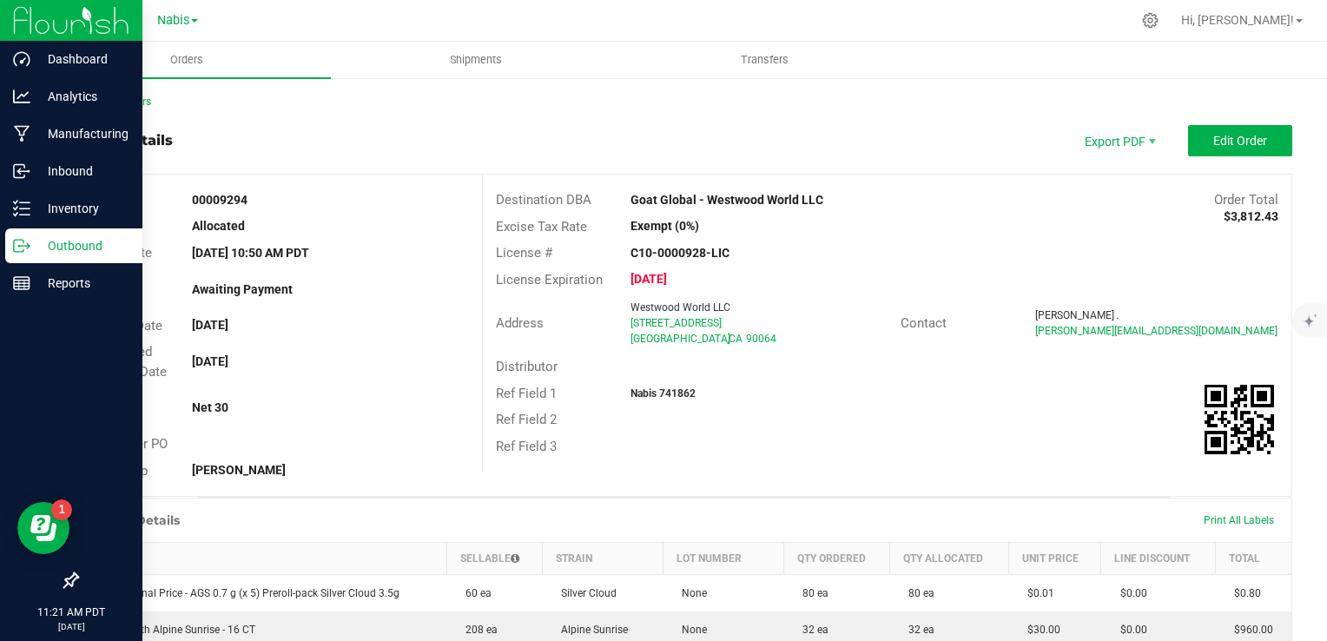
click at [42, 248] on p "Outbound" at bounding box center [82, 245] width 104 height 21
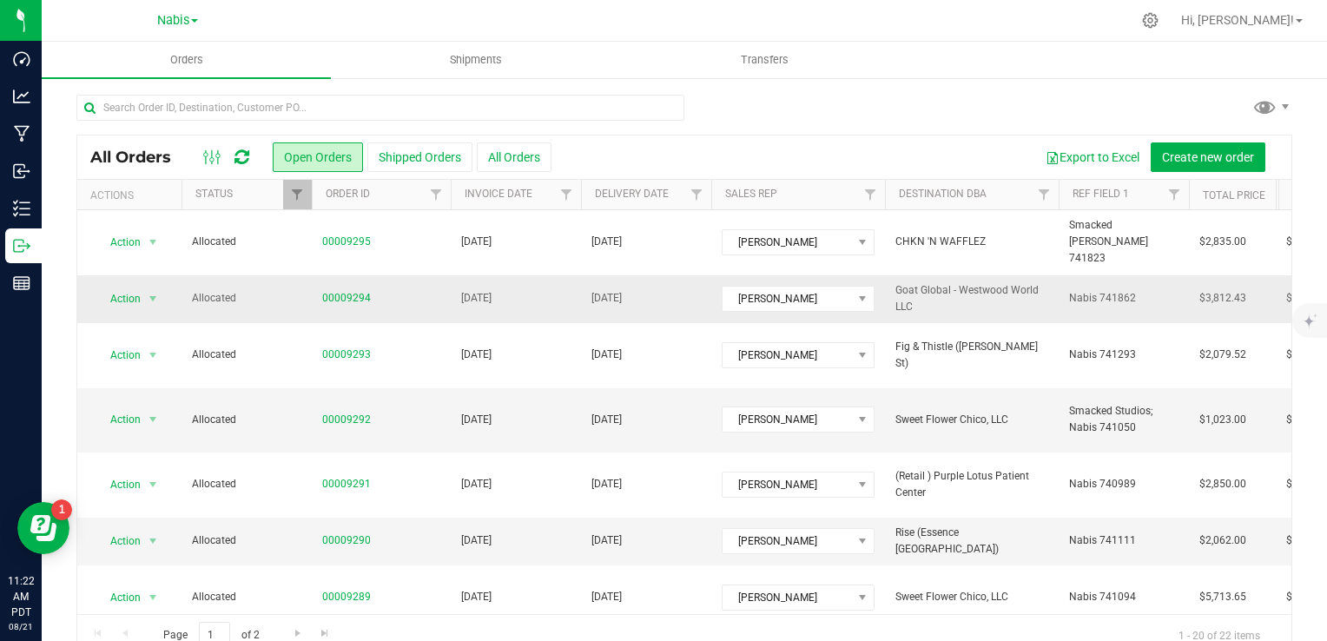
click at [547, 283] on td "[DATE]" at bounding box center [516, 299] width 130 height 48
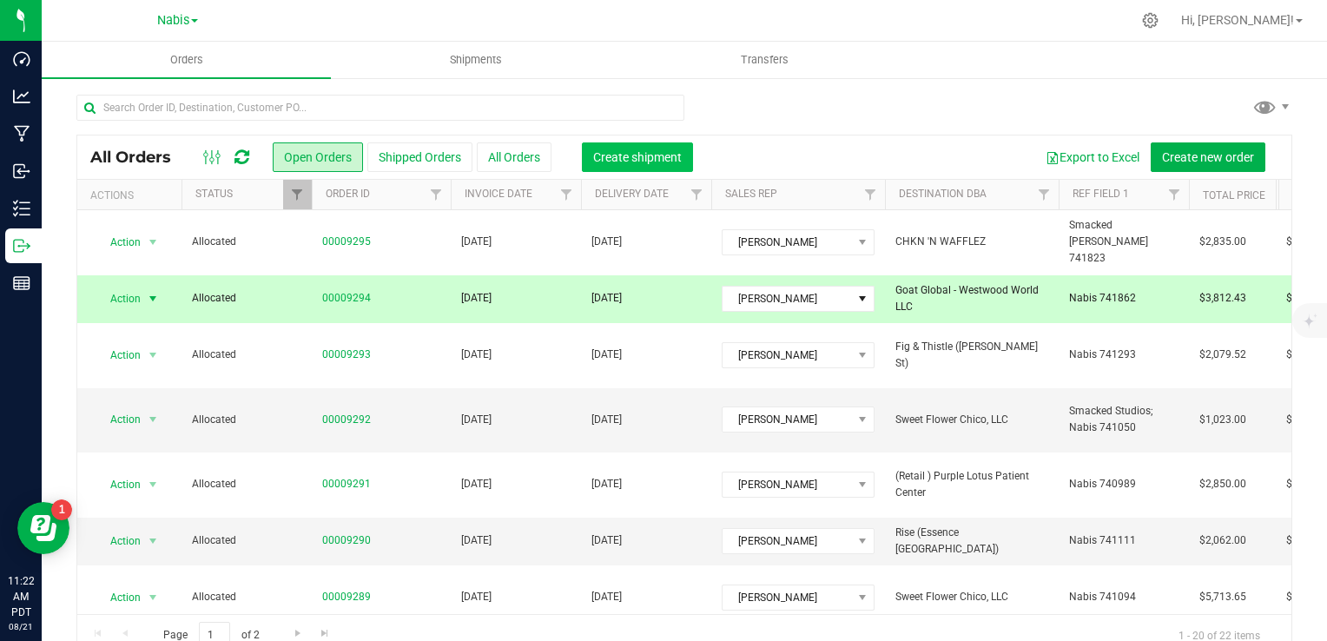
click at [627, 152] on span "Create shipment" at bounding box center [637, 157] width 89 height 14
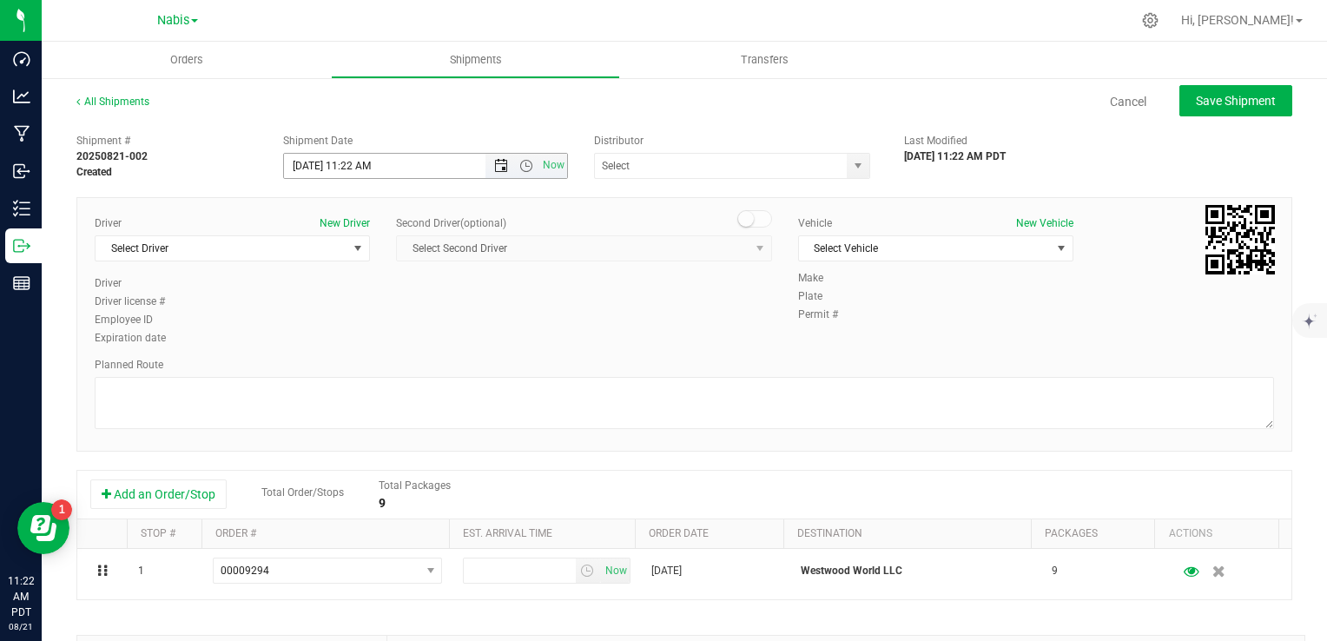
click at [497, 165] on span "Open the date view" at bounding box center [501, 166] width 14 height 14
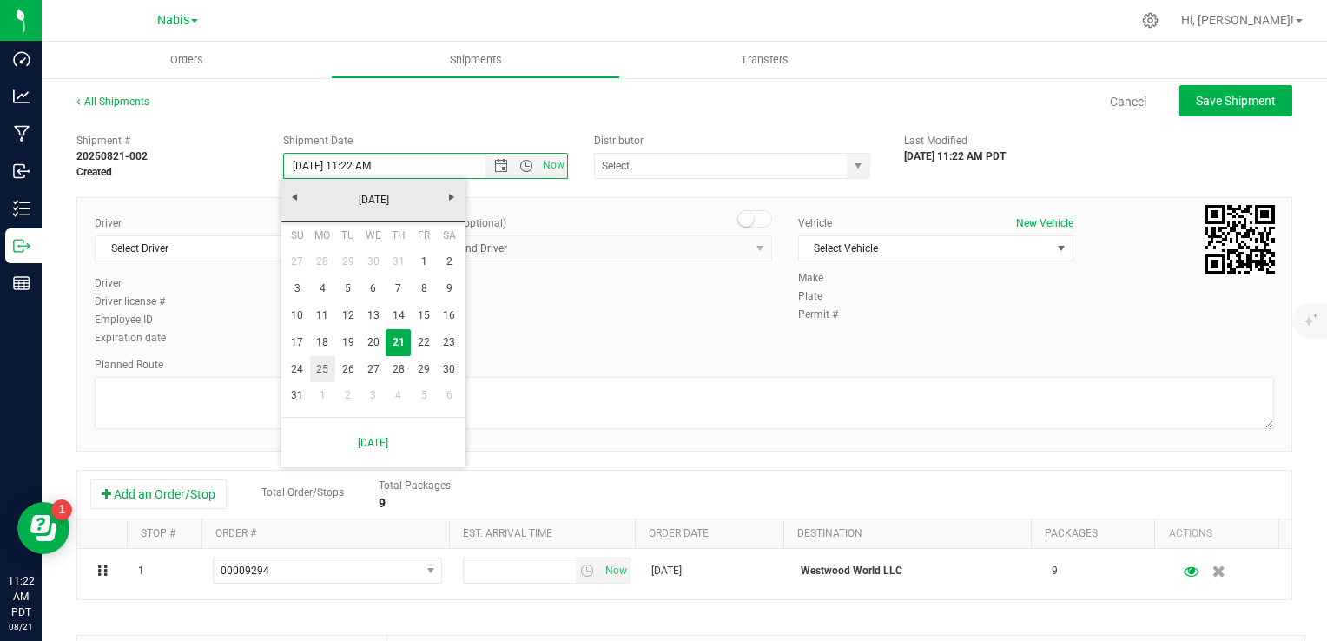
click at [320, 370] on link "25" at bounding box center [322, 369] width 25 height 27
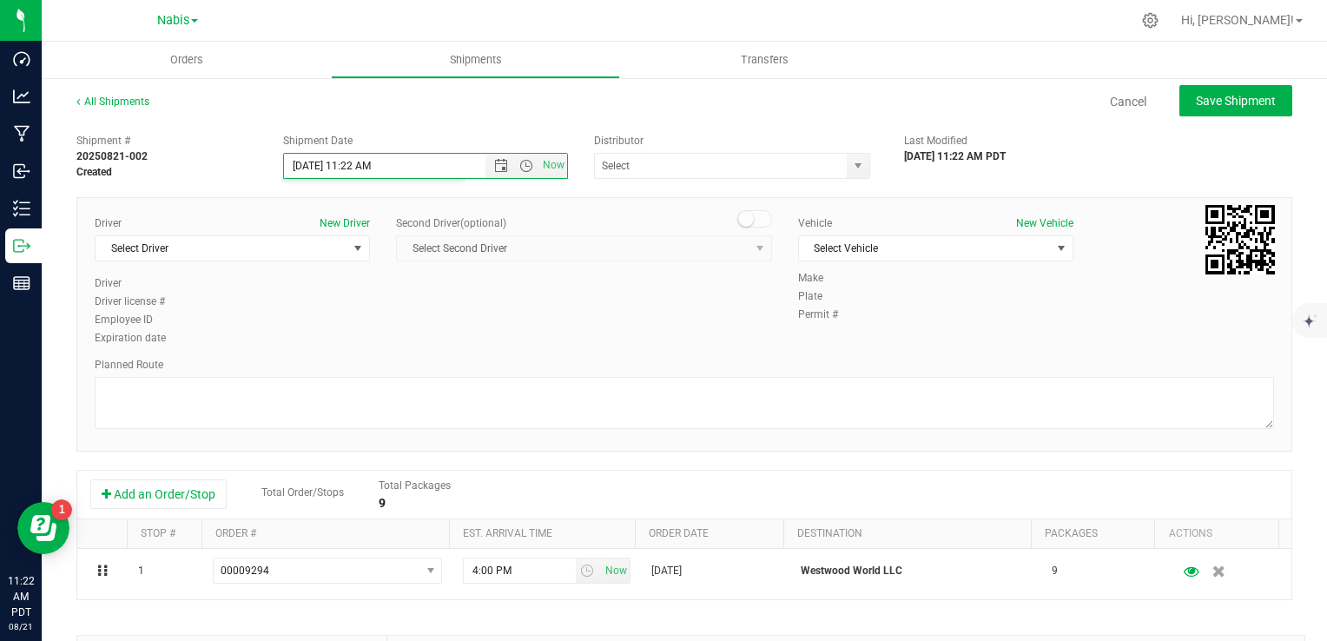
type input "[DATE] 11:22 AM"
click at [668, 169] on input "text" at bounding box center [717, 166] width 245 height 24
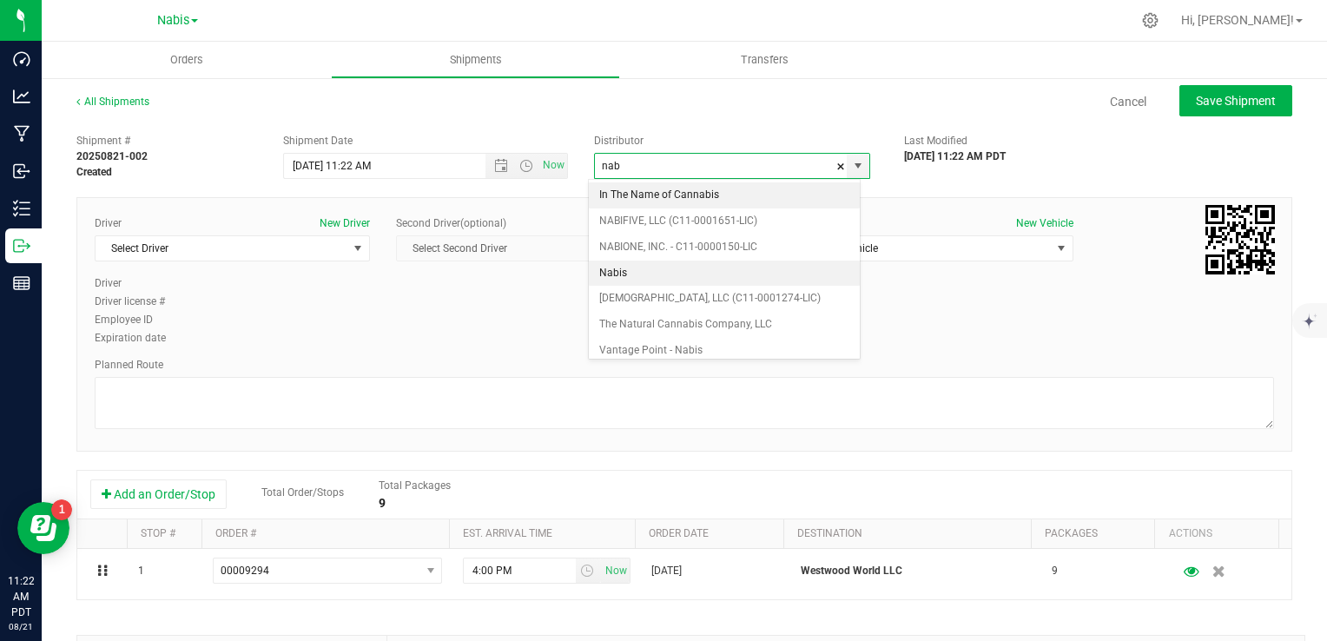
click at [642, 272] on li "Nabis" at bounding box center [724, 274] width 271 height 26
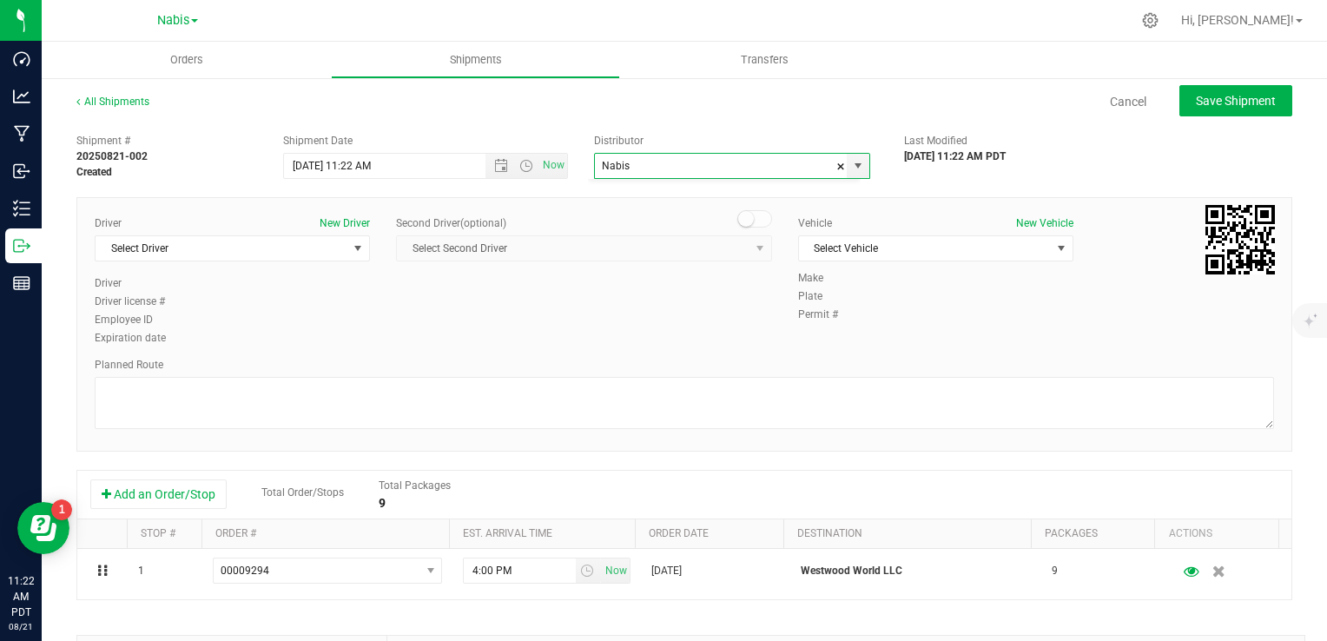
scroll to position [2462, 0]
type input "Nabis"
click at [169, 252] on span "Select Driver" at bounding box center [222, 248] width 252 height 24
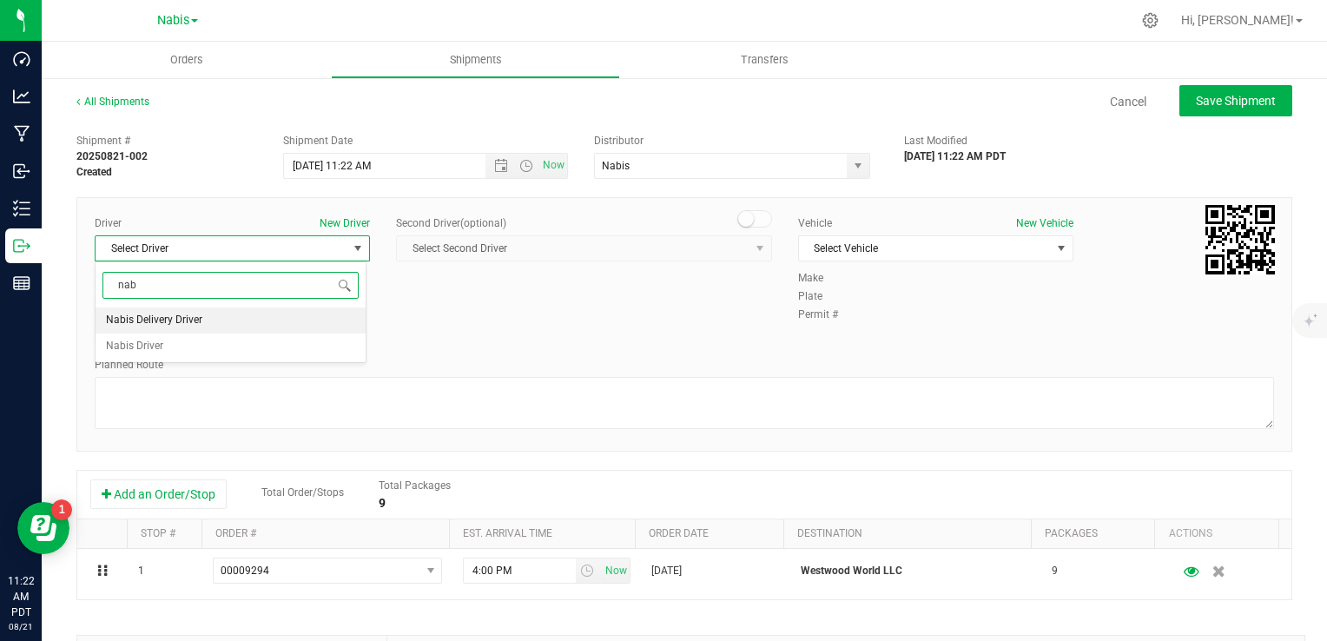
click at [202, 319] on li "Nabis Delivery Driver" at bounding box center [231, 321] width 270 height 26
type input "nab"
click at [880, 252] on span "Select Vehicle" at bounding box center [925, 248] width 252 height 24
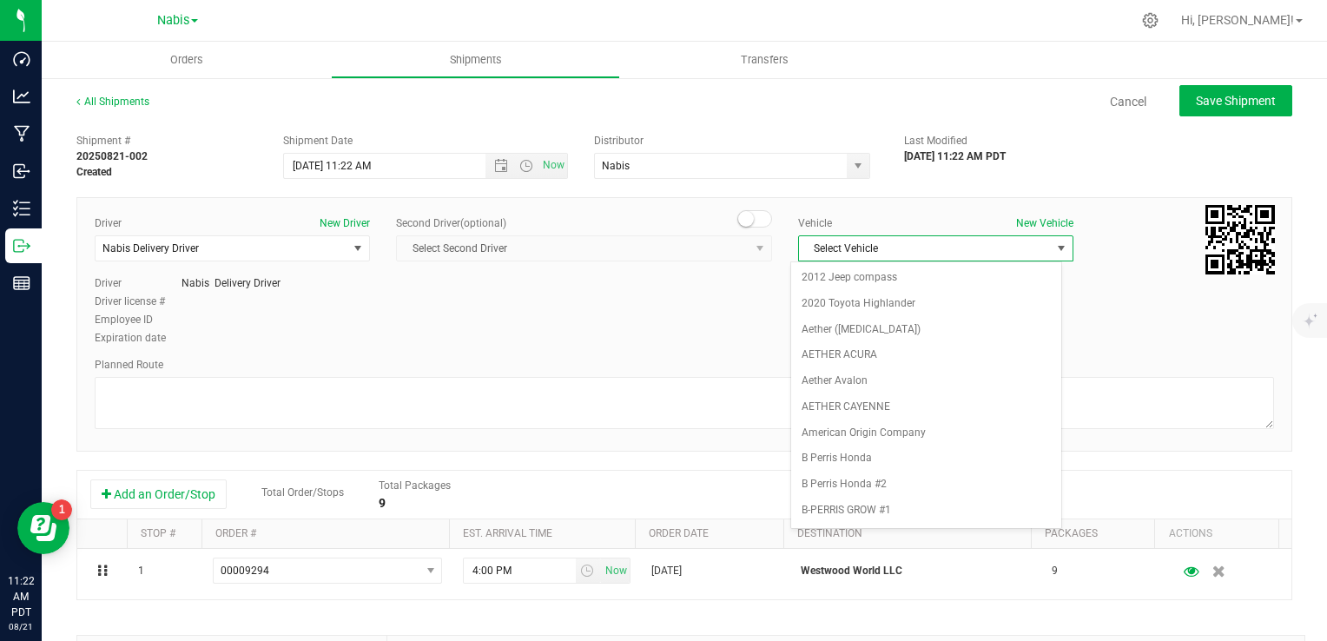
scroll to position [2209, 0]
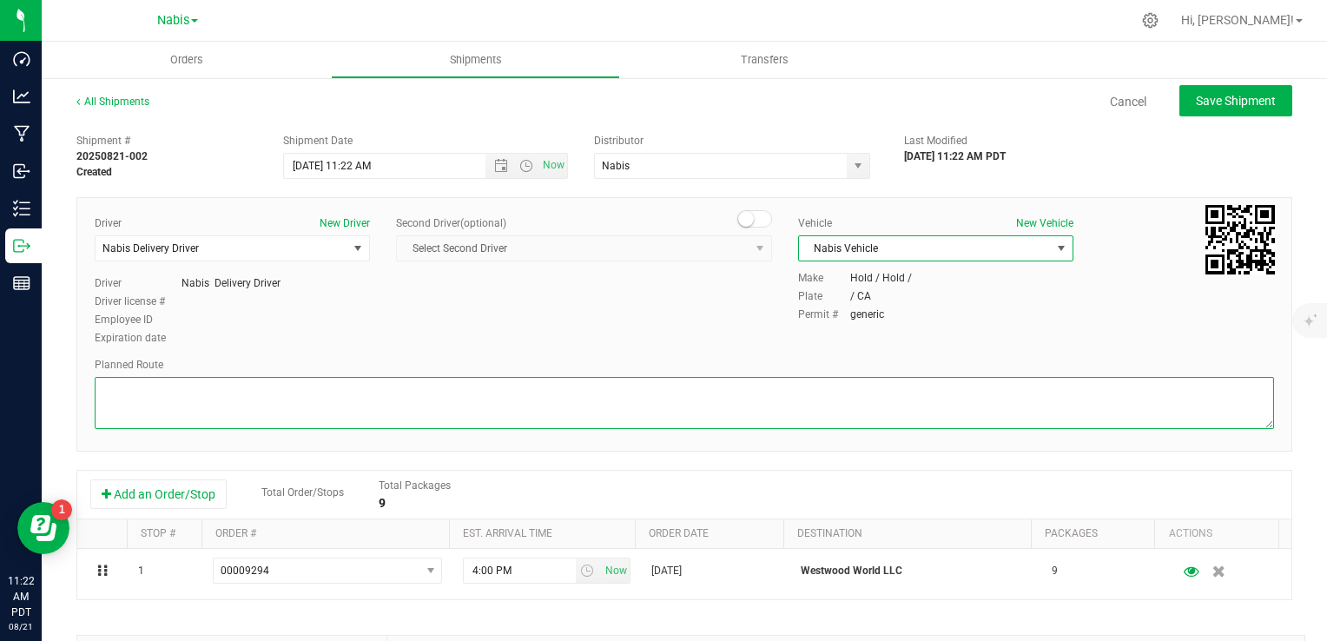
click at [271, 410] on textarea at bounding box center [685, 403] width 1180 height 52
type textarea "Google Maps"
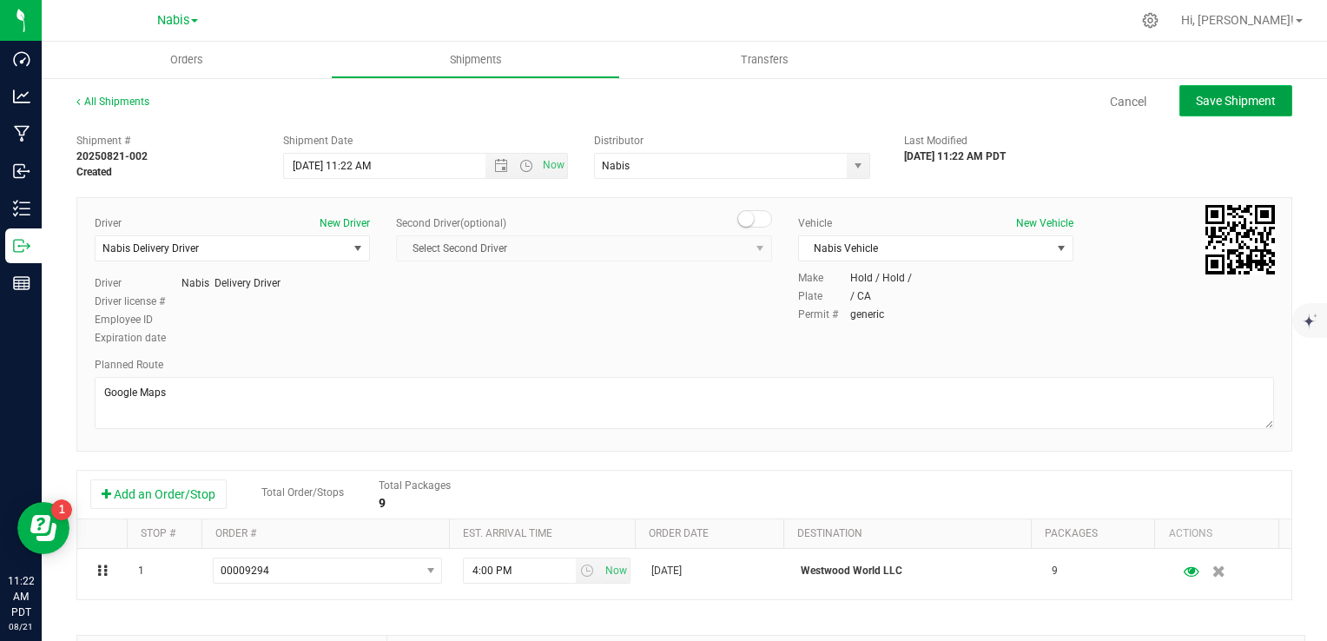
click at [1200, 103] on span "Save Shipment" at bounding box center [1236, 101] width 80 height 14
type input "[DATE] 6:22 PM"
